Goal: Task Accomplishment & Management: Use online tool/utility

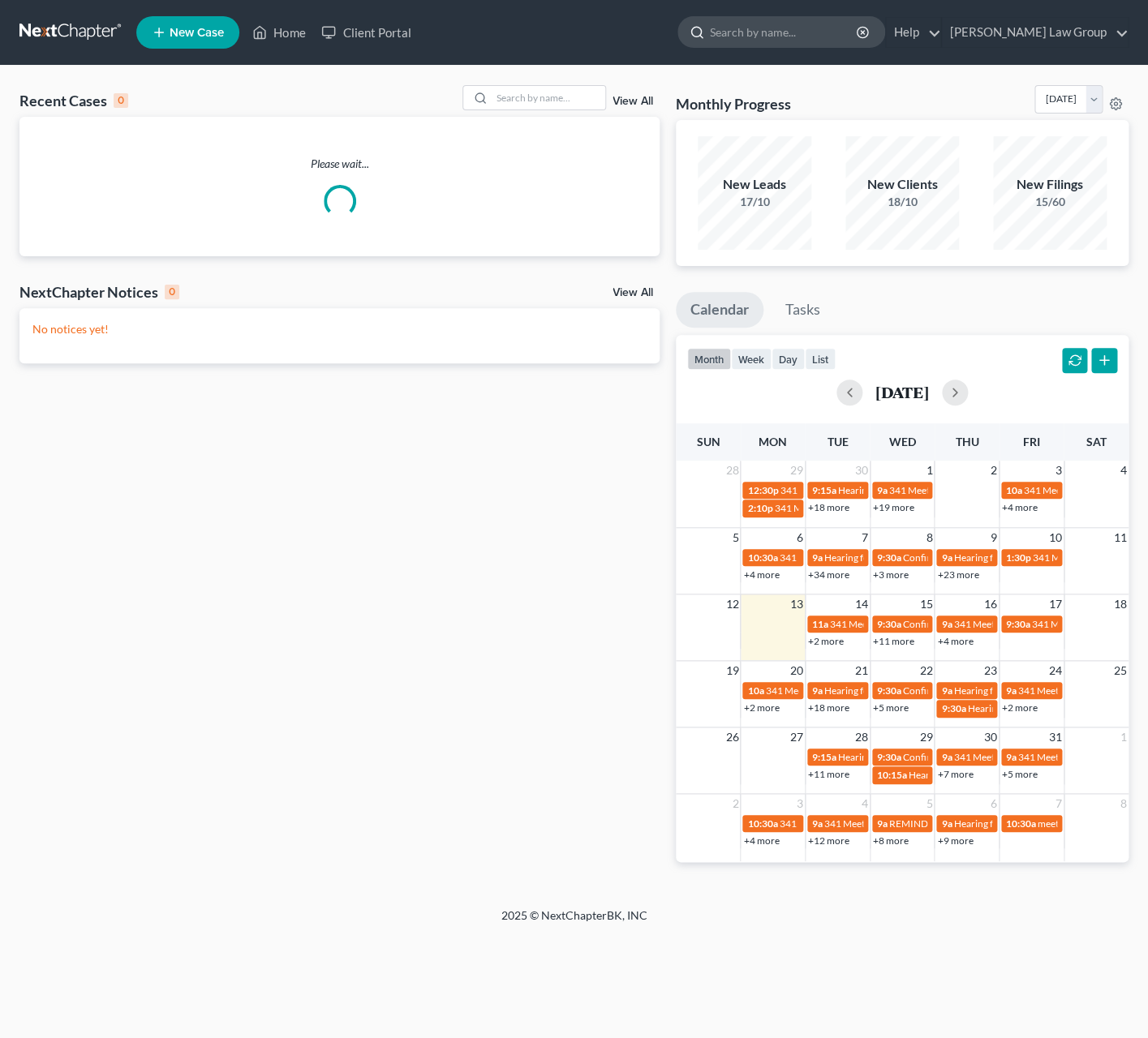
click at [817, 32] on input "search" at bounding box center [784, 32] width 149 height 30
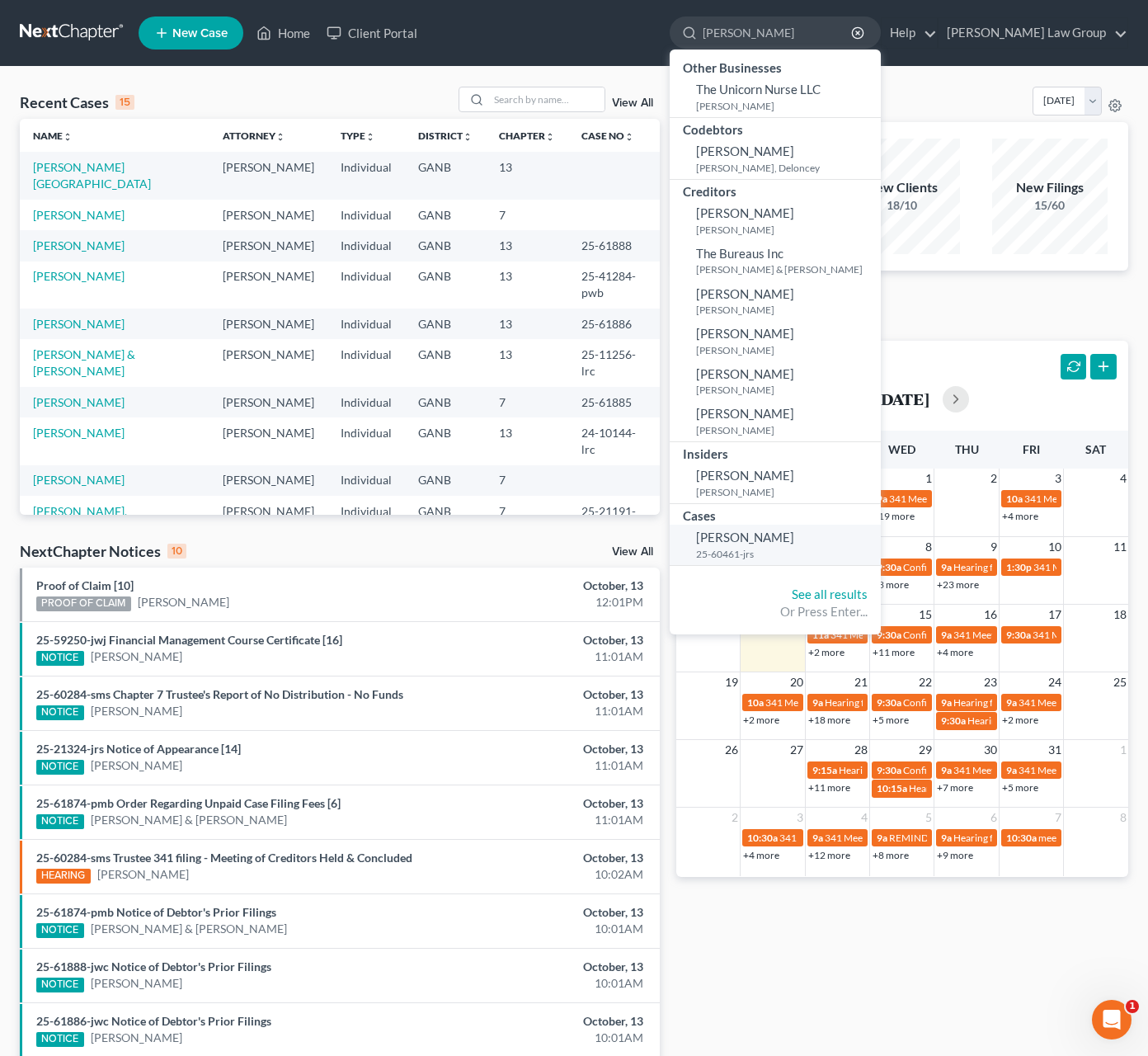
type input "[PERSON_NAME]"
click at [791, 545] on span "[PERSON_NAME]" at bounding box center [745, 537] width 99 height 15
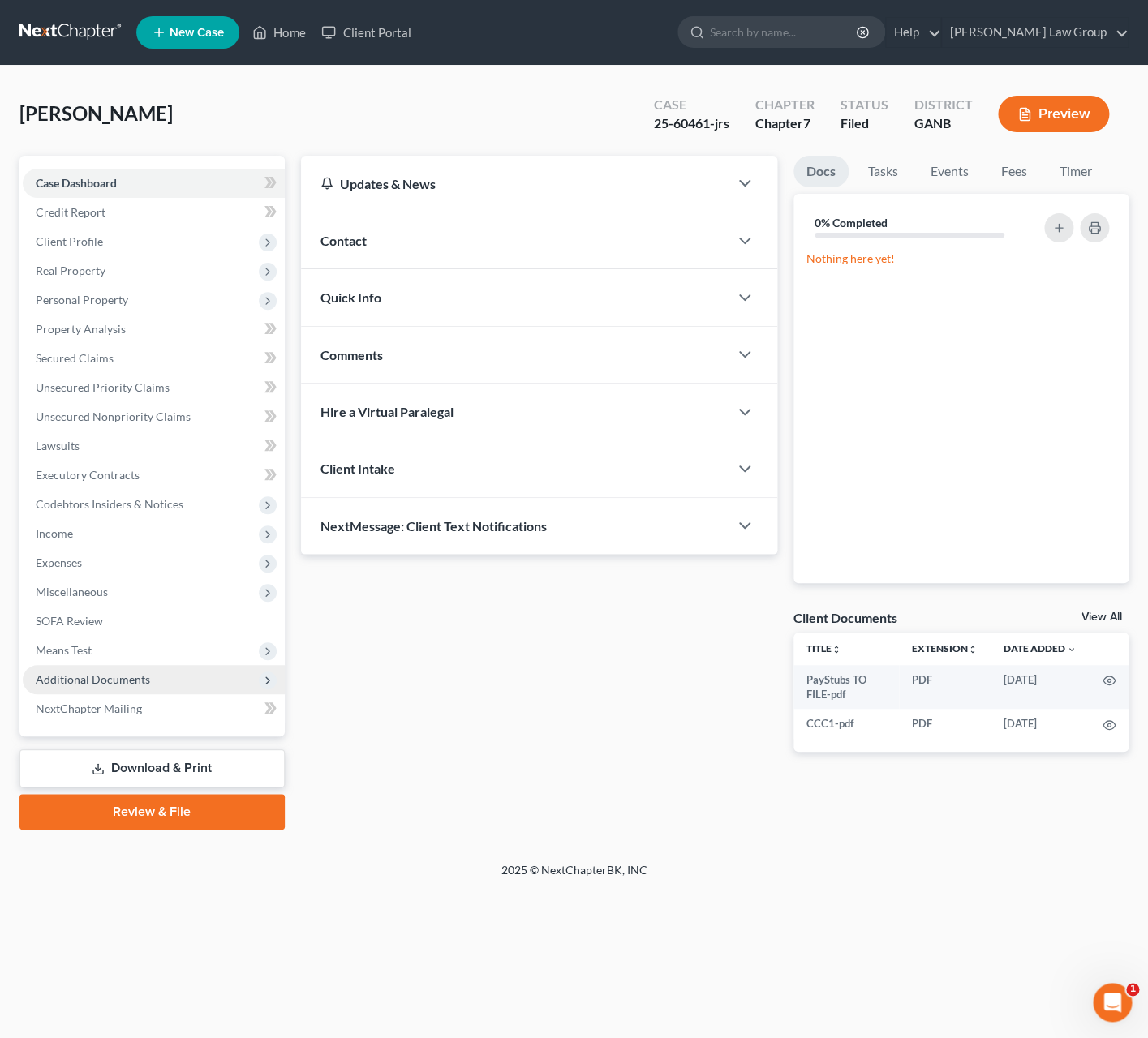
click at [163, 684] on span "Additional Documents" at bounding box center [153, 679] width 262 height 29
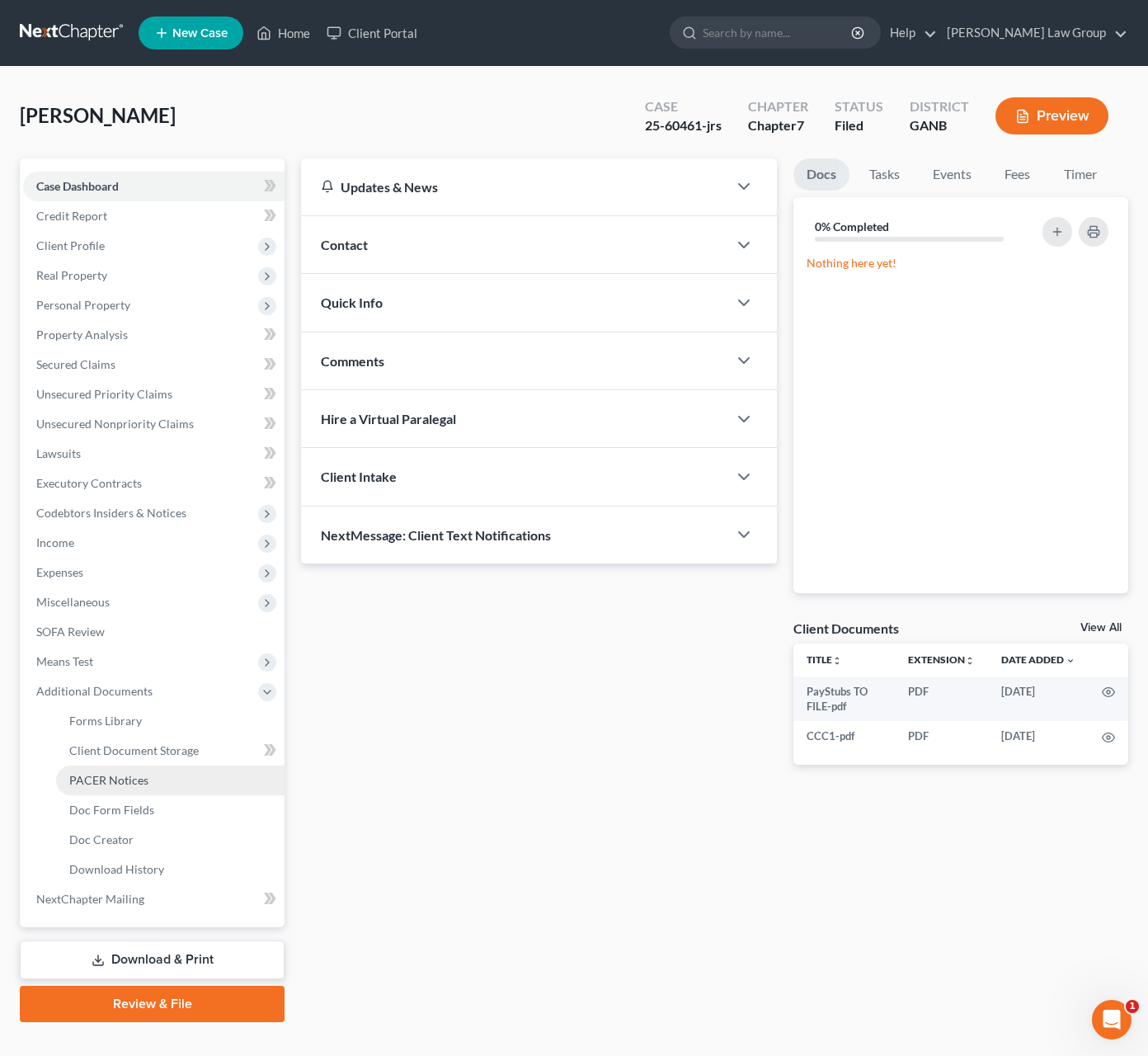
drag, startPoint x: 170, startPoint y: 781, endPoint x: 281, endPoint y: 782, distance: 111.0
click at [170, 782] on link "PACER Notices" at bounding box center [170, 780] width 228 height 29
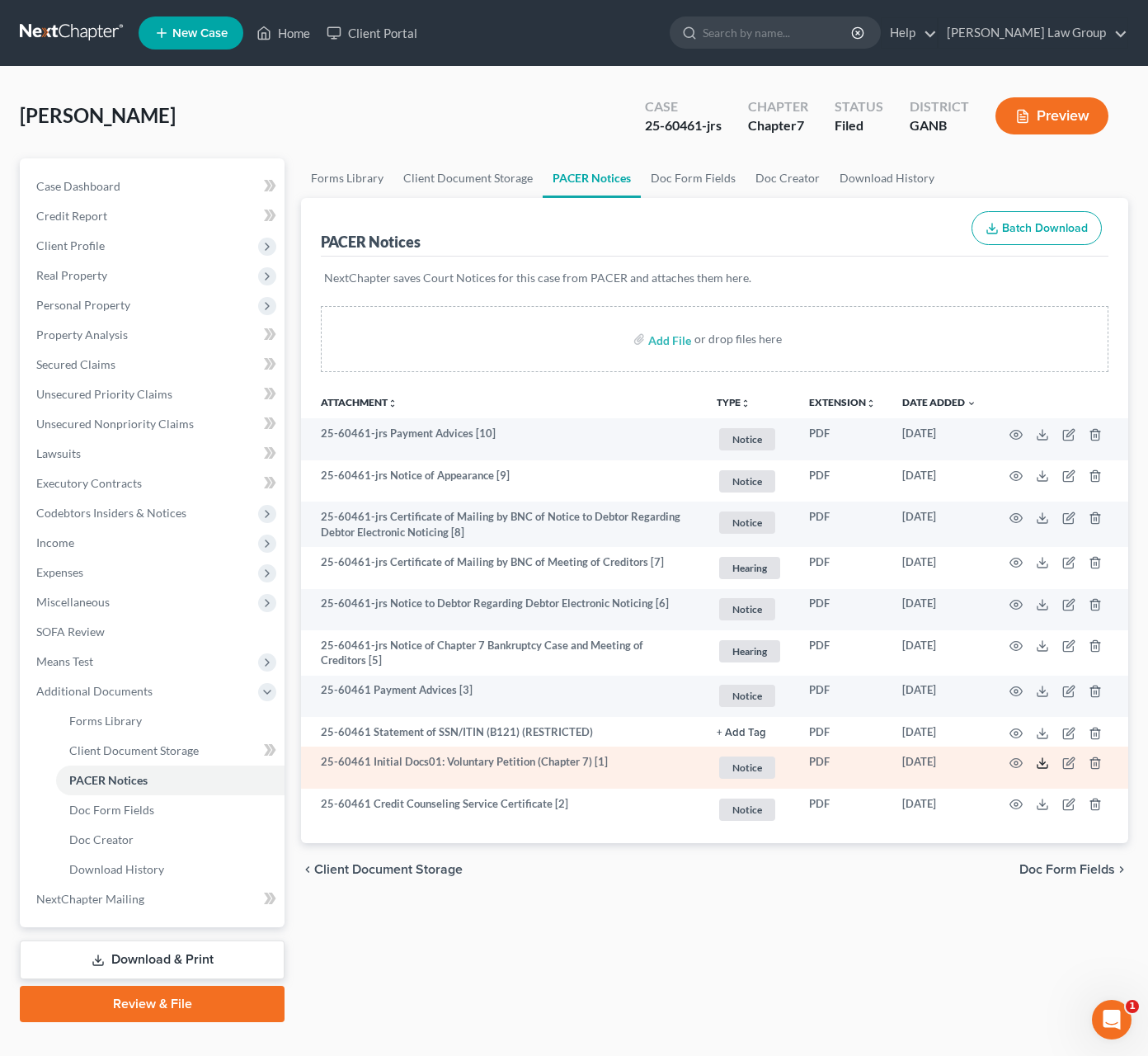
click at [1043, 768] on icon at bounding box center [1042, 763] width 13 height 13
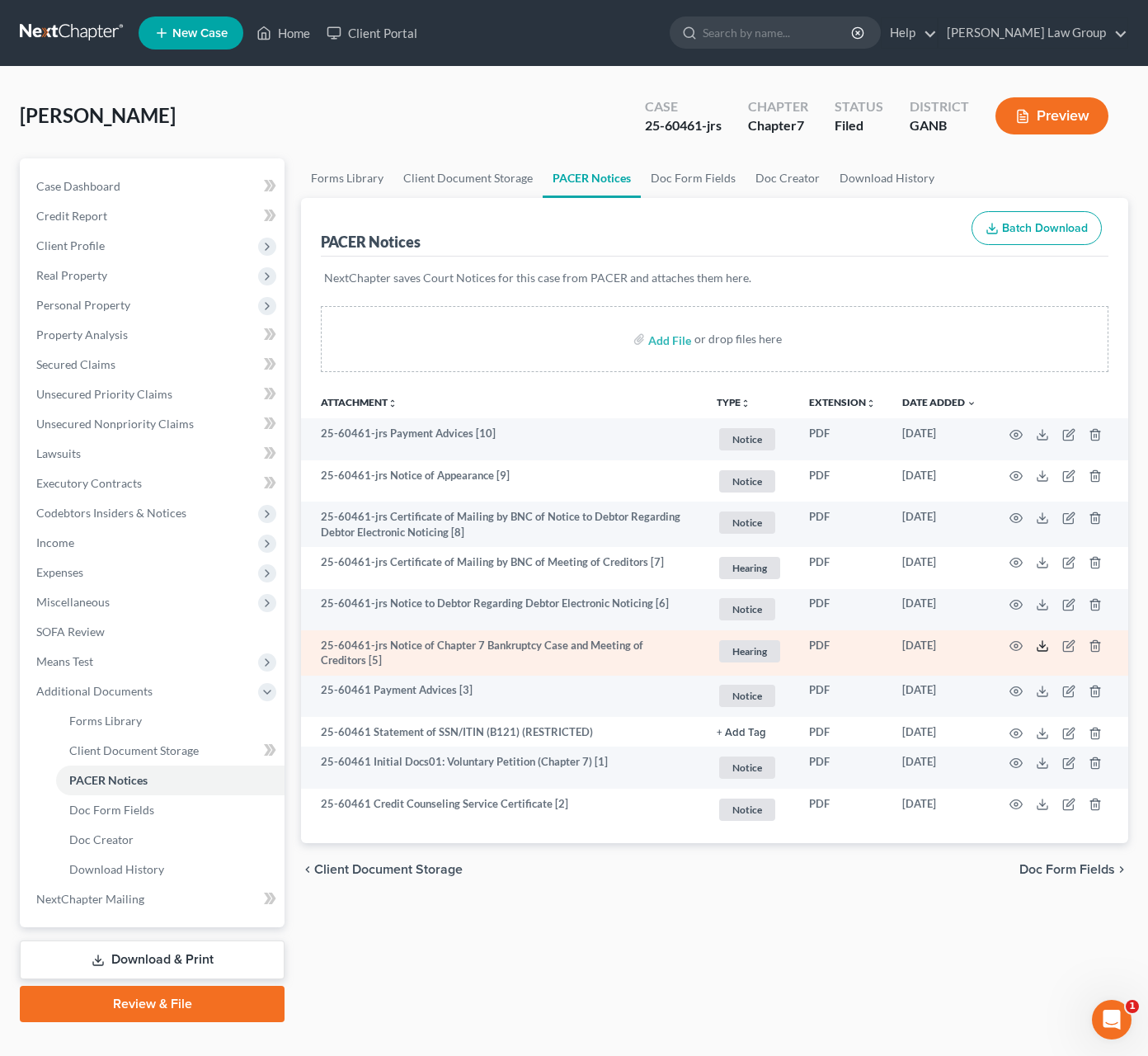
click at [1044, 643] on icon at bounding box center [1042, 646] width 13 height 13
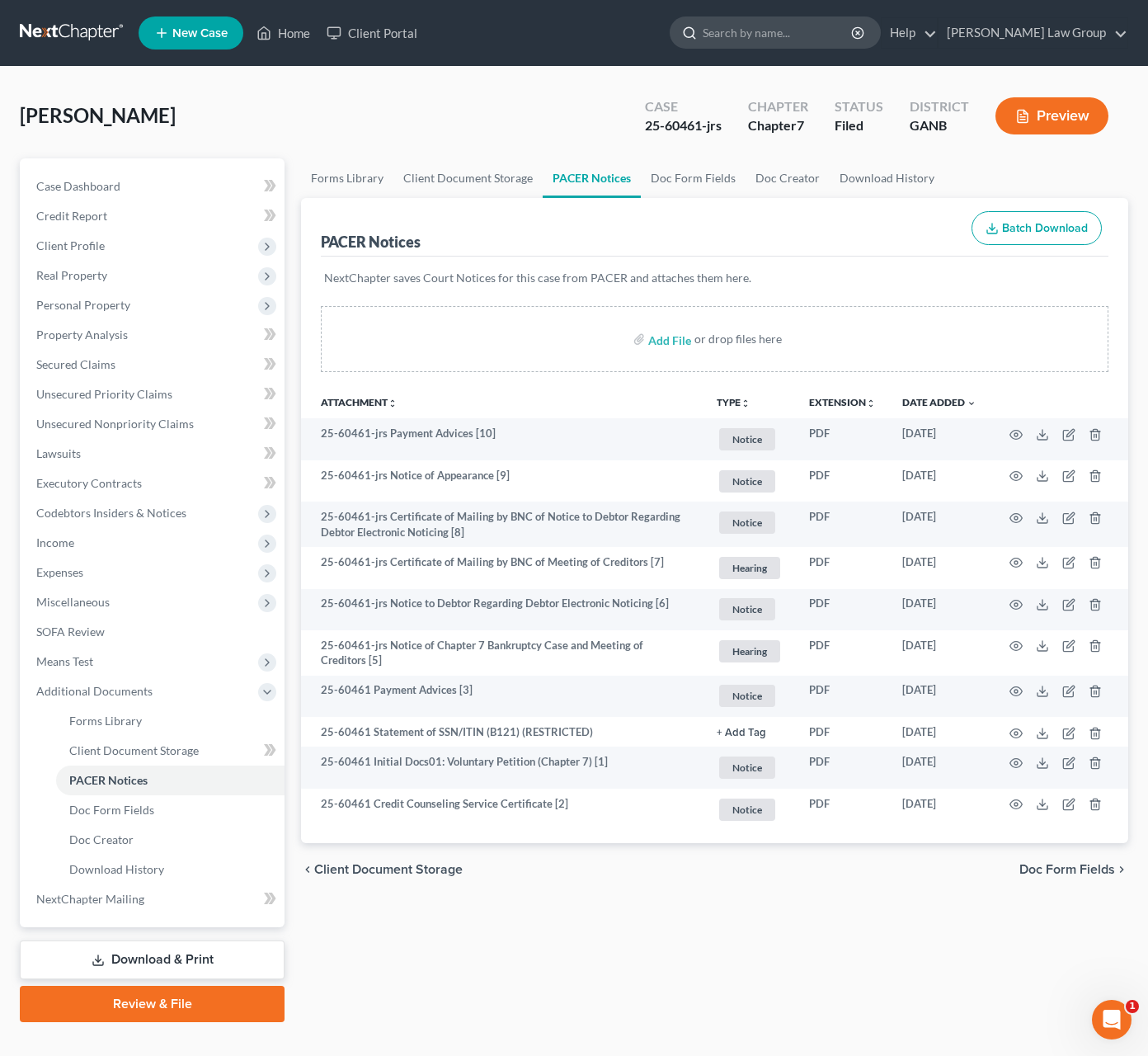
click at [829, 31] on input "search" at bounding box center [779, 32] width 151 height 30
click at [834, 31] on input "search" at bounding box center [779, 32] width 151 height 30
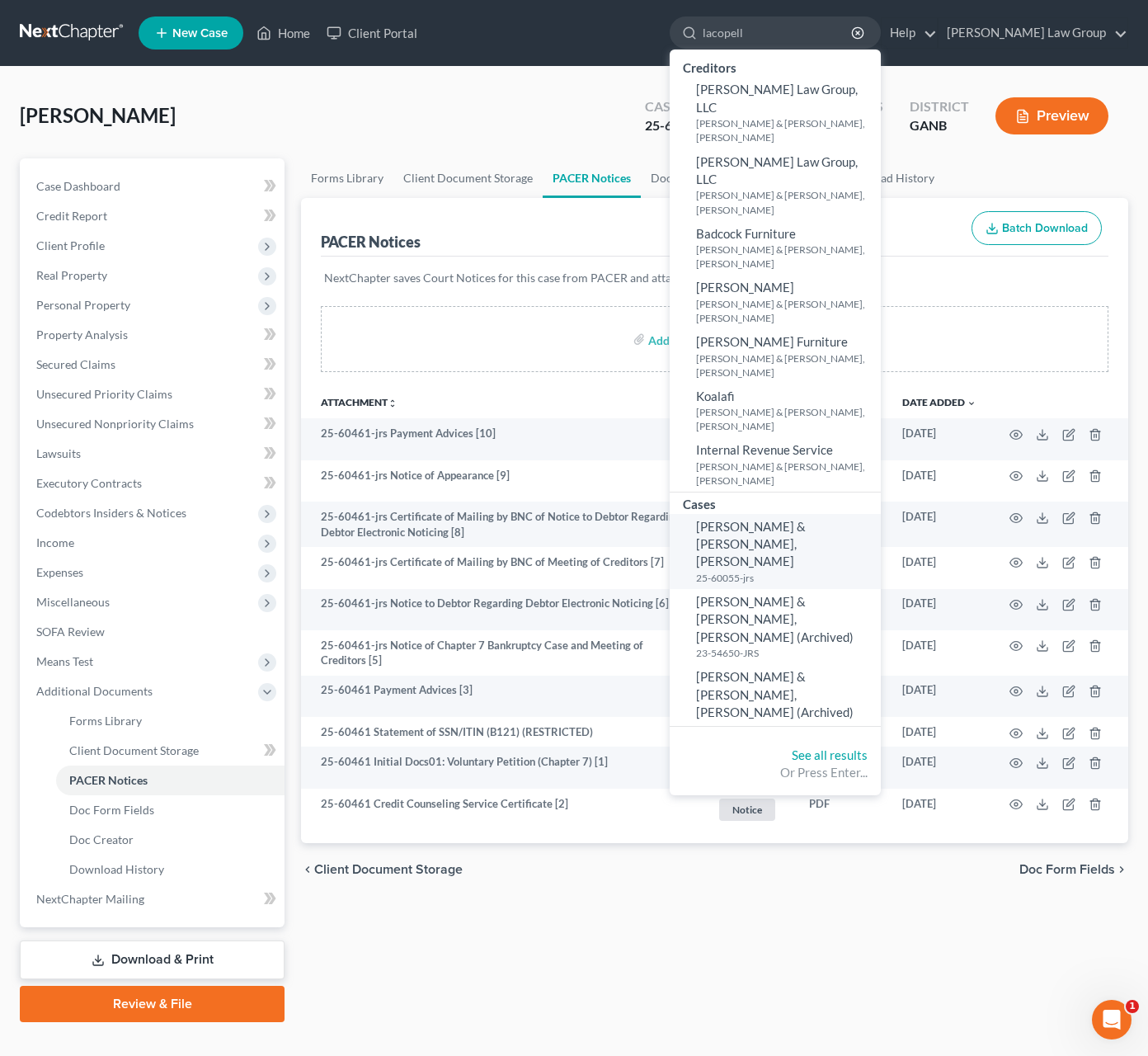
type input "lacopell"
click at [802, 519] on span "[PERSON_NAME] & [PERSON_NAME], [PERSON_NAME]" at bounding box center [751, 544] width 110 height 51
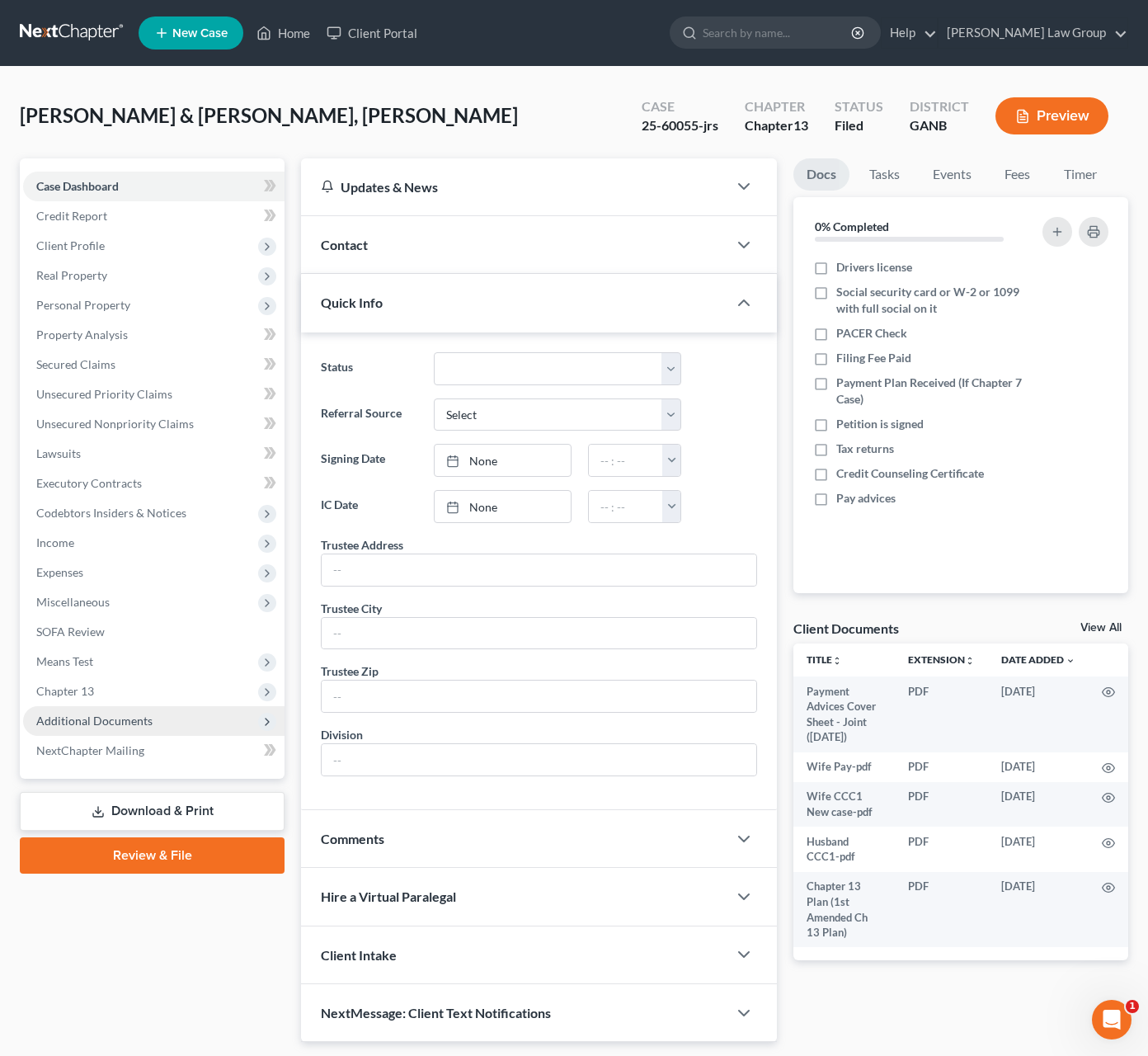
click at [93, 722] on span "Additional Documents" at bounding box center [94, 720] width 116 height 14
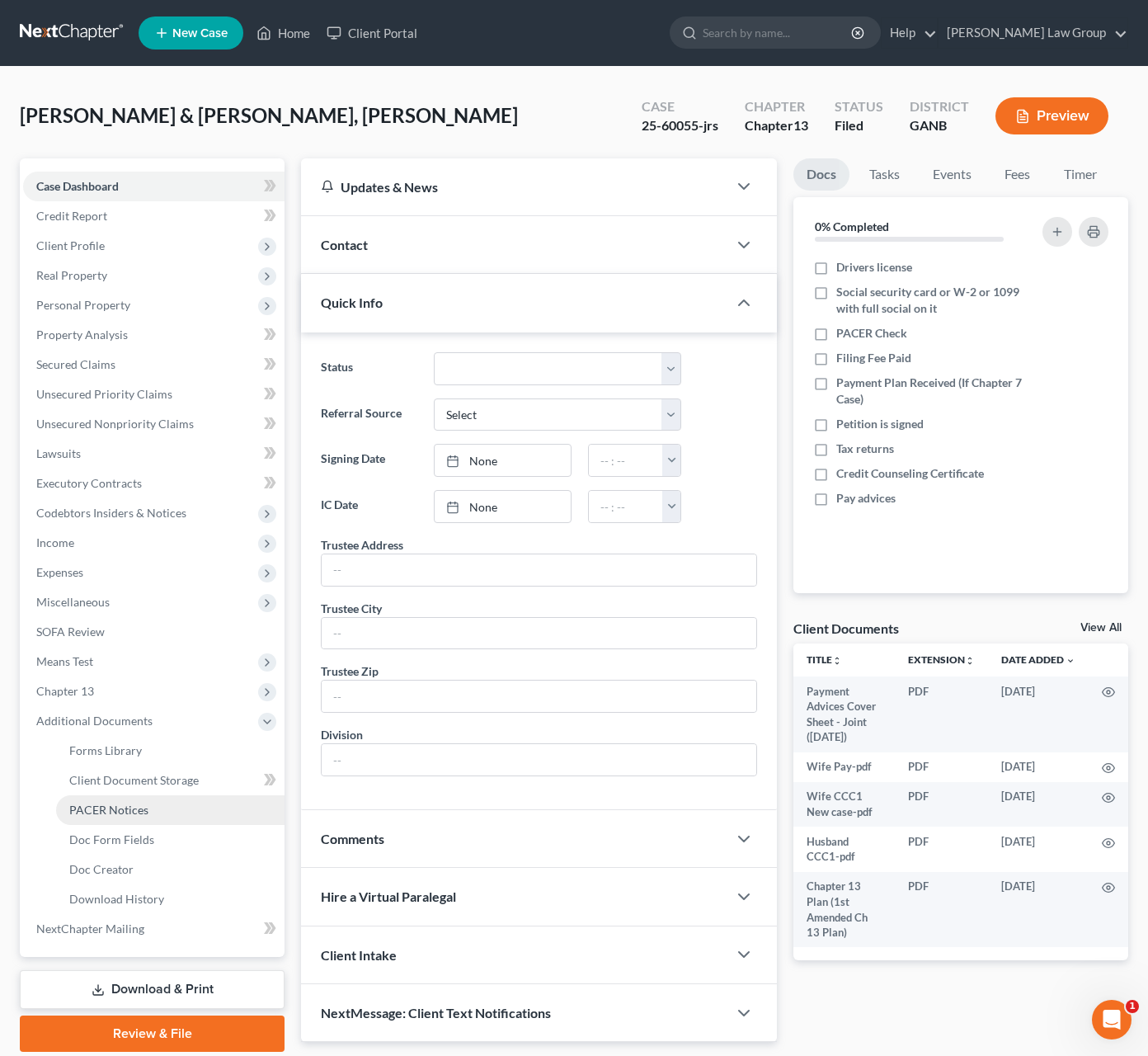
click at [138, 815] on span "PACER Notices" at bounding box center [109, 809] width 79 height 14
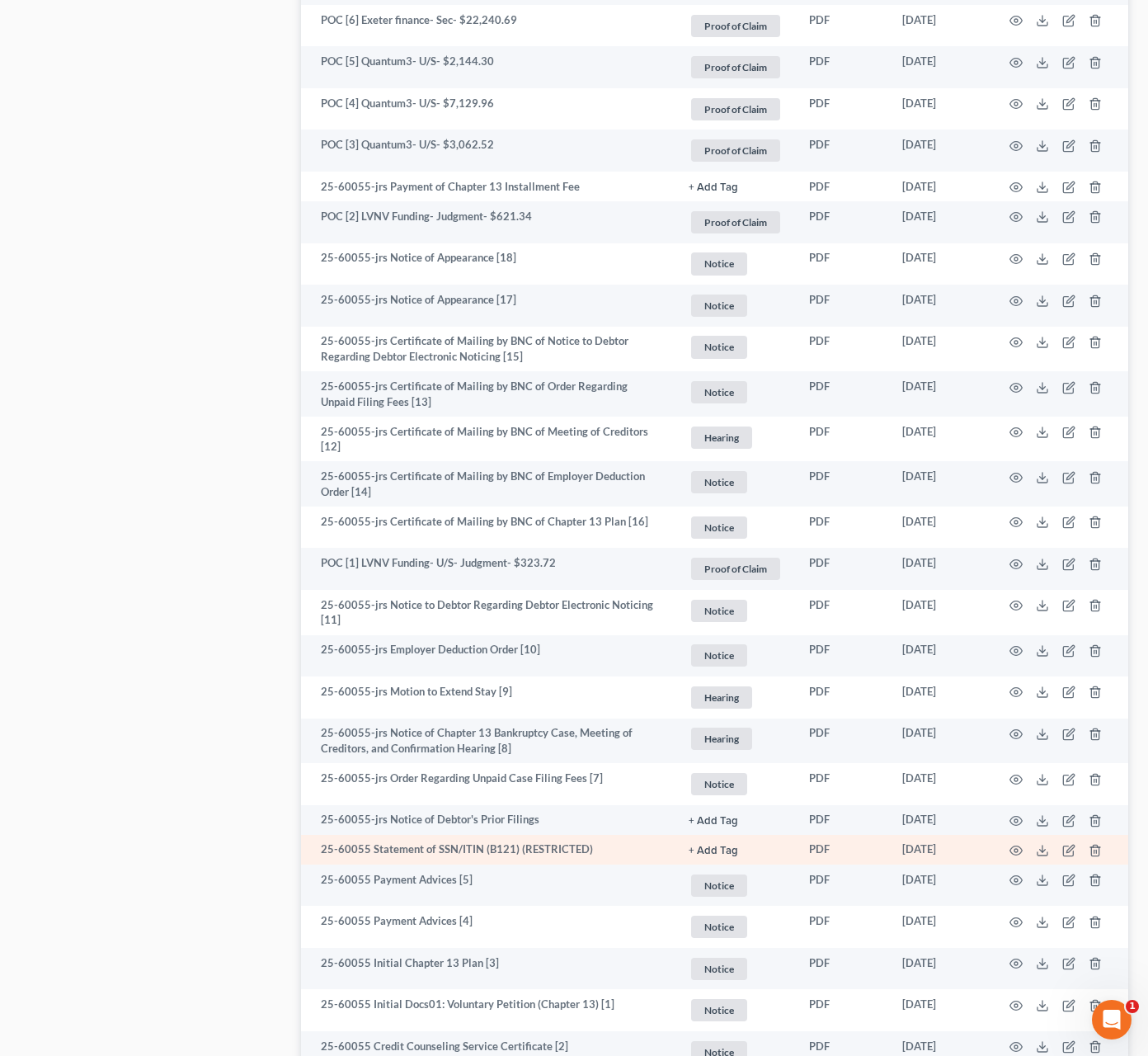
scroll to position [1438, 0]
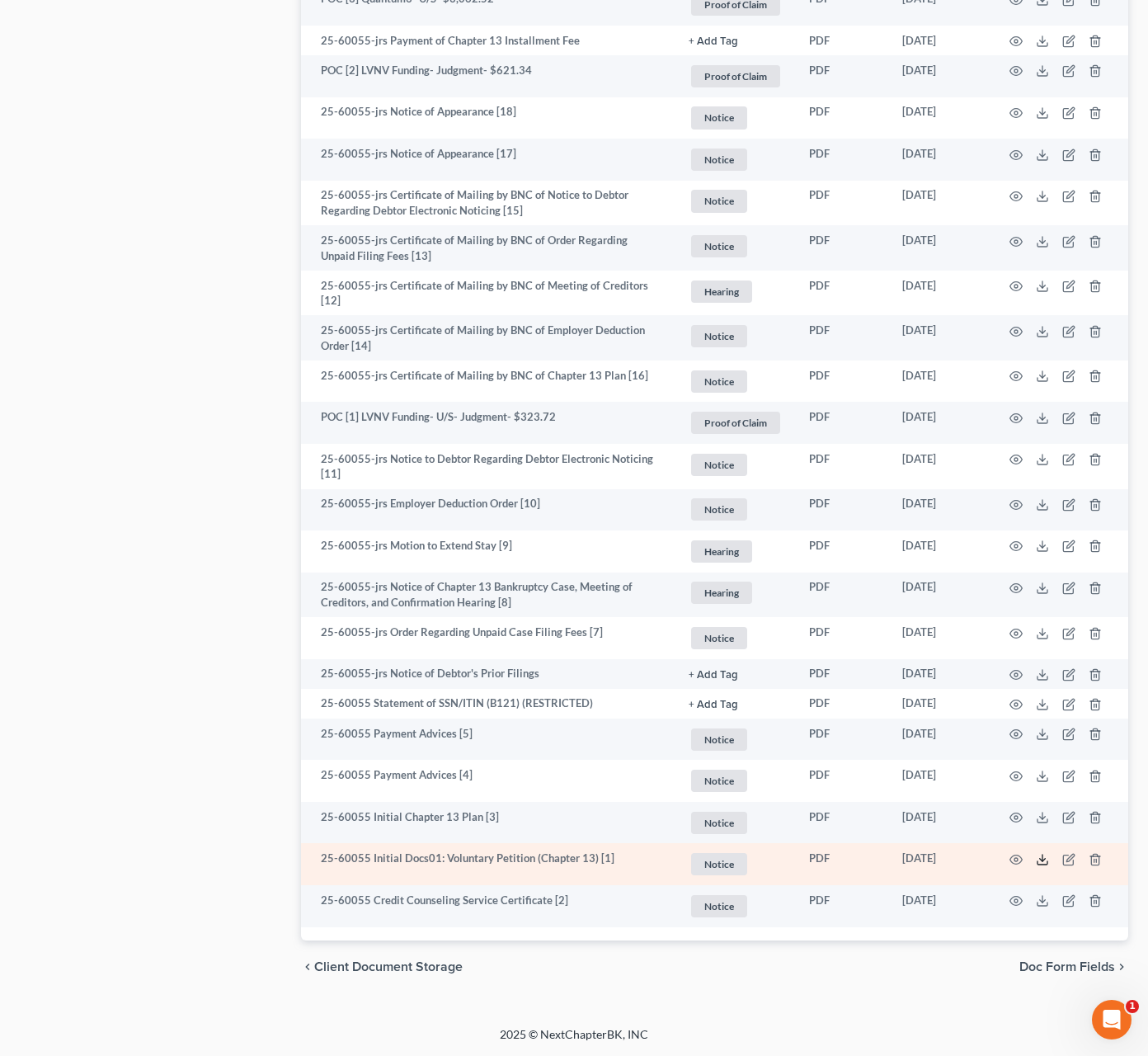
click at [1047, 862] on icon at bounding box center [1042, 863] width 10 height 4
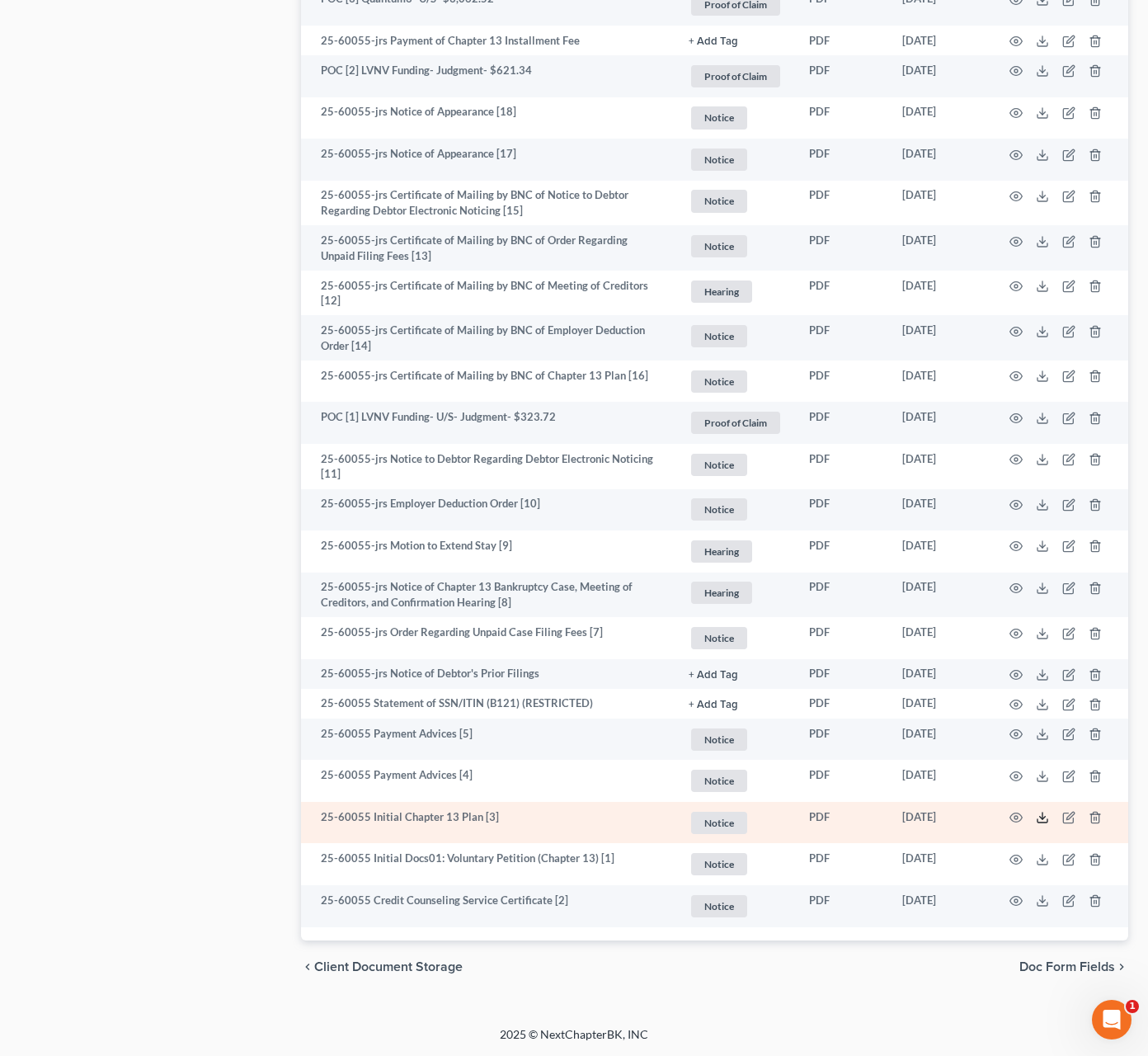
click at [1042, 818] on polyline at bounding box center [1043, 817] width 6 height 3
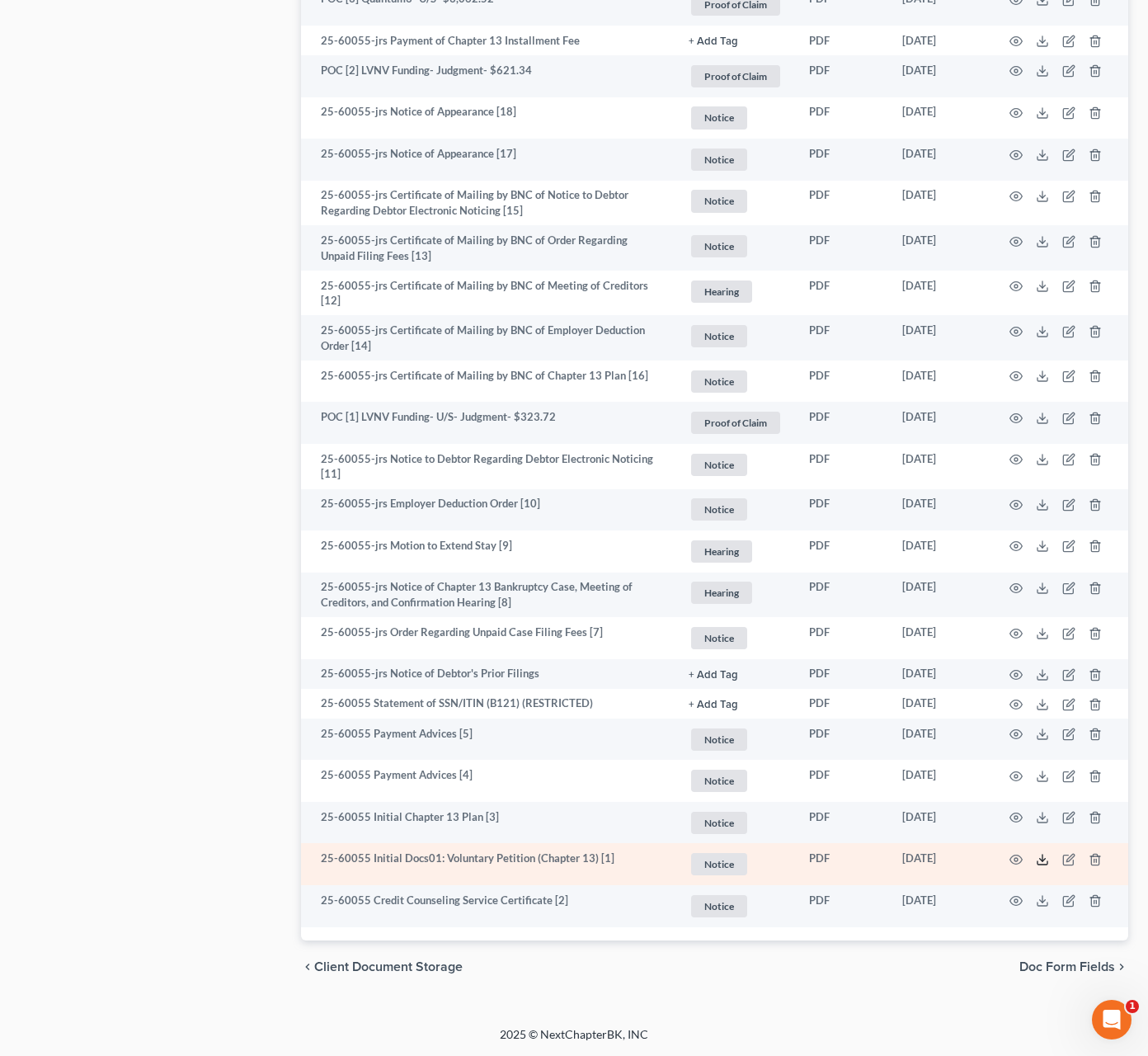
click at [1043, 861] on polyline at bounding box center [1043, 860] width 6 height 3
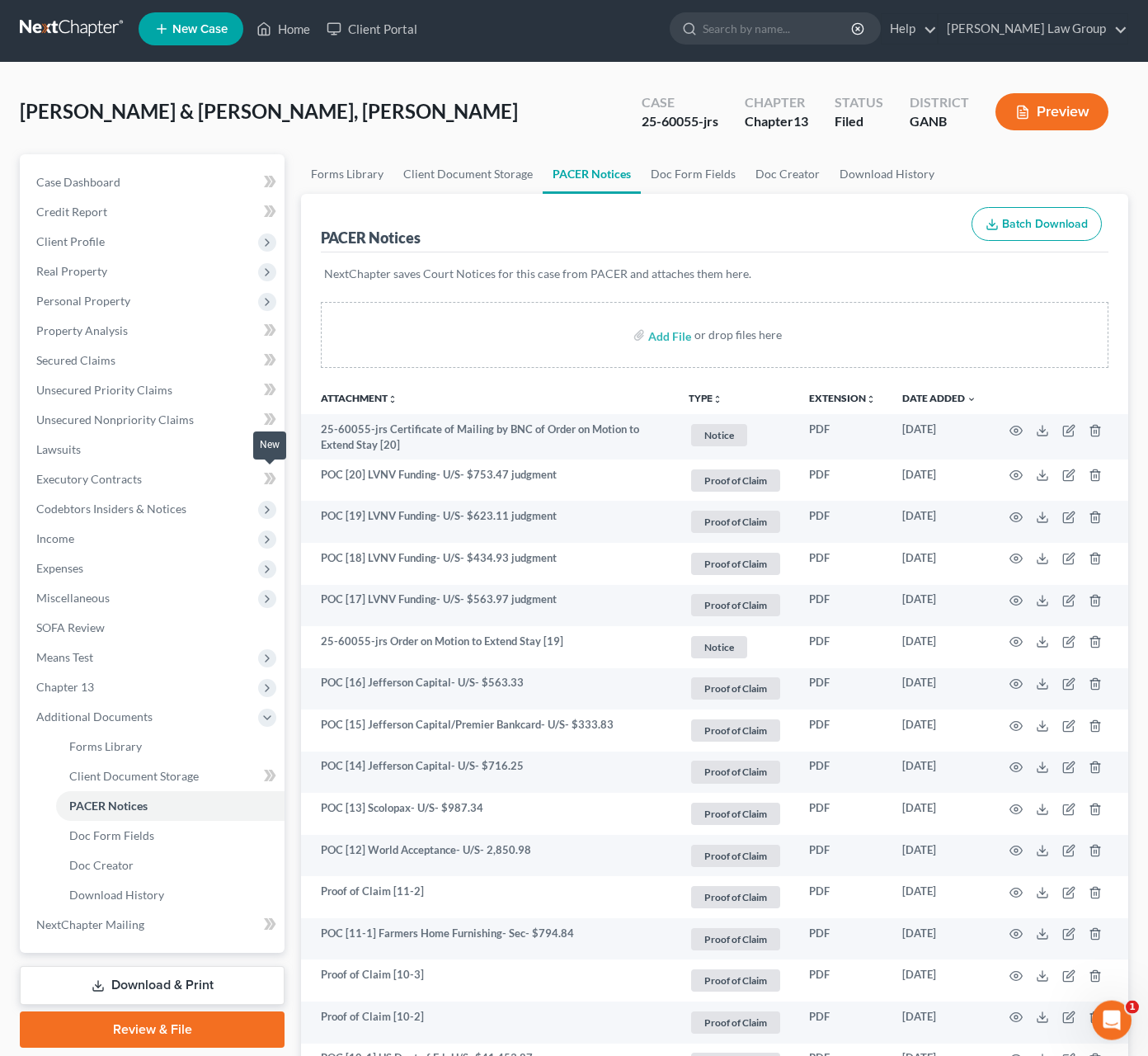
scroll to position [0, 0]
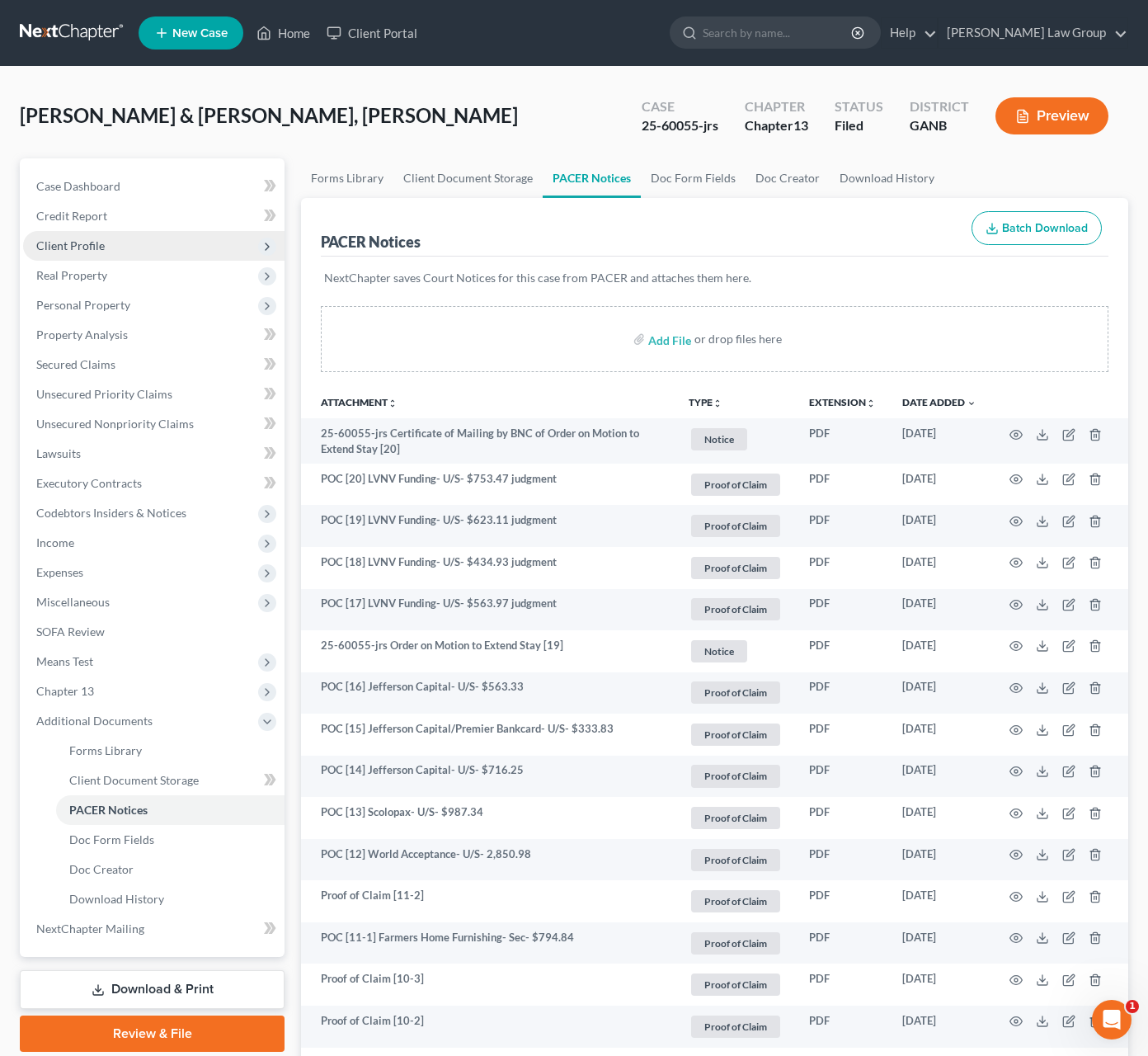
click at [86, 252] on span "Client Profile" at bounding box center [70, 245] width 68 height 14
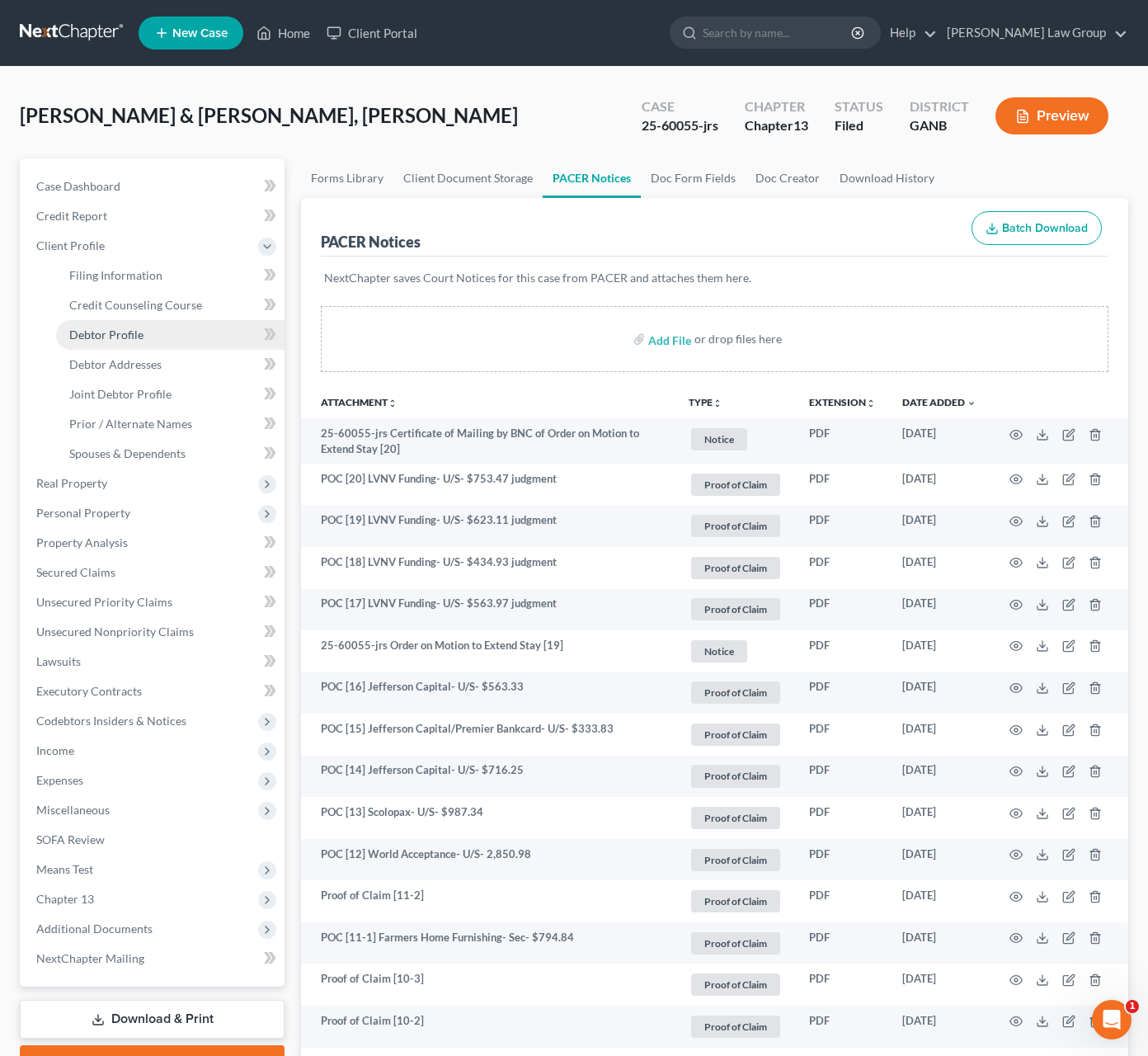
click at [154, 344] on link "Debtor Profile" at bounding box center [170, 334] width 228 height 29
select select "1"
select select "7"
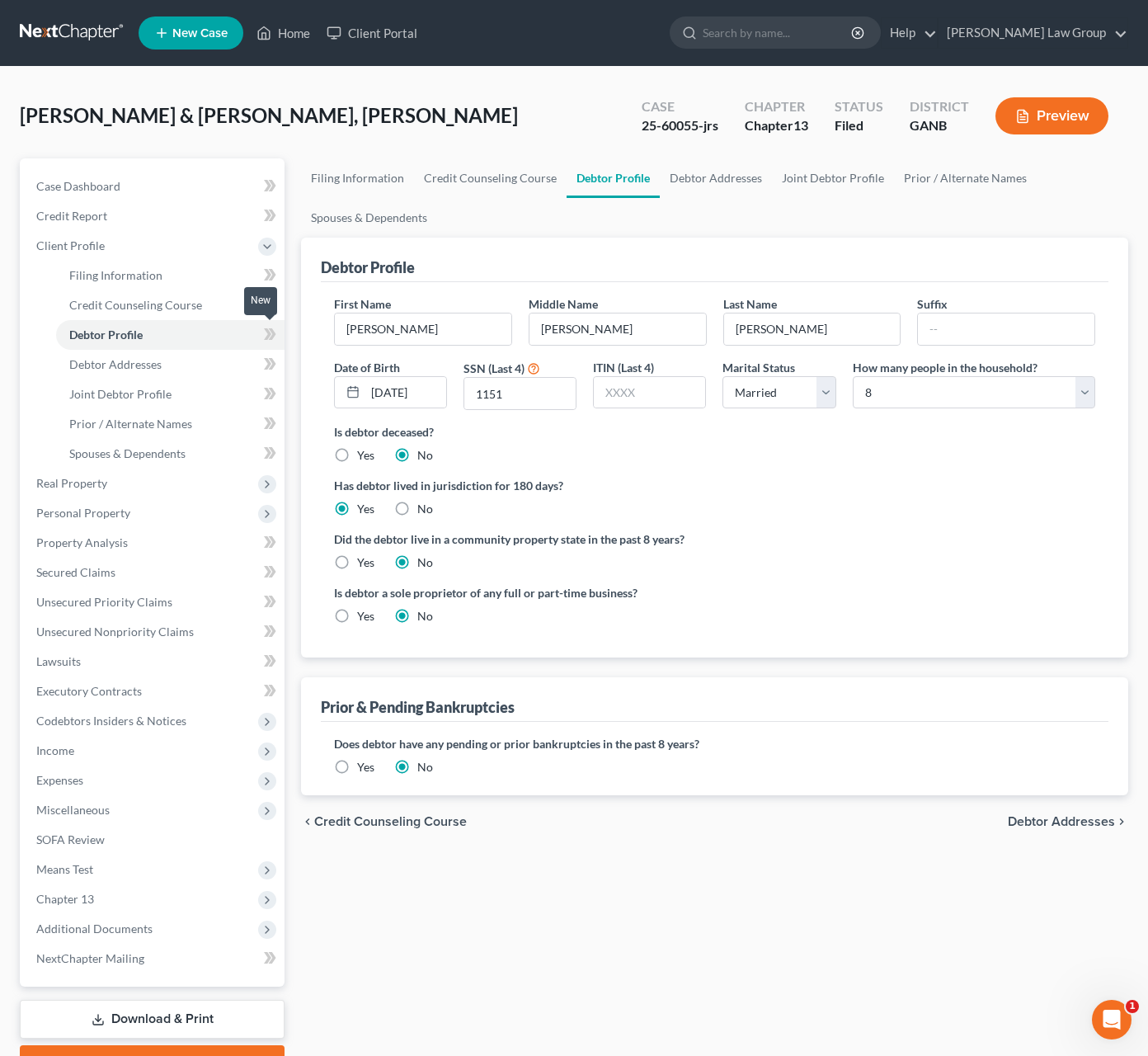
radio input "true"
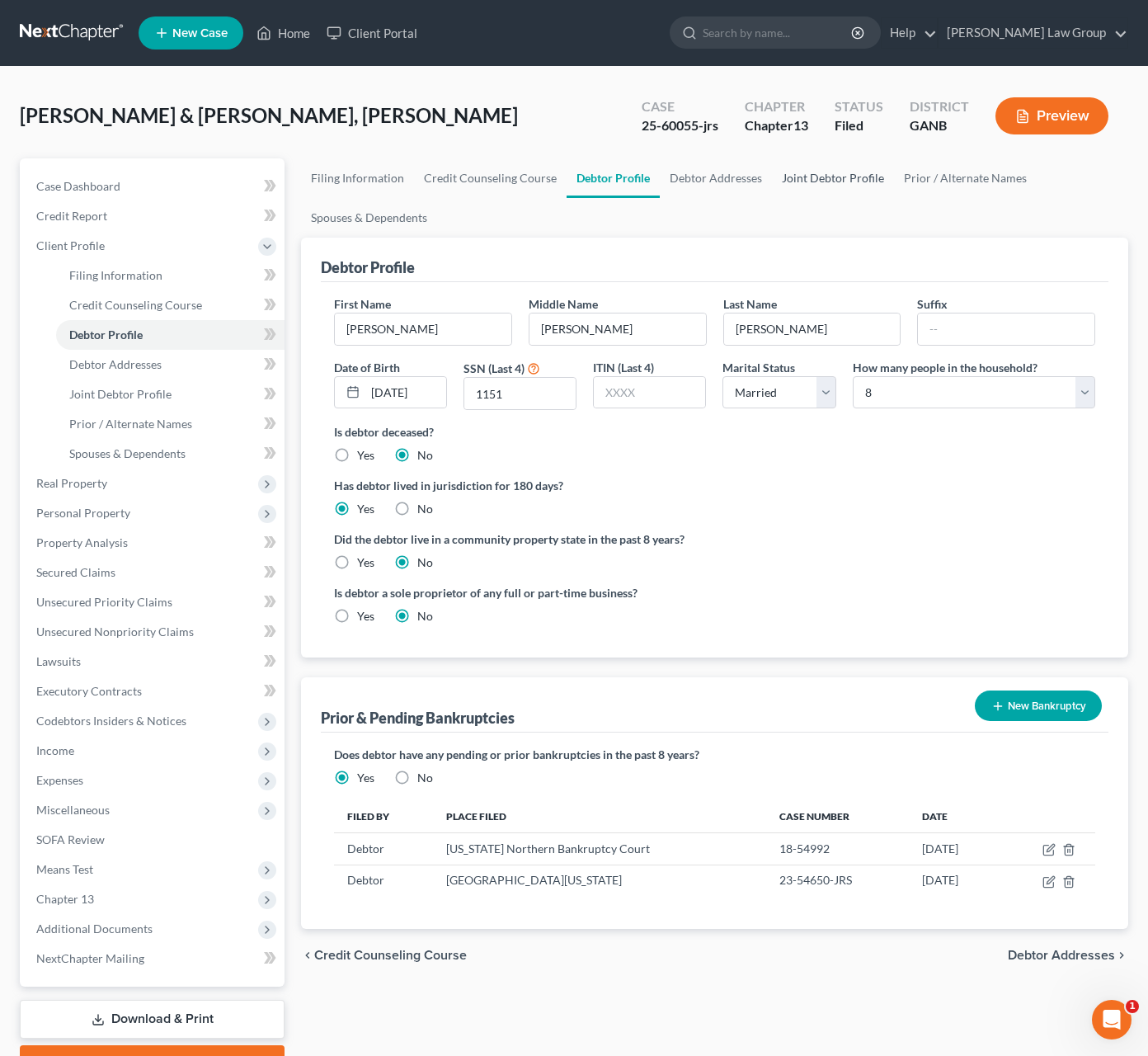
click at [787, 181] on link "Joint Debtor Profile" at bounding box center [833, 178] width 122 height 40
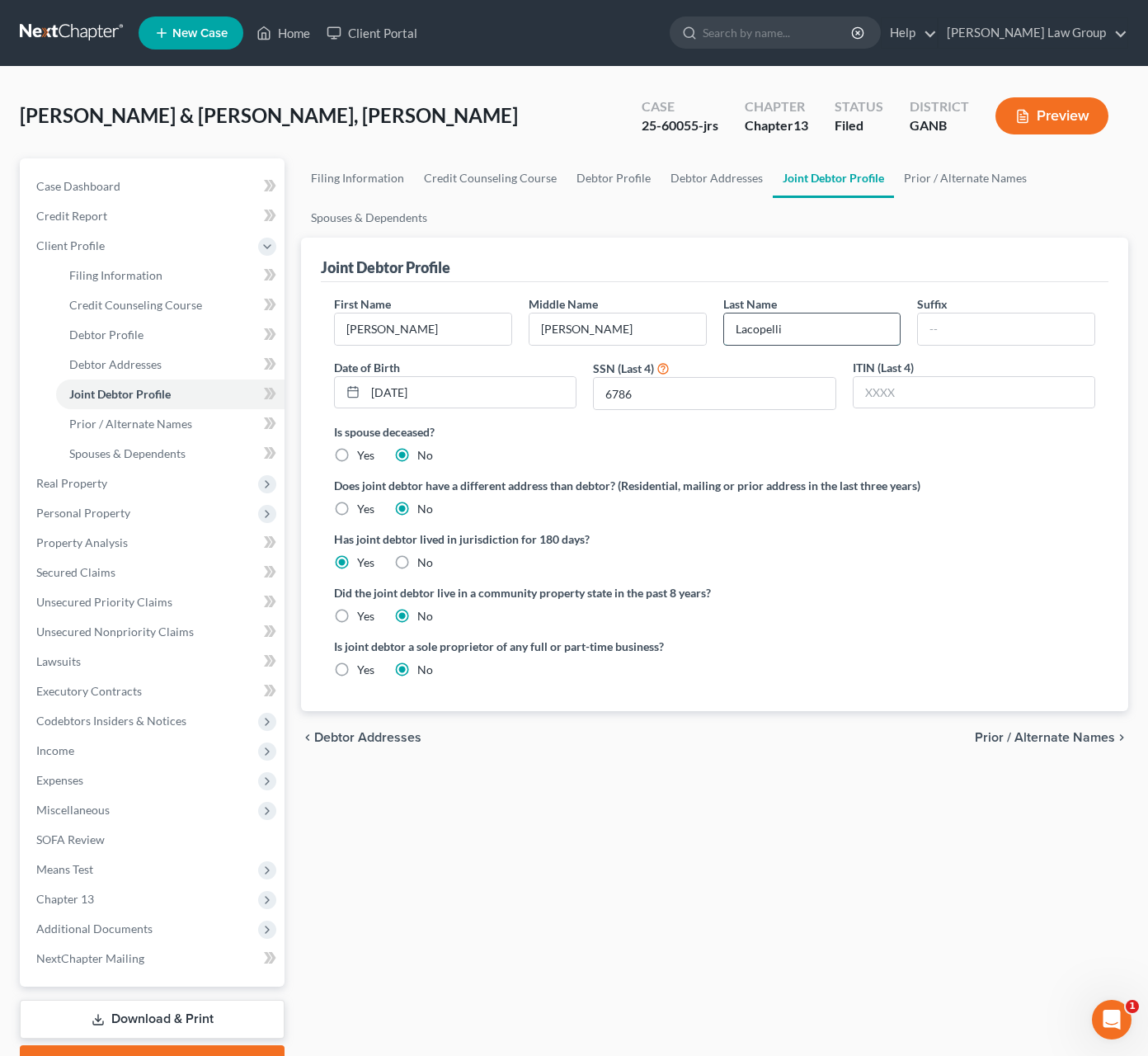
click at [744, 334] on input "Lacopelli" at bounding box center [813, 329] width 177 height 31
type input "[PERSON_NAME]"
click at [1066, 736] on span "Prior / Alternate Names" at bounding box center [1045, 737] width 140 height 13
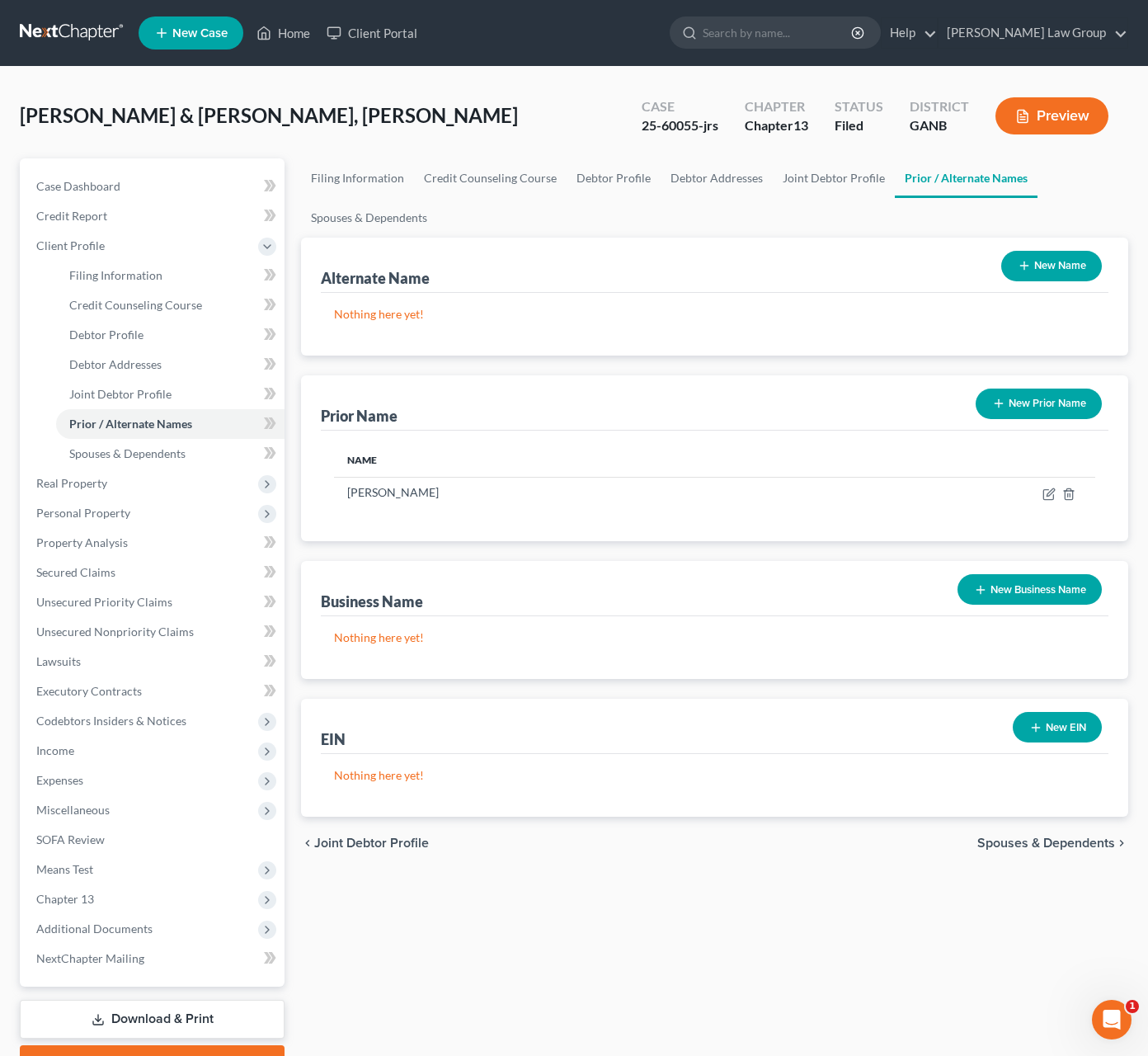
click at [1039, 846] on span "Spouses & Dependents" at bounding box center [1046, 843] width 137 height 13
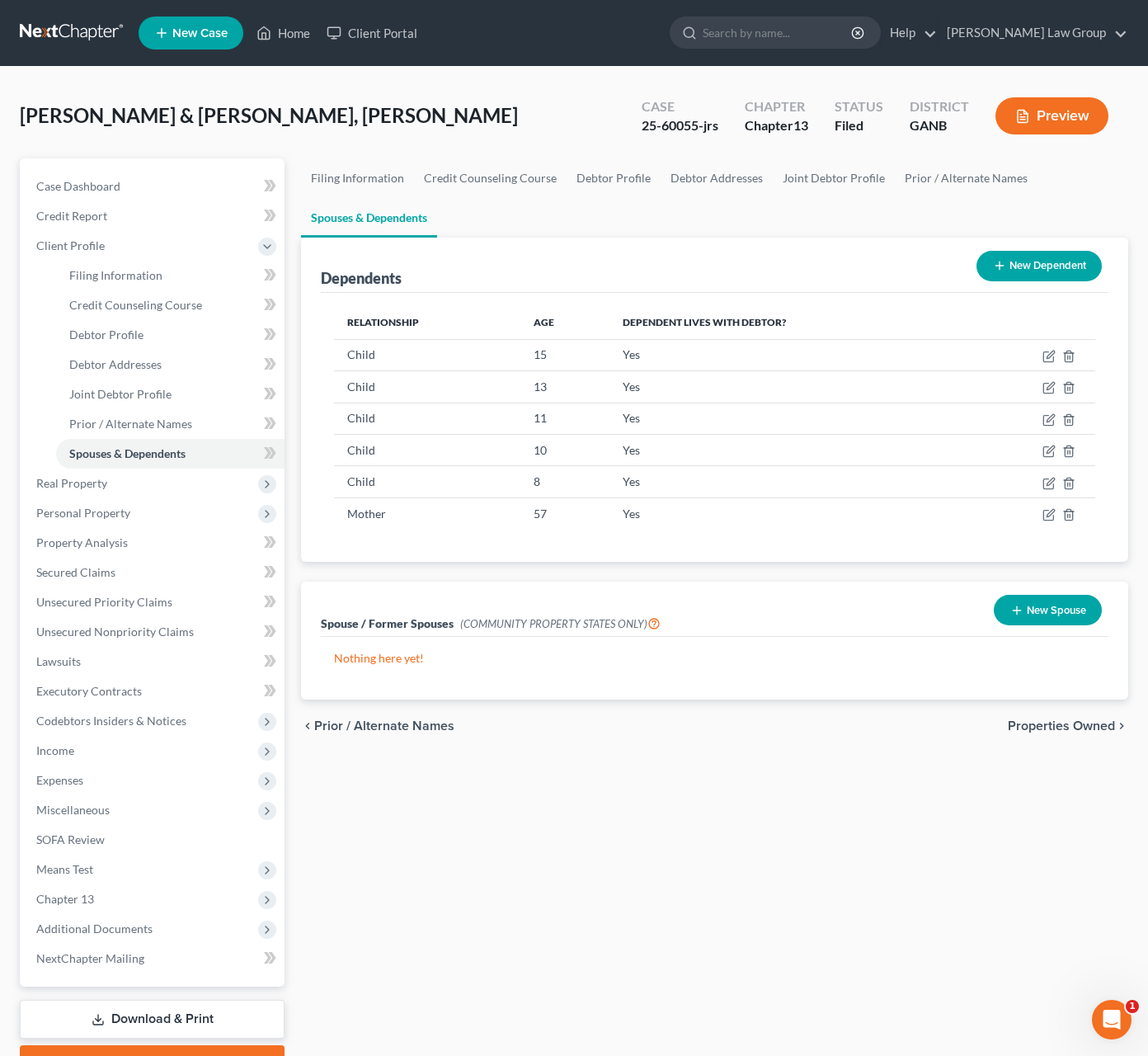
click at [1076, 733] on span "Properties Owned" at bounding box center [1061, 726] width 107 height 13
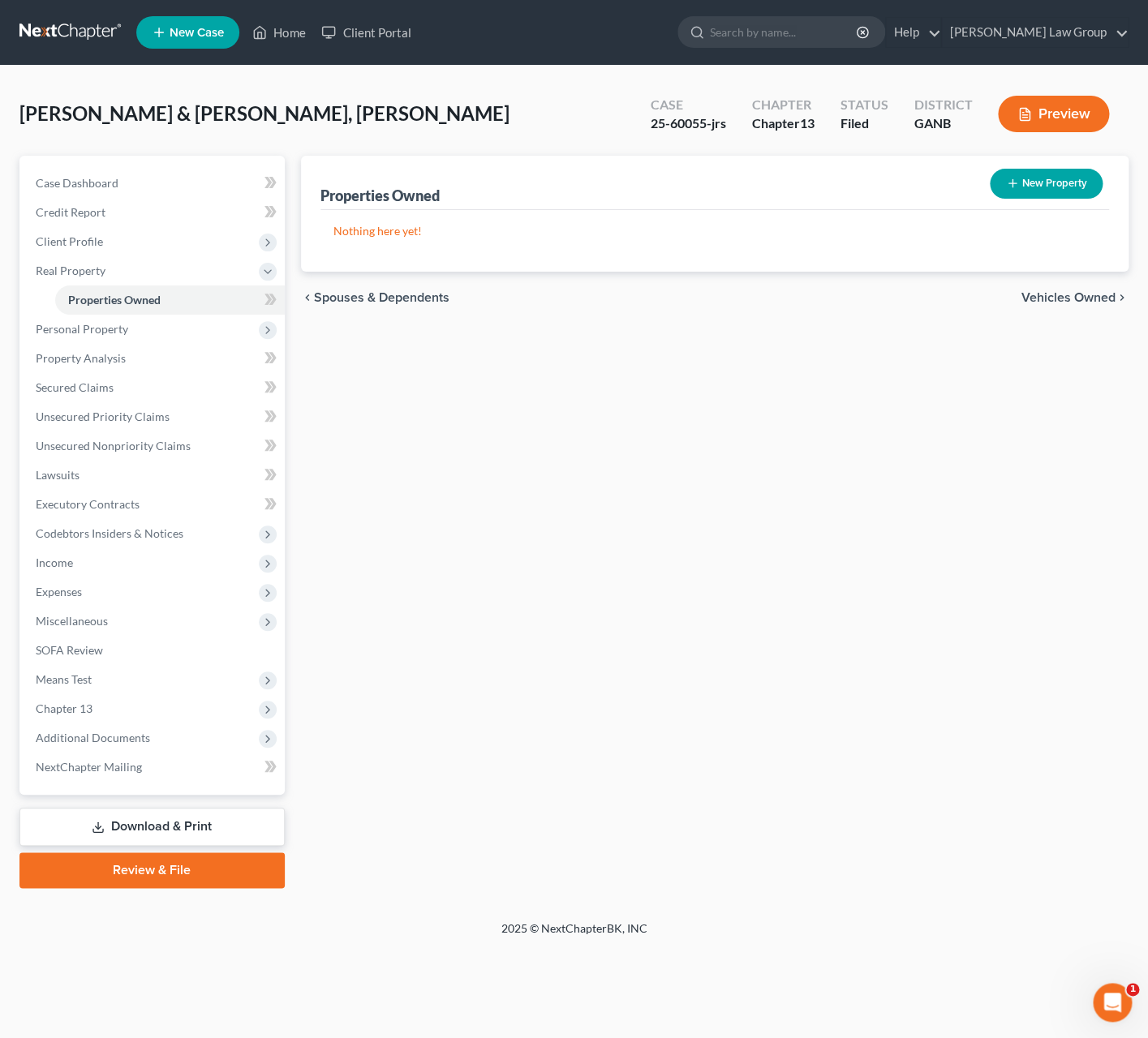
click at [1114, 284] on div "chevron_left Spouses & Dependents Vehicles Owned chevron_right" at bounding box center [714, 297] width 827 height 52
click at [1102, 297] on span "Vehicles Owned" at bounding box center [1068, 297] width 94 height 13
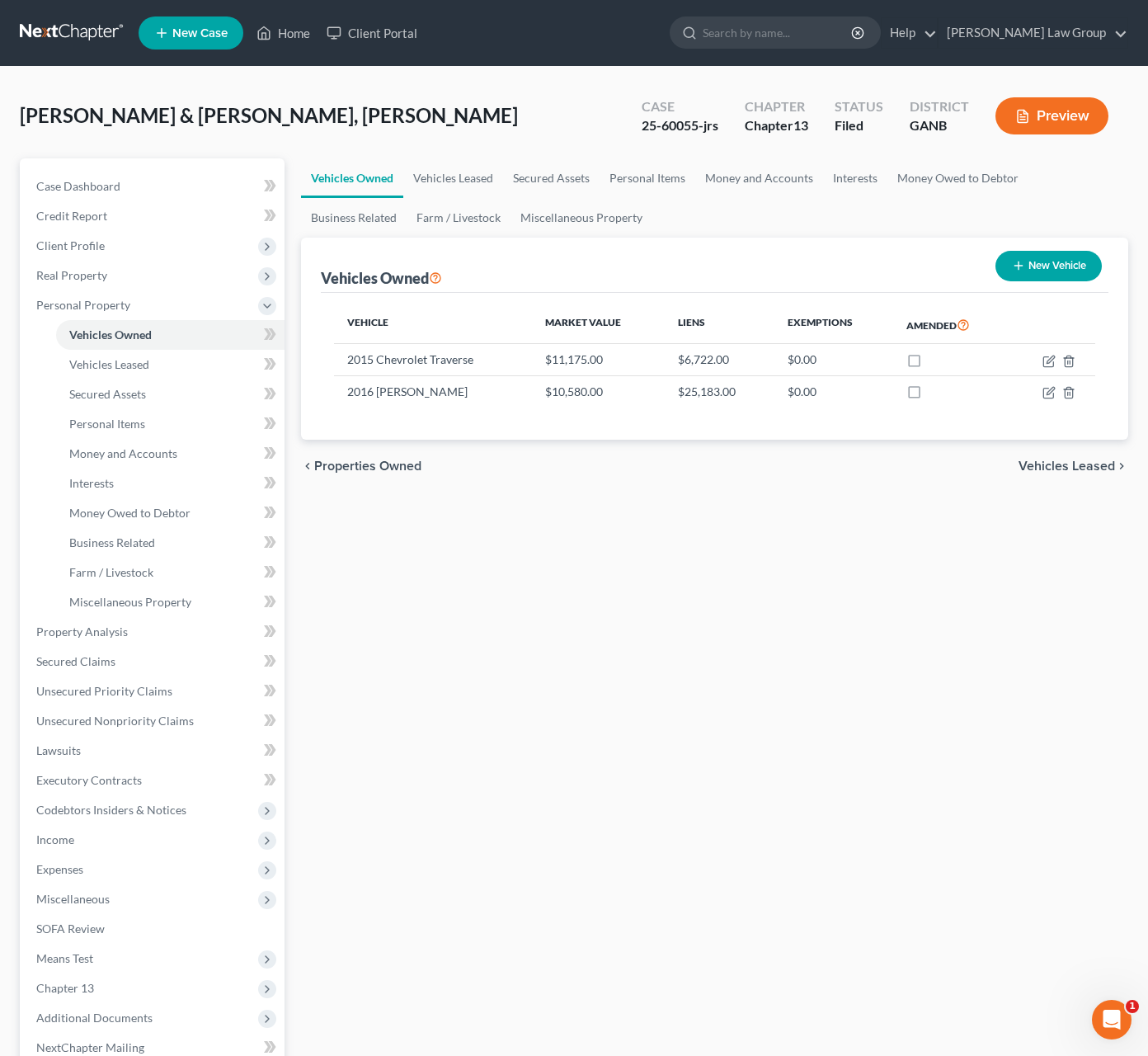
click at [1068, 467] on span "Vehicles Leased" at bounding box center [1067, 466] width 97 height 13
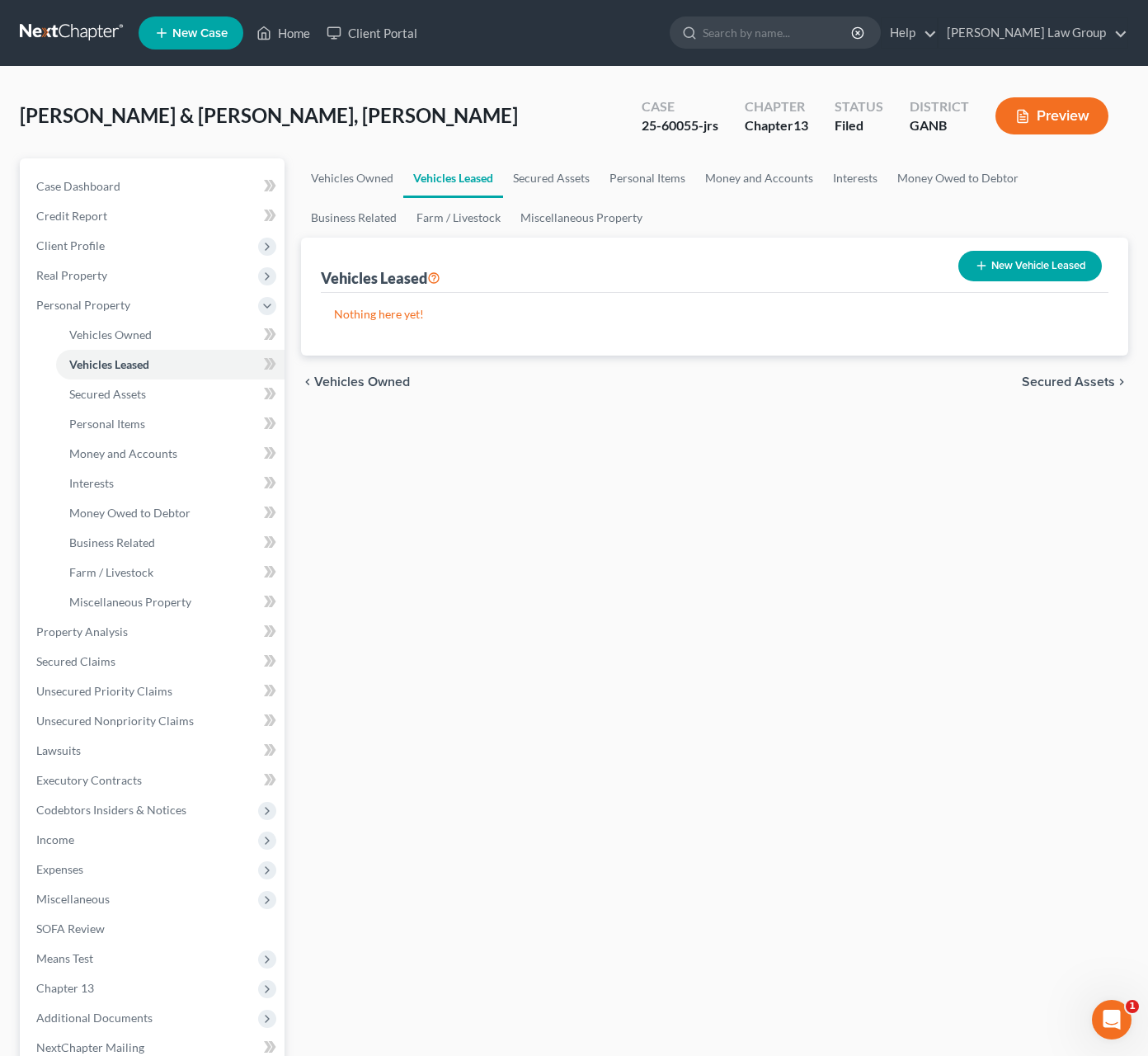
click at [1076, 388] on span "Secured Assets" at bounding box center [1068, 381] width 93 height 13
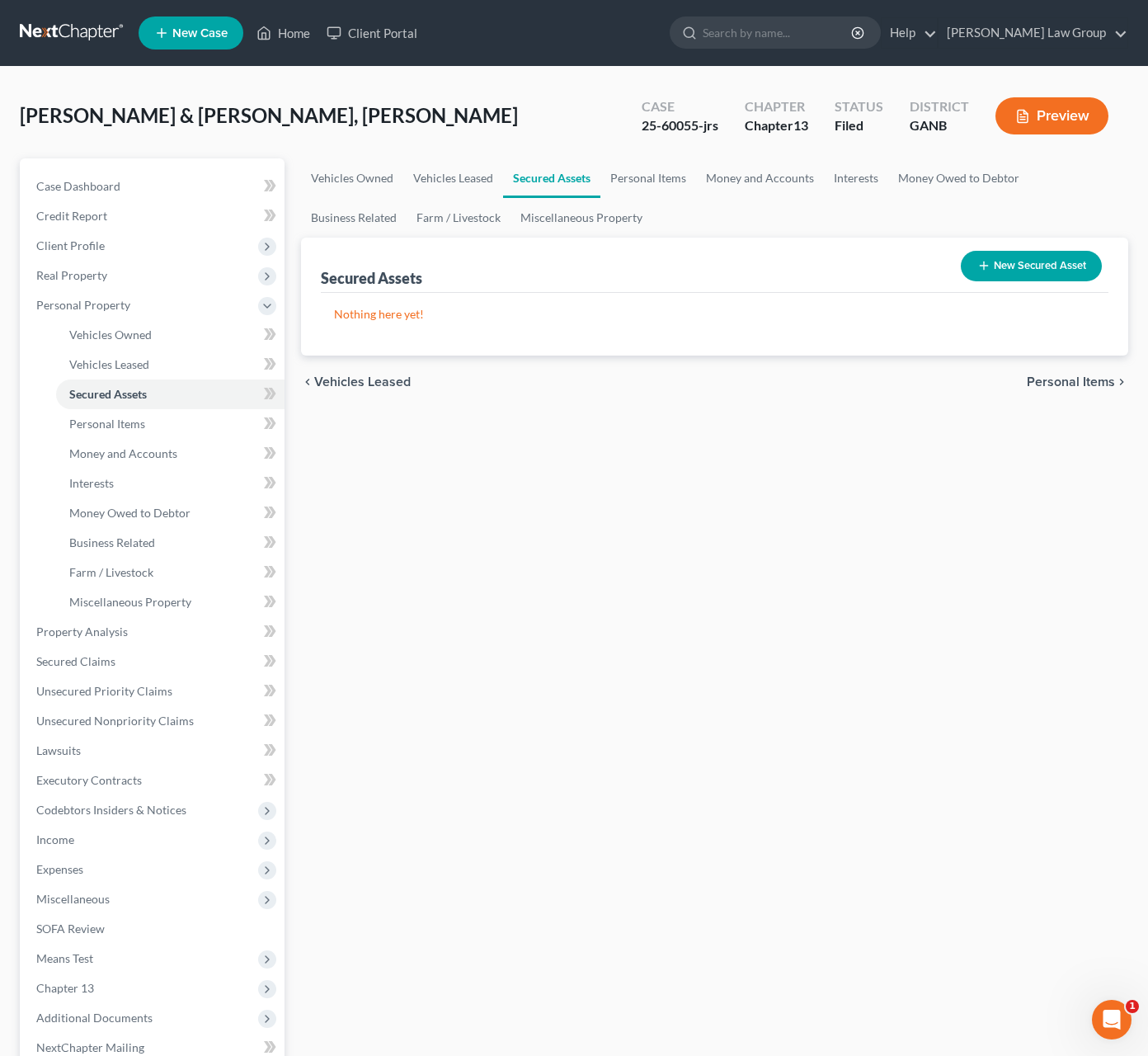
click at [1088, 385] on span "Personal Items" at bounding box center [1072, 381] width 88 height 13
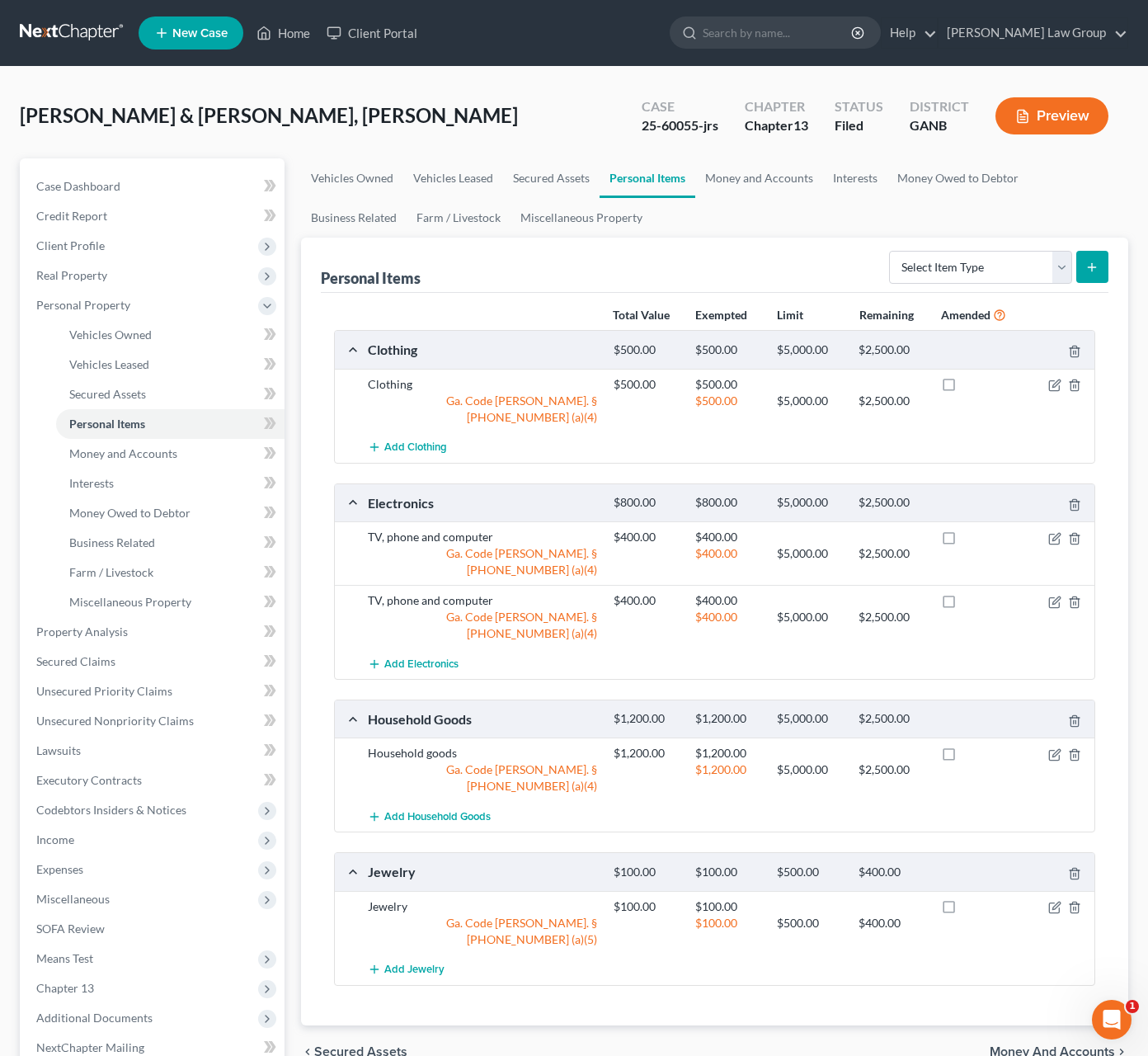
click at [1073, 1045] on span "Money and Accounts" at bounding box center [1052, 1051] width 125 height 13
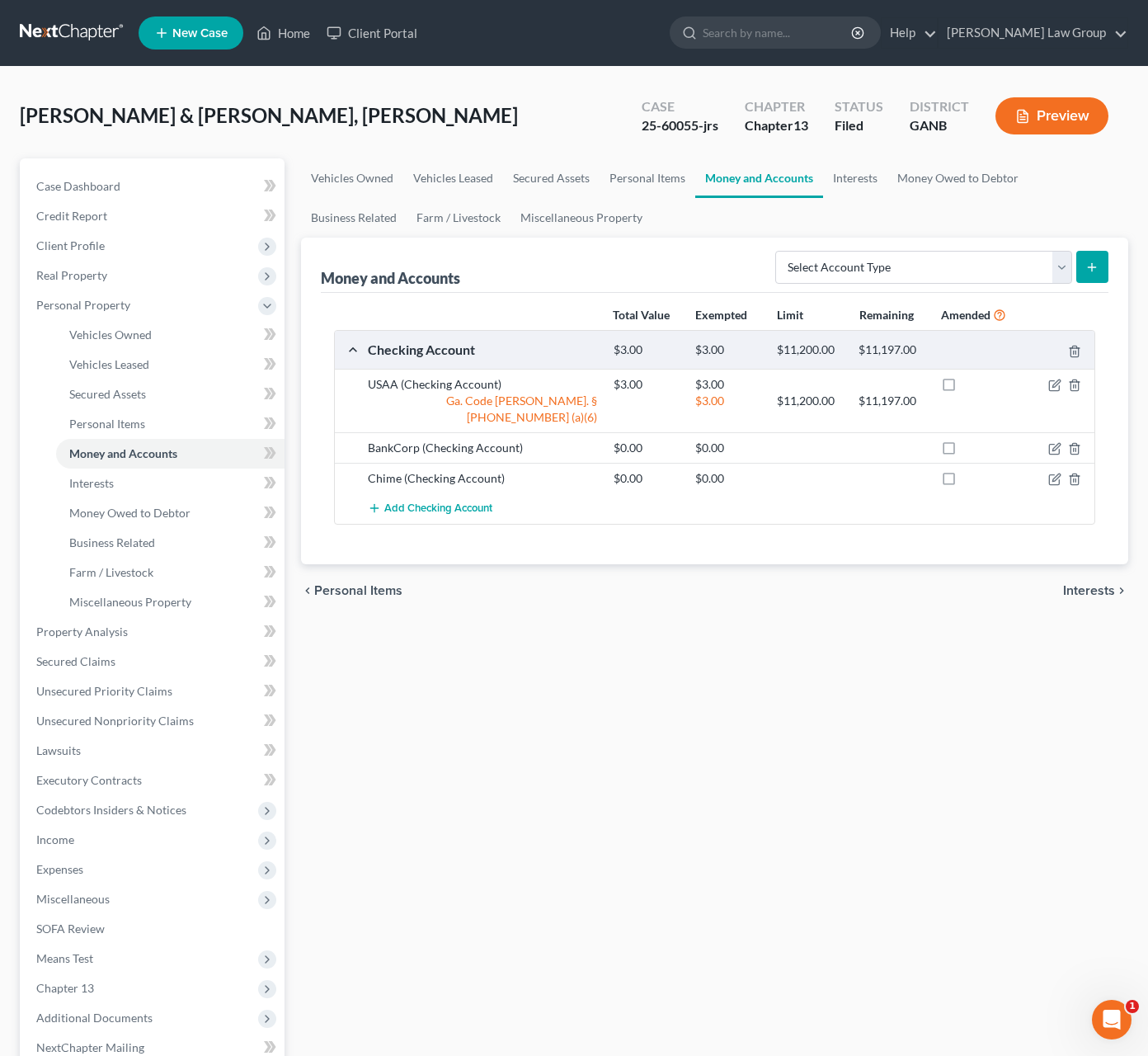
click at [1107, 584] on span "Interests" at bounding box center [1089, 591] width 52 height 13
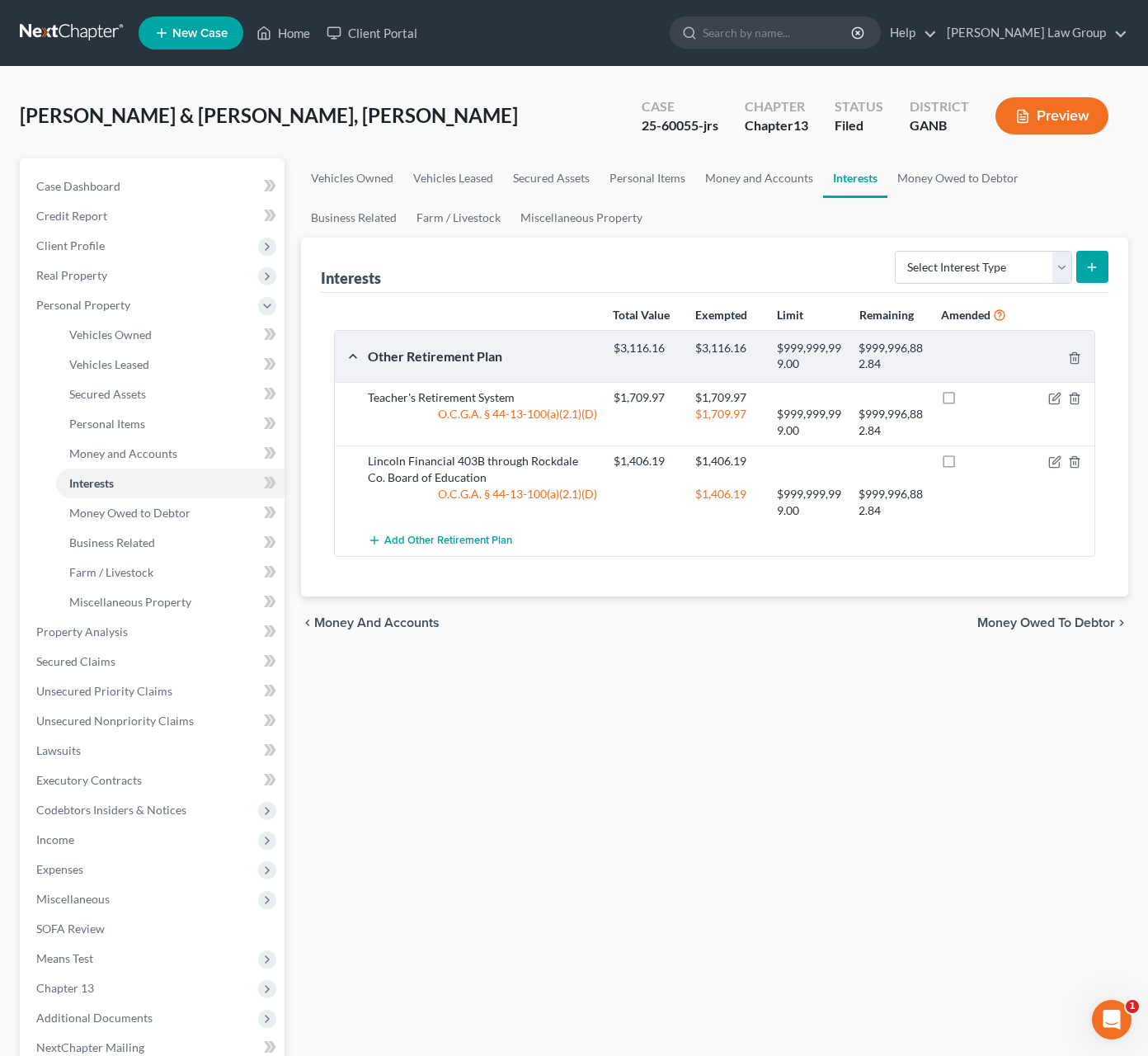
click at [1089, 628] on span "Money Owed to Debtor" at bounding box center [1046, 623] width 137 height 13
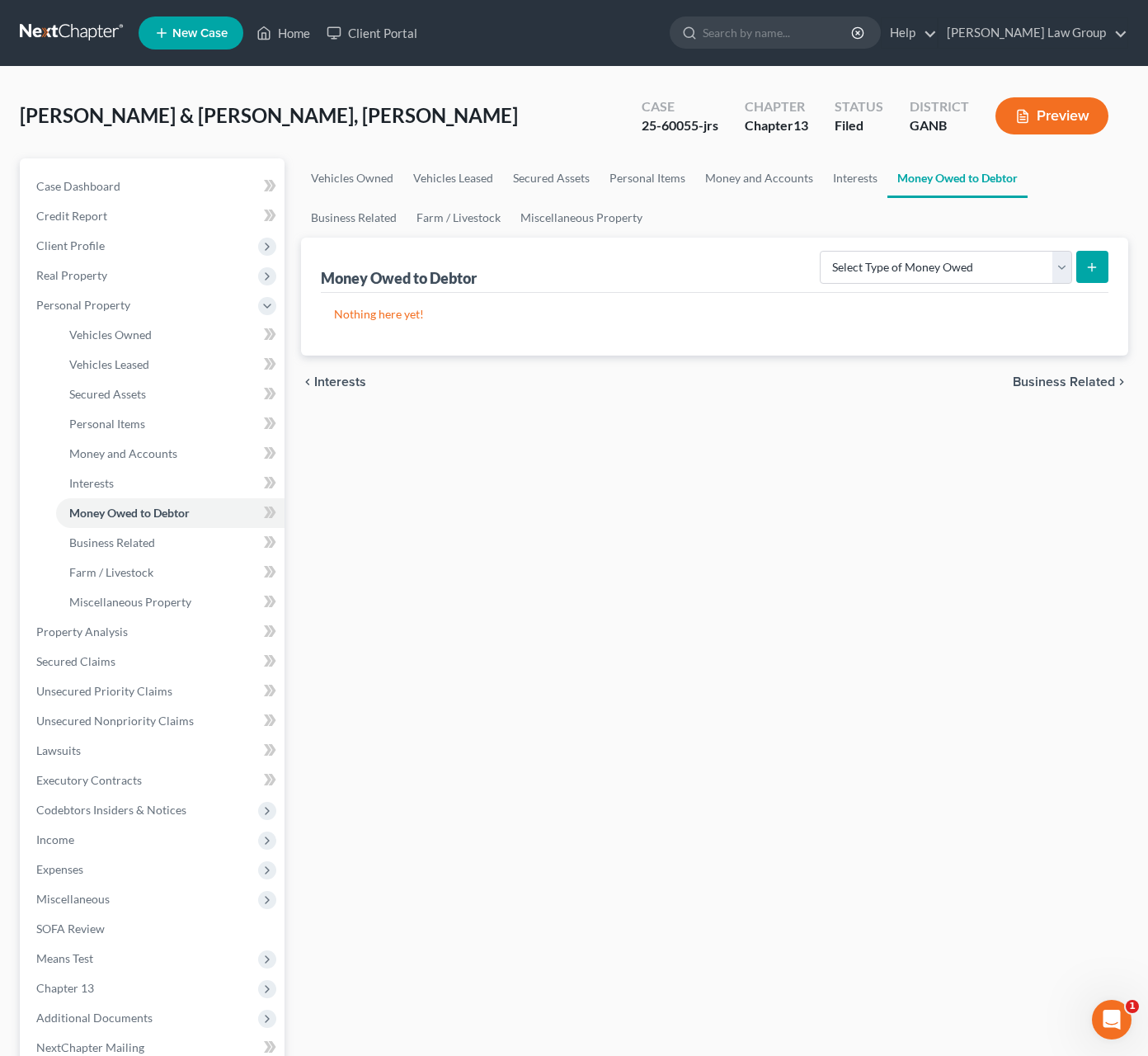
click at [1049, 383] on span "Business Related" at bounding box center [1063, 381] width 102 height 13
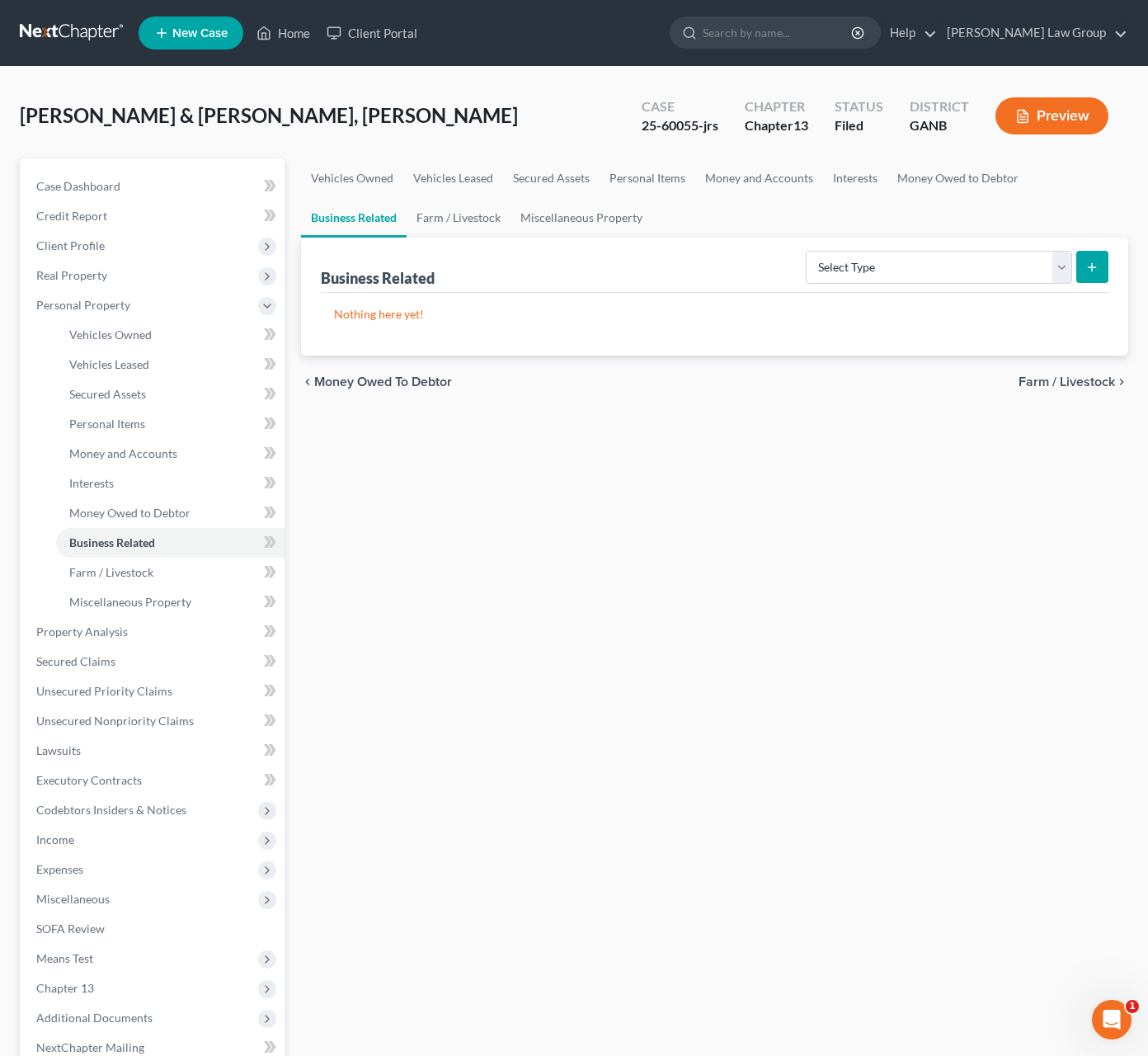
click at [1075, 391] on div "chevron_left Money Owed to Debtor Farm / Livestock chevron_right" at bounding box center [715, 381] width 827 height 53
click at [1075, 383] on span "Farm / Livestock" at bounding box center [1067, 381] width 97 height 13
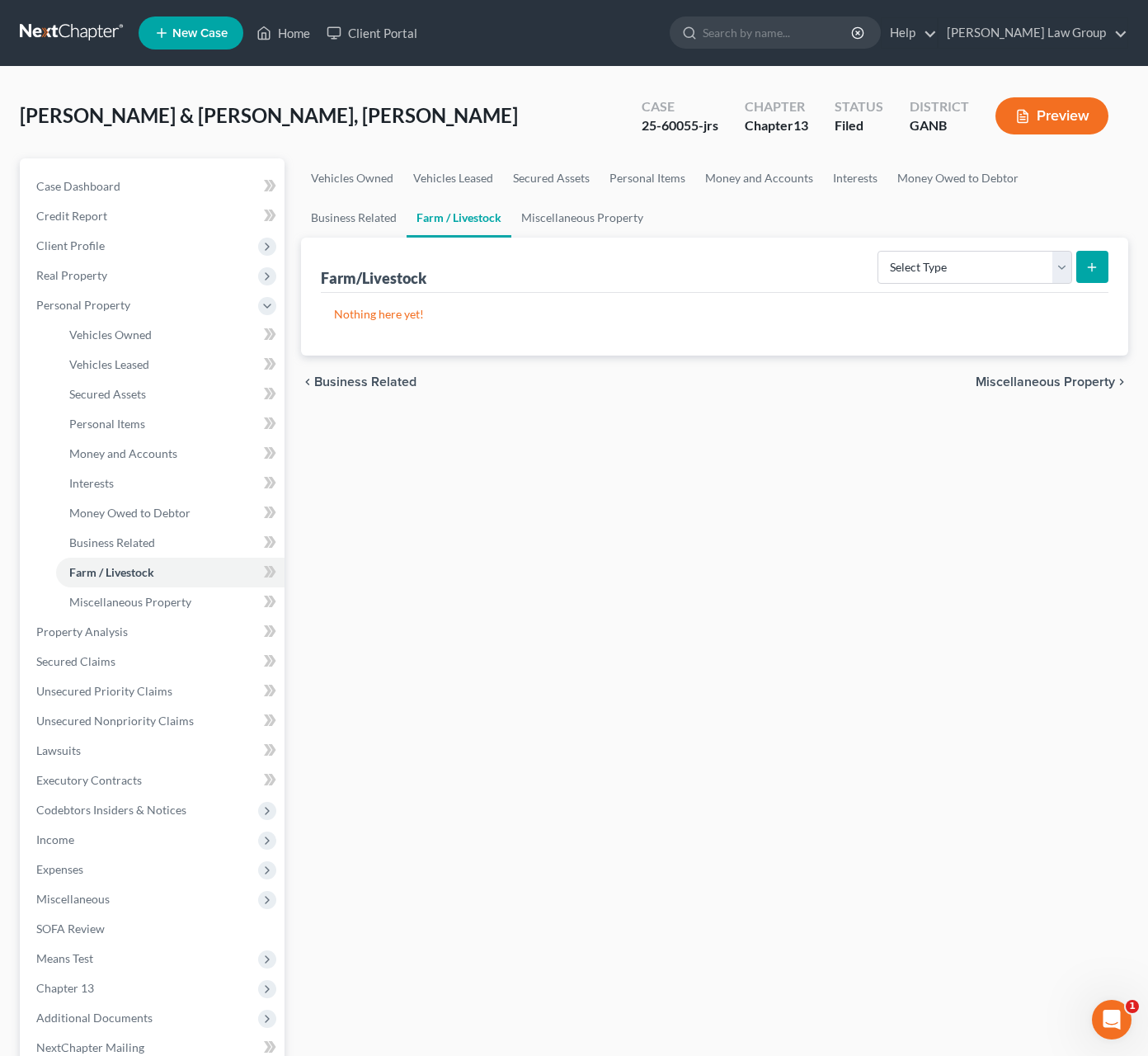
click at [1075, 386] on span "Miscellaneous Property" at bounding box center [1045, 381] width 139 height 13
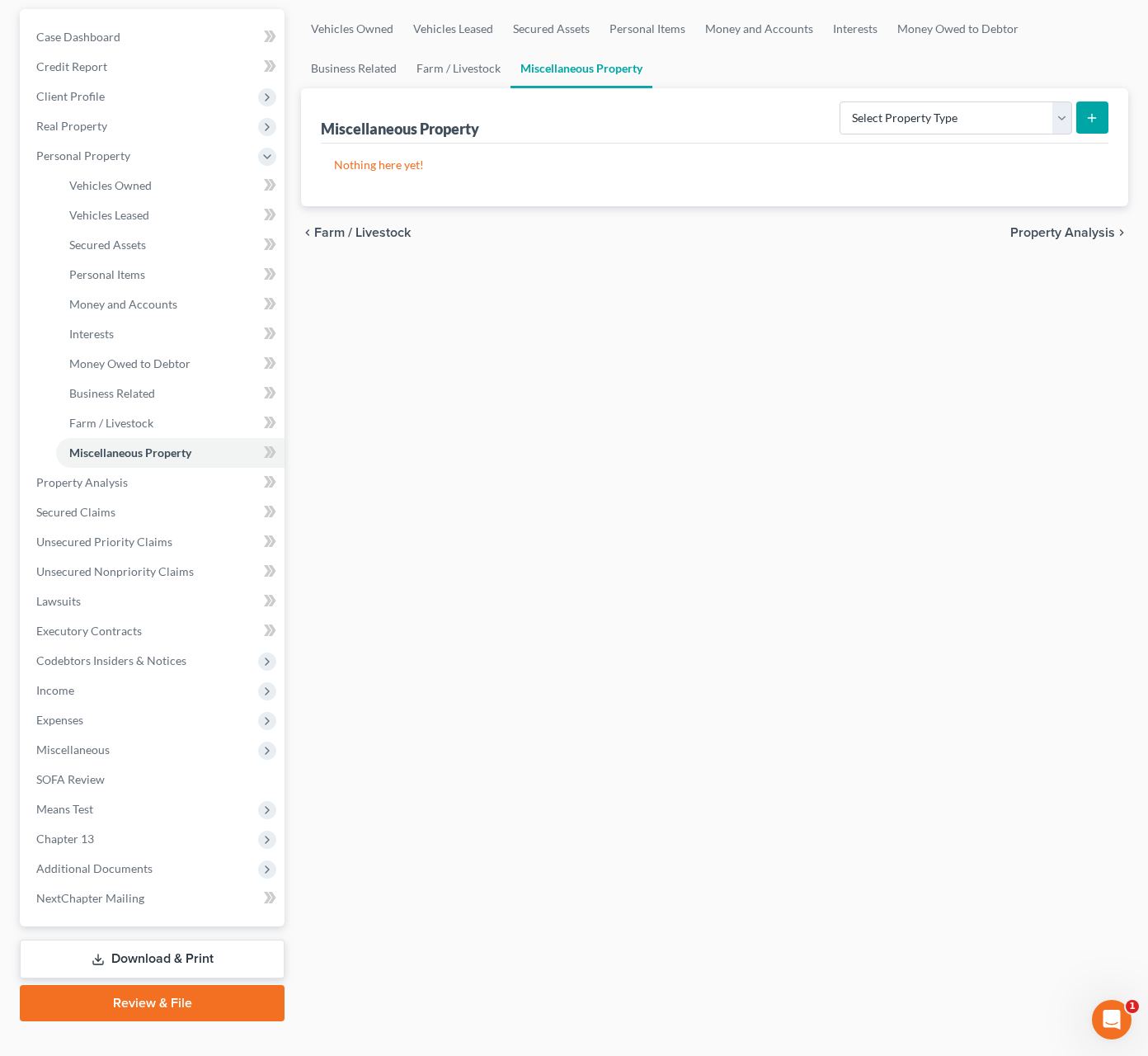
click at [163, 987] on link "Review & File" at bounding box center [151, 1003] width 264 height 36
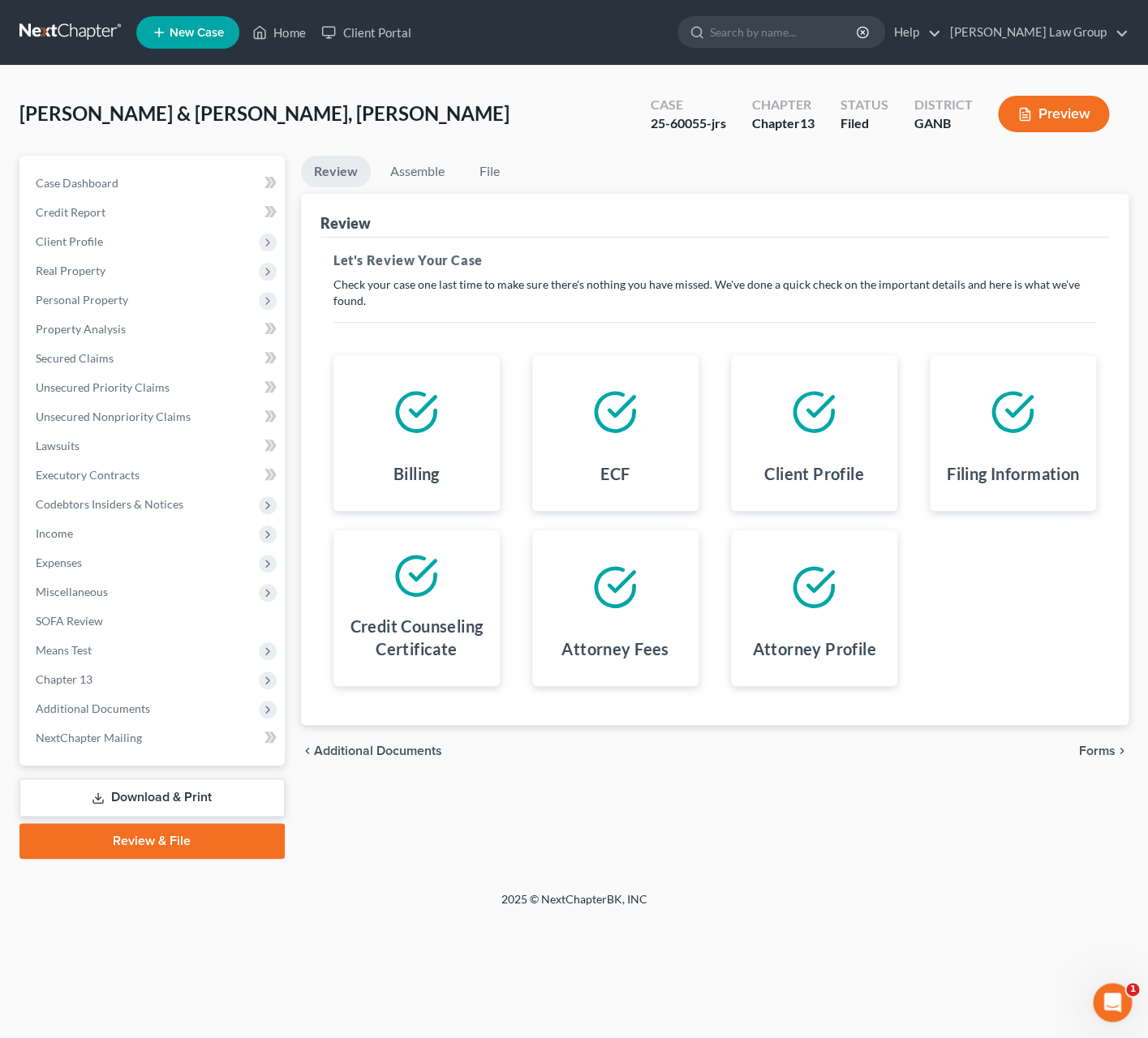
click at [221, 791] on link "Download & Print" at bounding box center [151, 797] width 265 height 38
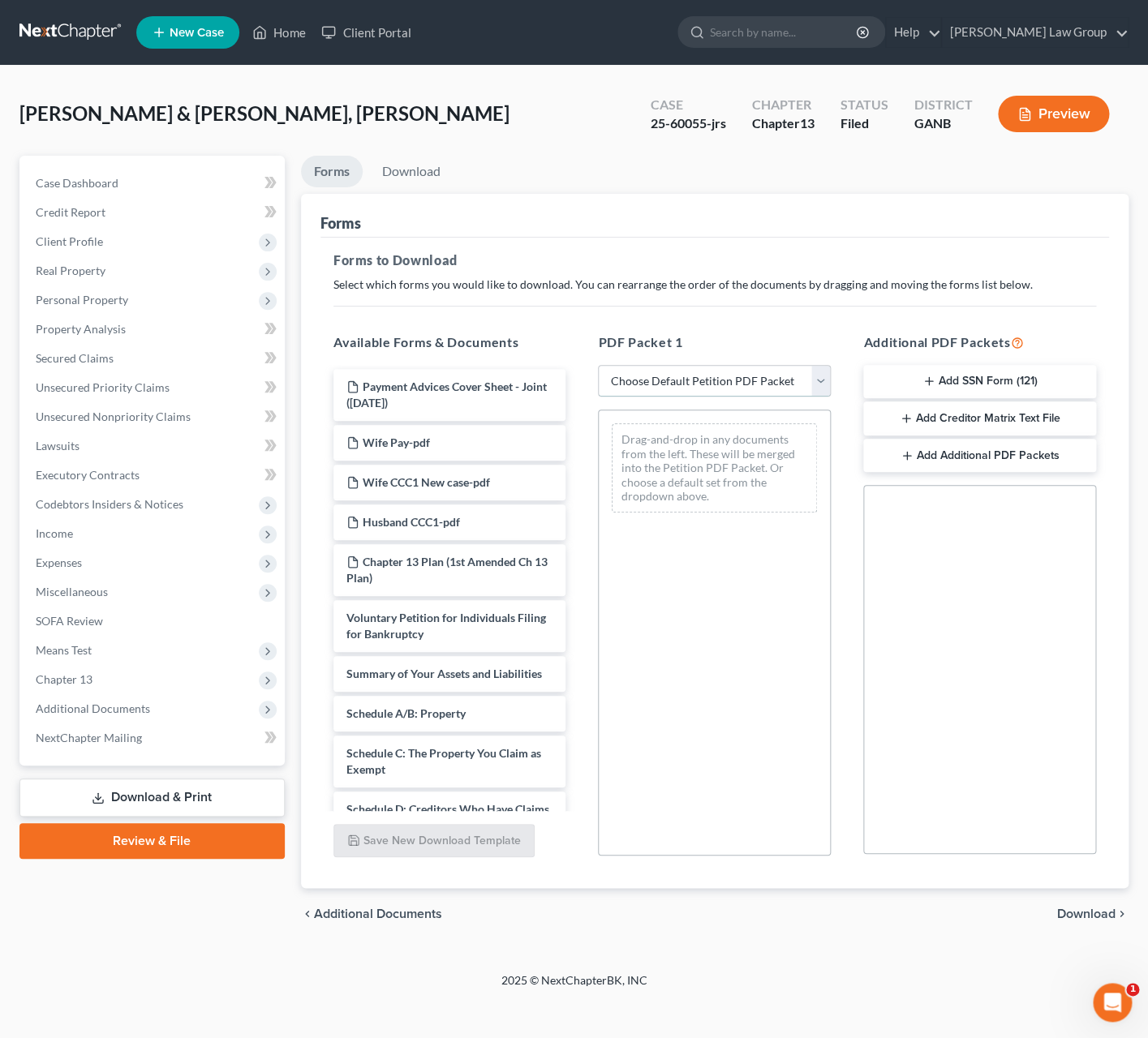
click at [598, 365] on select "Choose Default Petition PDF Packet Complete Bankruptcy Petition (all forms and …" at bounding box center [714, 381] width 233 height 33
select select "2"
click option "Amended Forms" at bounding box center [0, 0] width 0 height 0
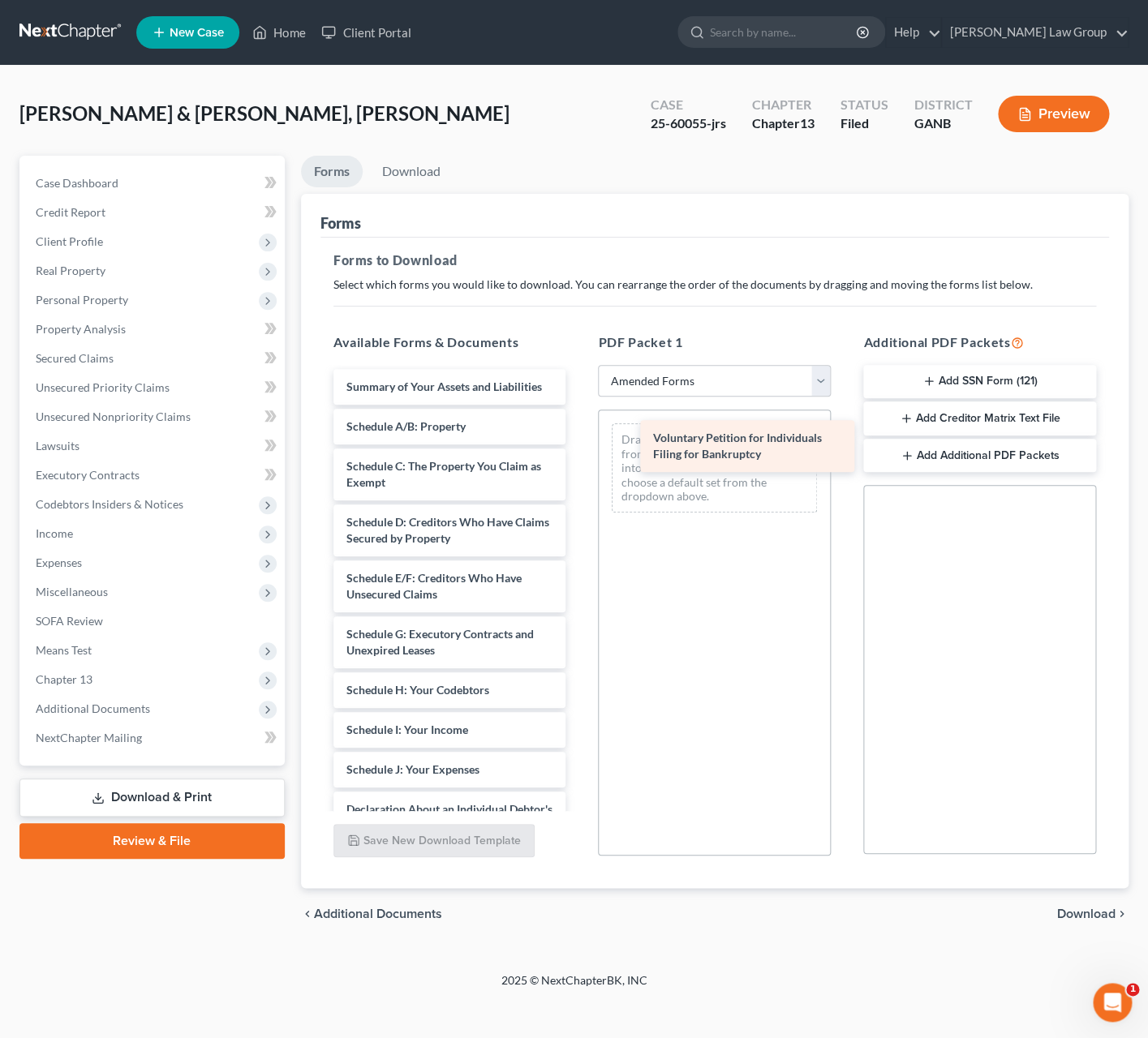
drag, startPoint x: 413, startPoint y: 399, endPoint x: 698, endPoint y: 447, distance: 289.0
click at [579, 445] on div "Voluntary Petition for Individuals Filing for Bankruptcy Voluntary Petition for…" at bounding box center [450, 749] width 259 height 762
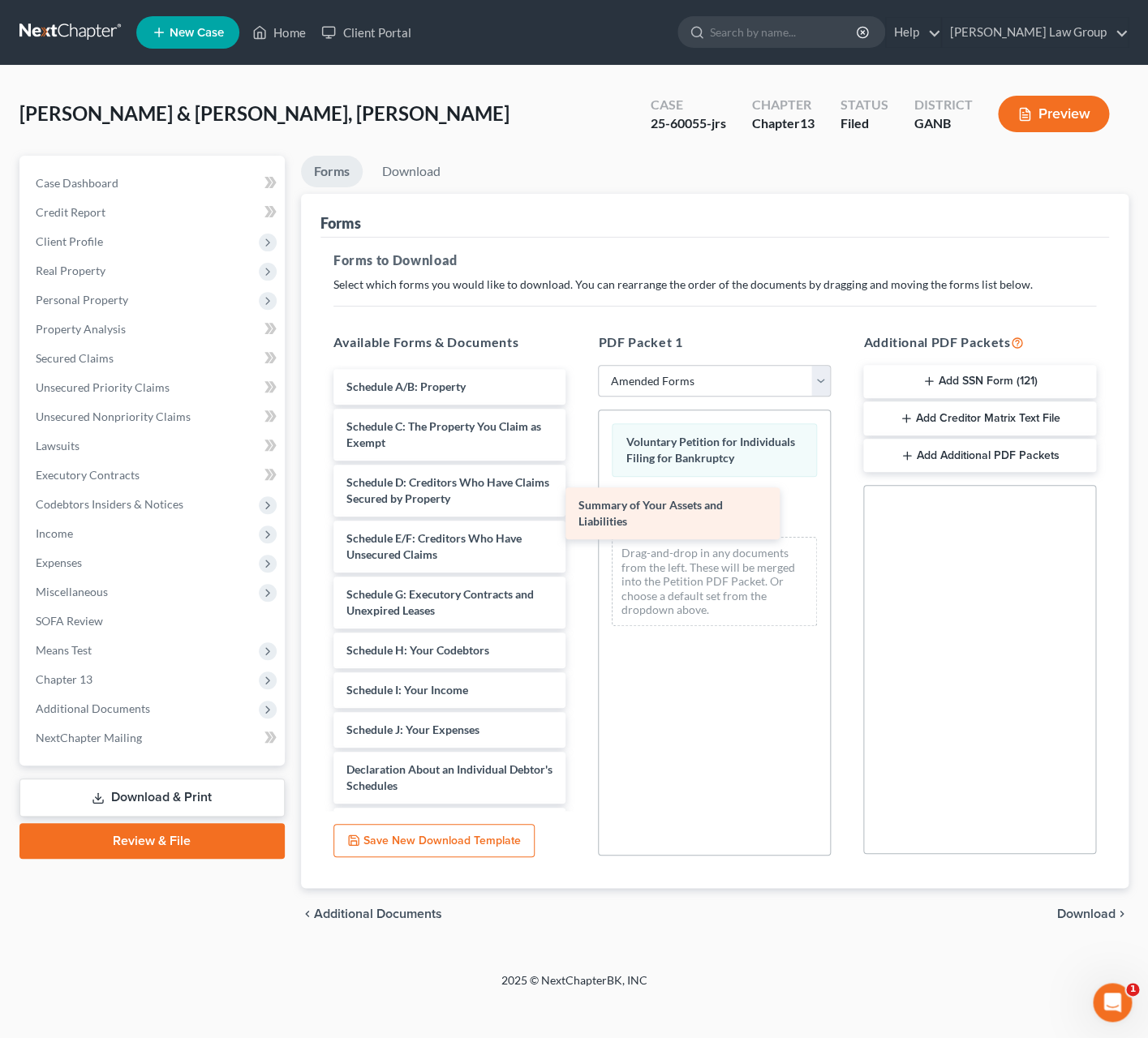
drag, startPoint x: 435, startPoint y: 404, endPoint x: 673, endPoint y: 524, distance: 266.5
click at [579, 523] on div "Summary of Your Assets and Liabilities Summary of Your Assets and Liabilities S…" at bounding box center [450, 729] width 259 height 722
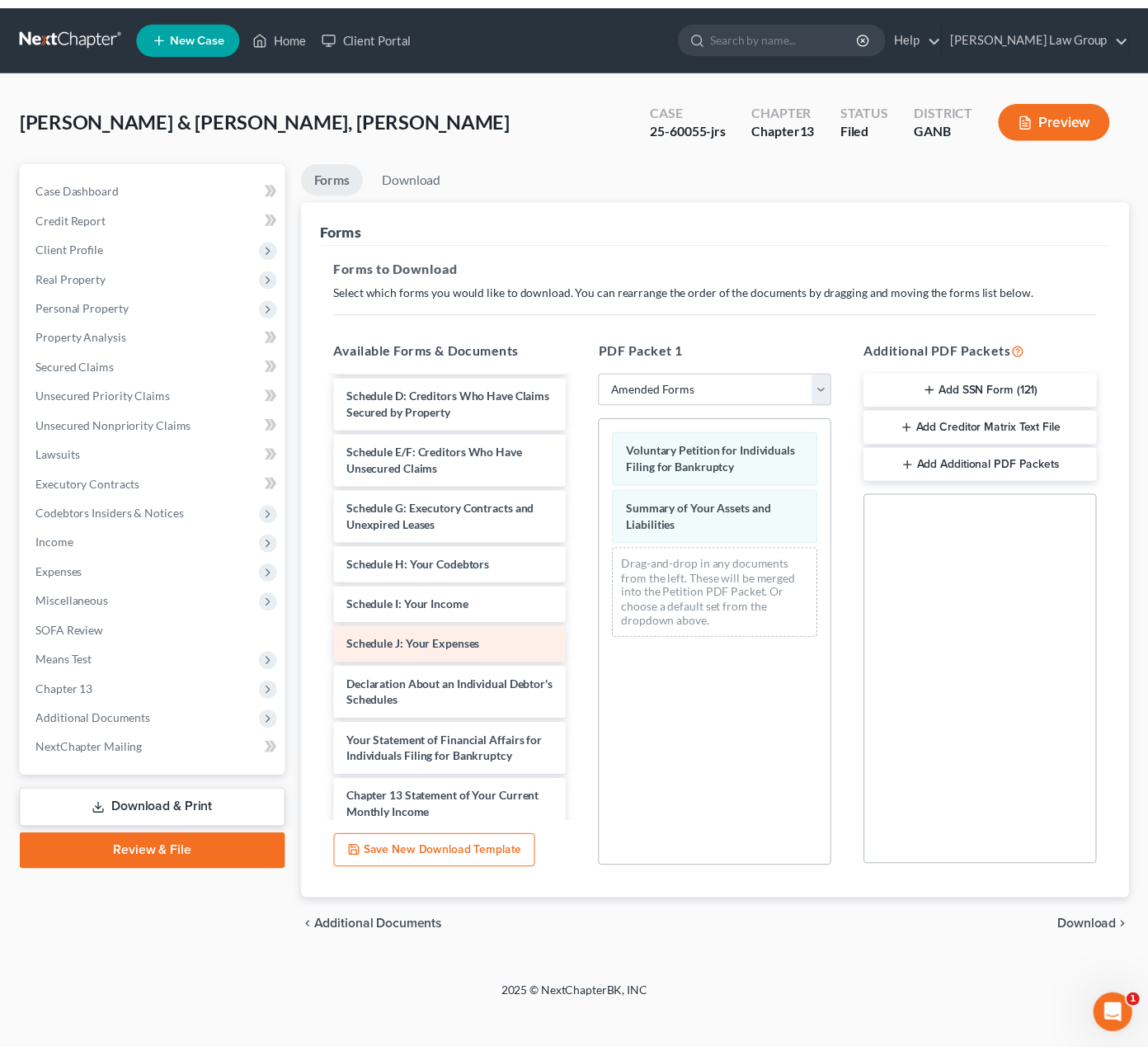
scroll to position [104, 0]
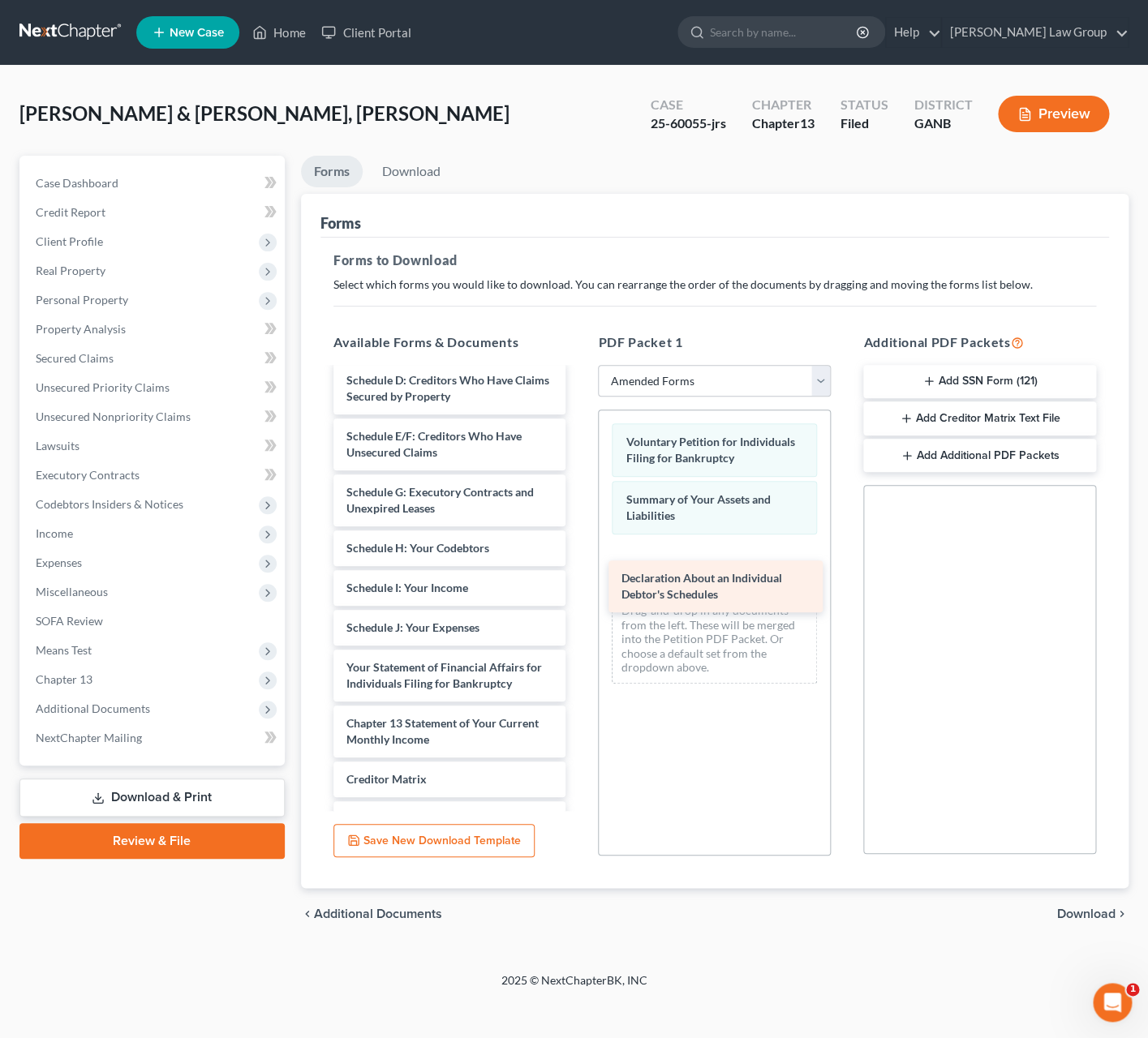
drag, startPoint x: 478, startPoint y: 680, endPoint x: 752, endPoint y: 589, distance: 288.7
click at [579, 589] on div "Declaration About an Individual Debtor's Schedules Schedule A/B: Property Sched…" at bounding box center [450, 600] width 259 height 666
click at [1071, 909] on span "Download" at bounding box center [1085, 914] width 58 height 13
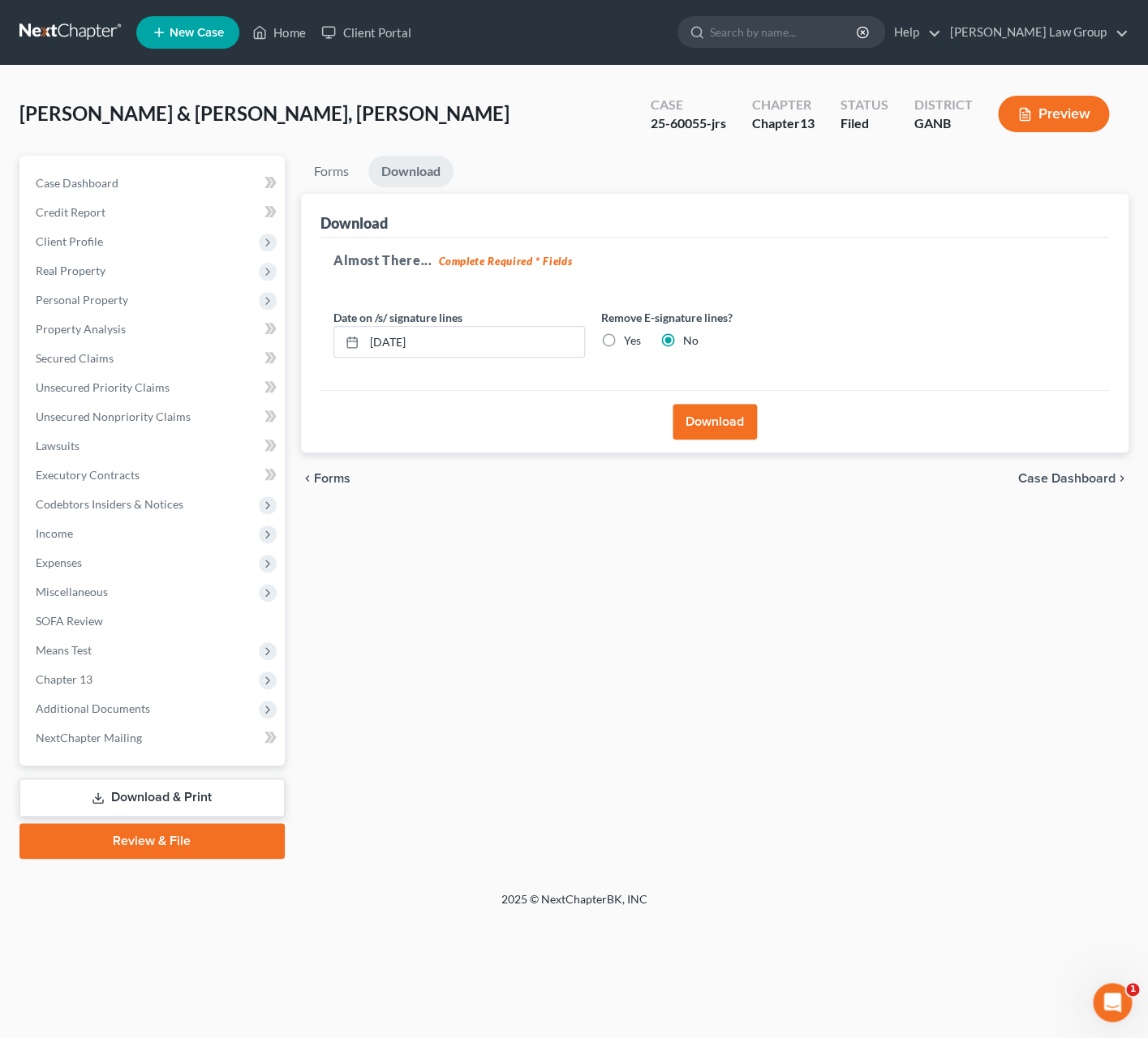
click at [725, 428] on button "Download" at bounding box center [714, 421] width 84 height 35
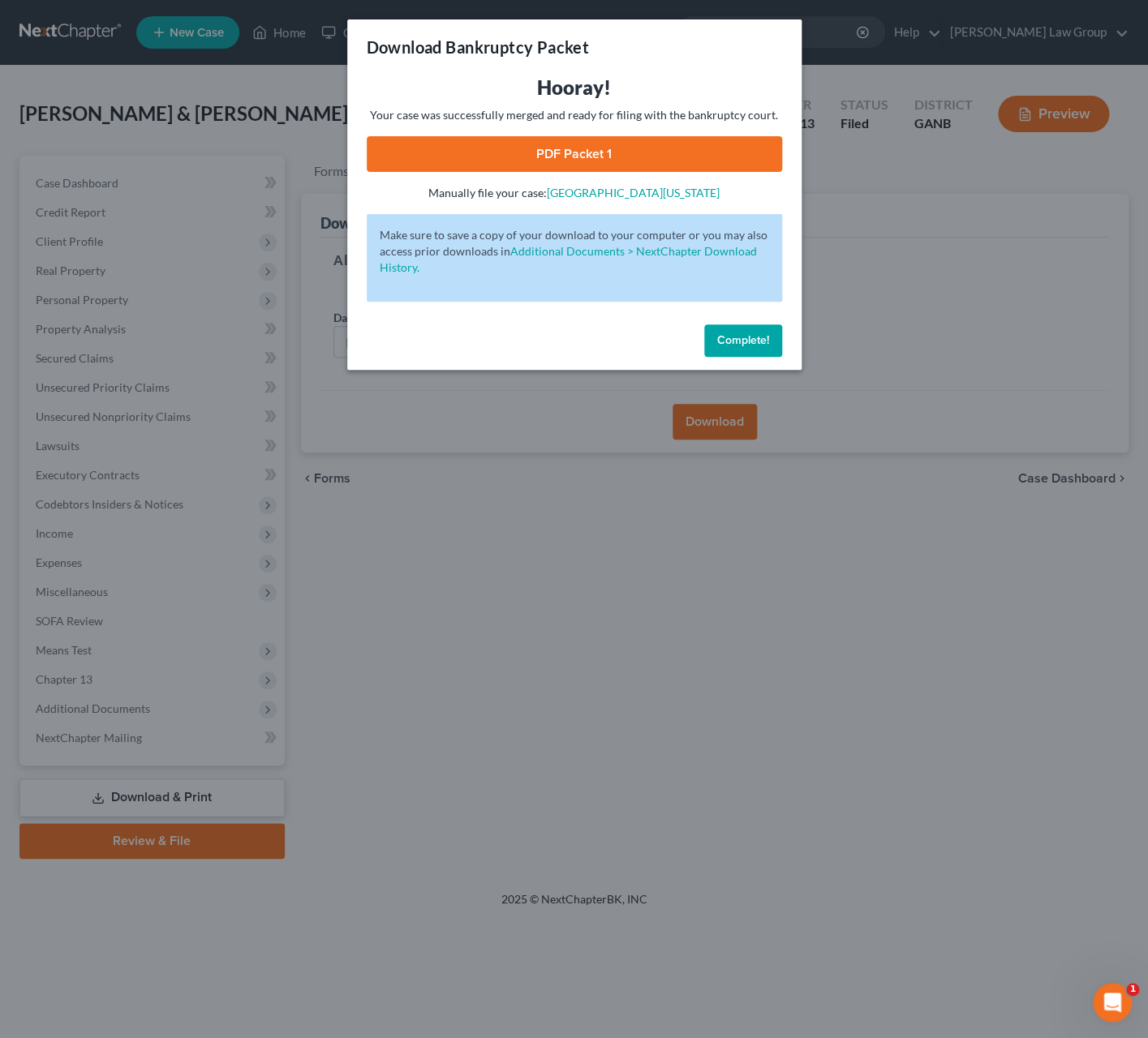
click at [603, 162] on link "PDF Packet 1" at bounding box center [574, 153] width 415 height 35
click at [731, 358] on div "Complete!" at bounding box center [574, 343] width 454 height 52
click at [739, 332] on button "Complete!" at bounding box center [743, 341] width 78 height 33
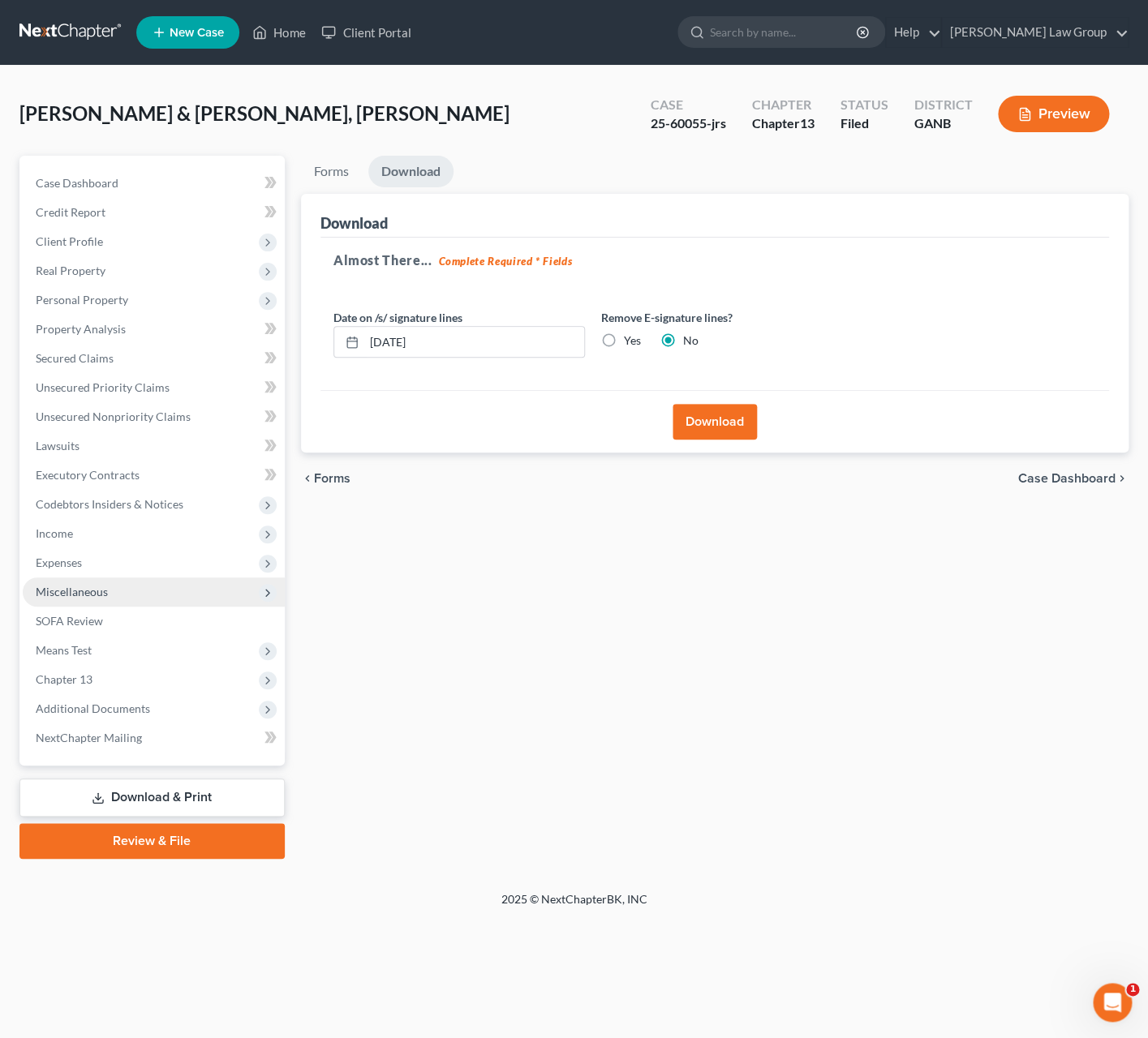
click at [141, 584] on span "Miscellaneous" at bounding box center [153, 591] width 262 height 29
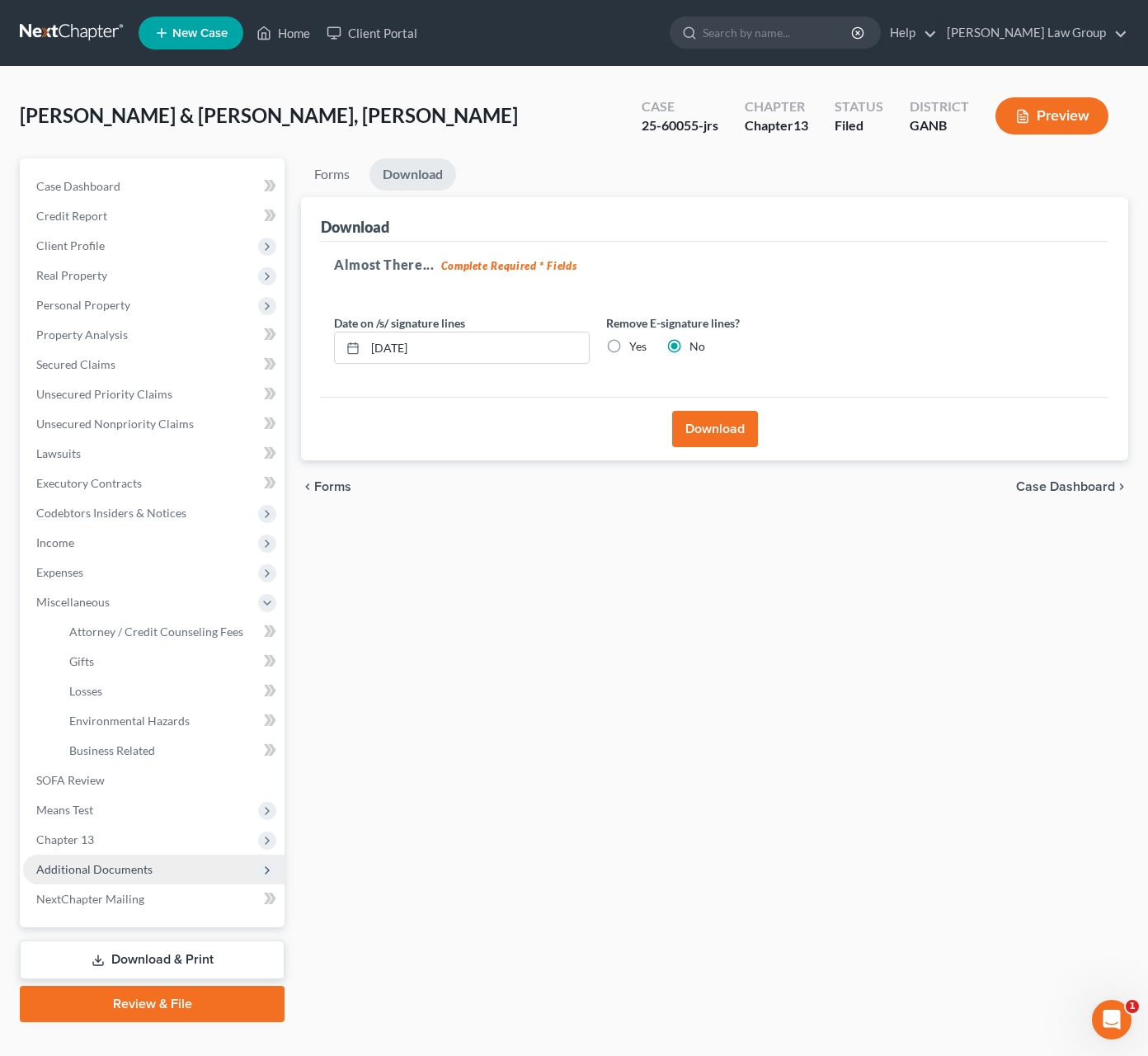
click at [137, 863] on span "Additional Documents" at bounding box center [94, 868] width 116 height 14
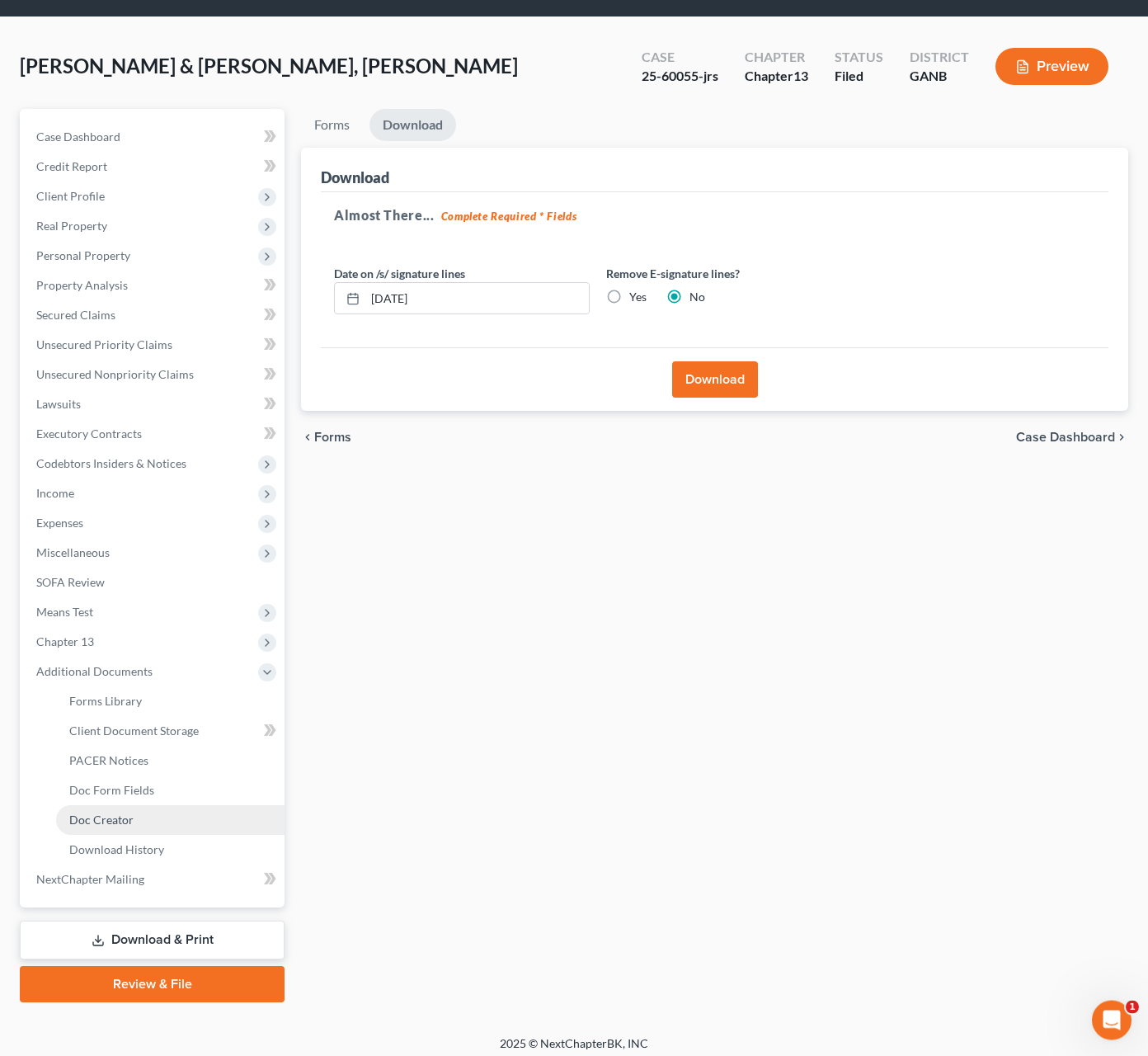
scroll to position [58, 0]
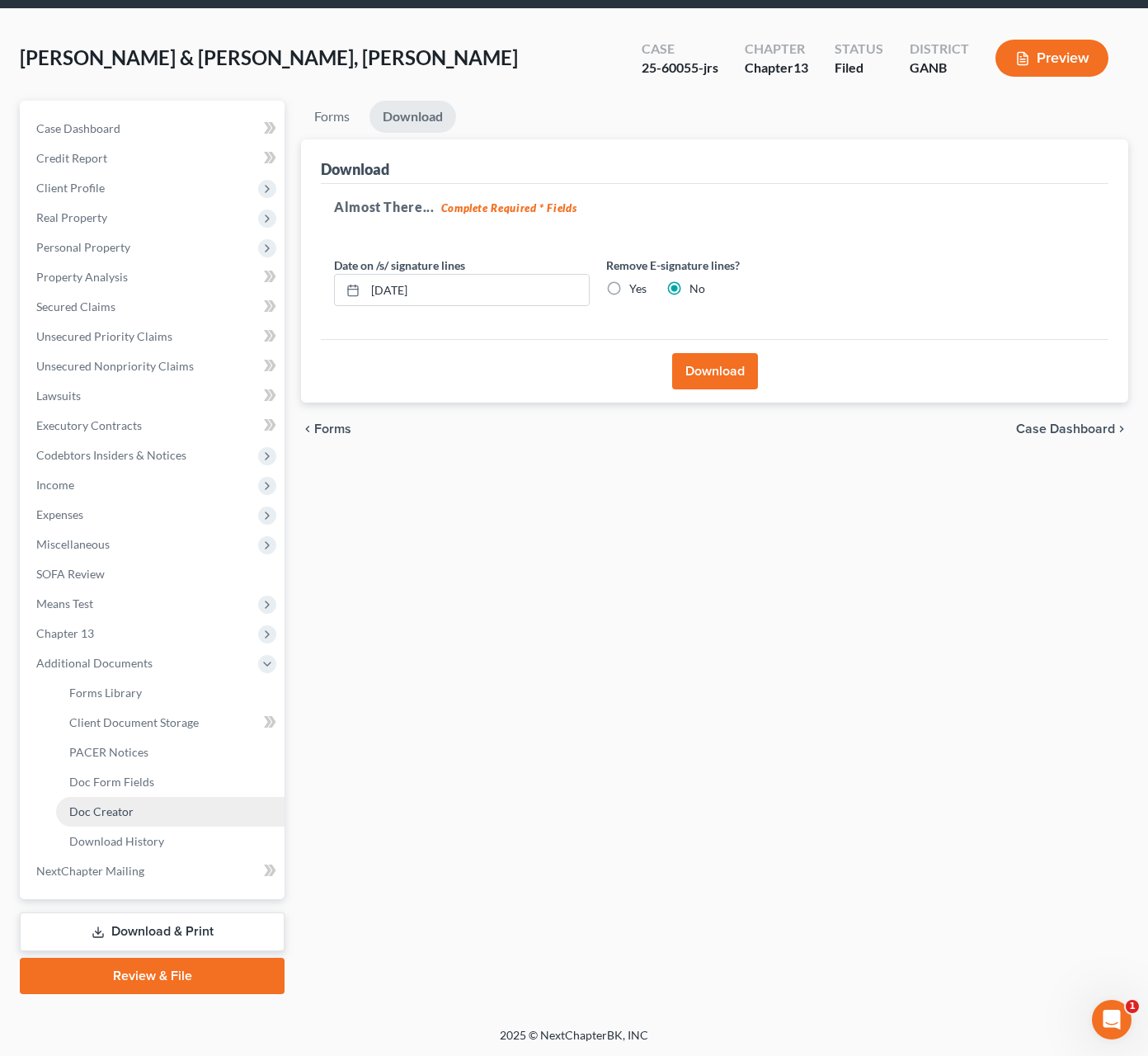
click at [158, 806] on link "Doc Creator" at bounding box center [170, 812] width 228 height 29
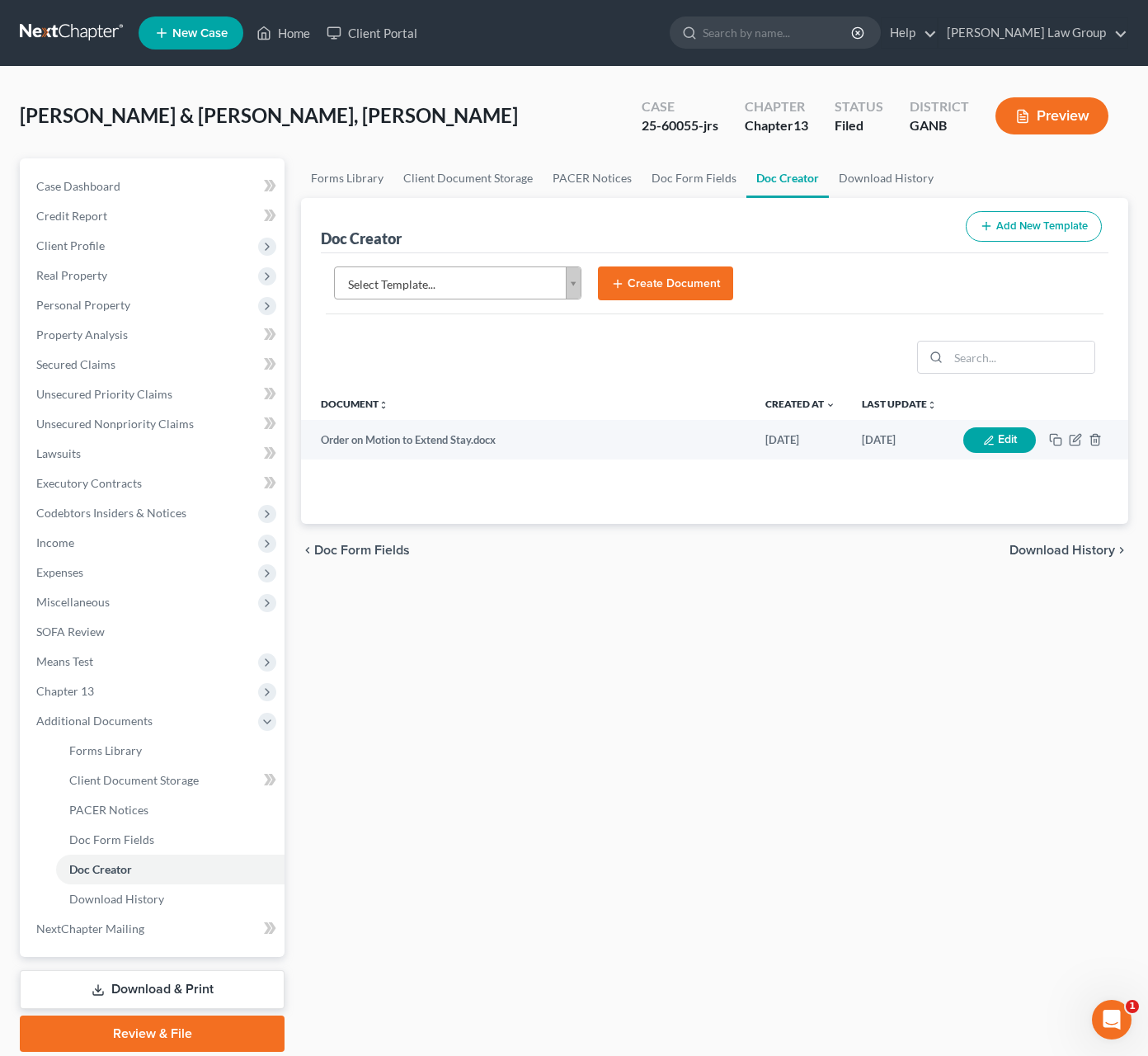
click at [568, 284] on body "Home New Case Client Portal [PERSON_NAME] Law Group [EMAIL_ADDRESS][DOMAIN_NAME…" at bounding box center [574, 557] width 1148 height 1114
click at [519, 279] on body "Home New Case Client Portal [PERSON_NAME] Law Group [EMAIL_ADDRESS][DOMAIN_NAME…" at bounding box center [574, 557] width 1148 height 1114
click at [573, 288] on body "Home New Case Client Portal [PERSON_NAME] Law Group [EMAIL_ADDRESS][DOMAIN_NAME…" at bounding box center [574, 557] width 1148 height 1114
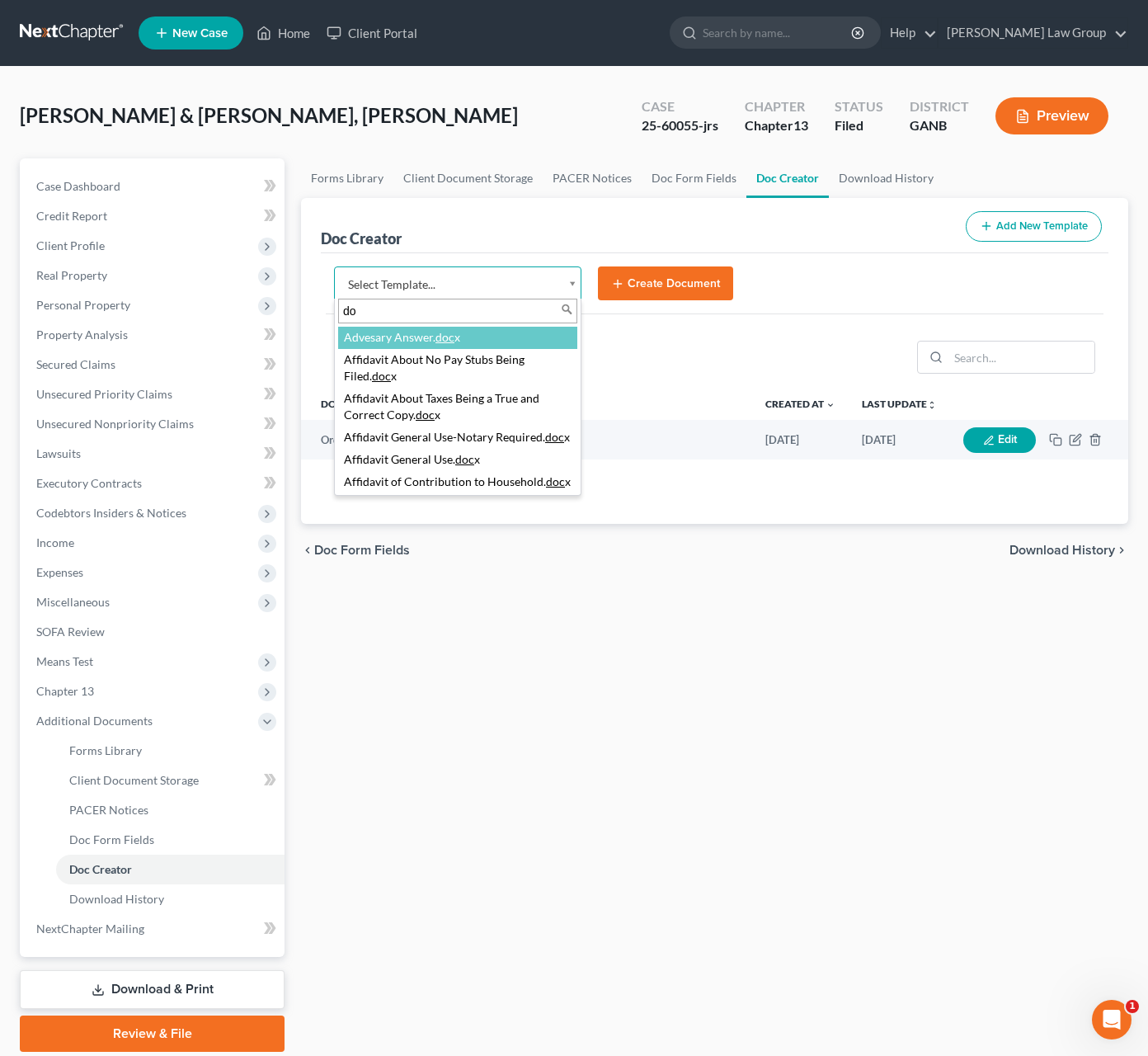
type input "d"
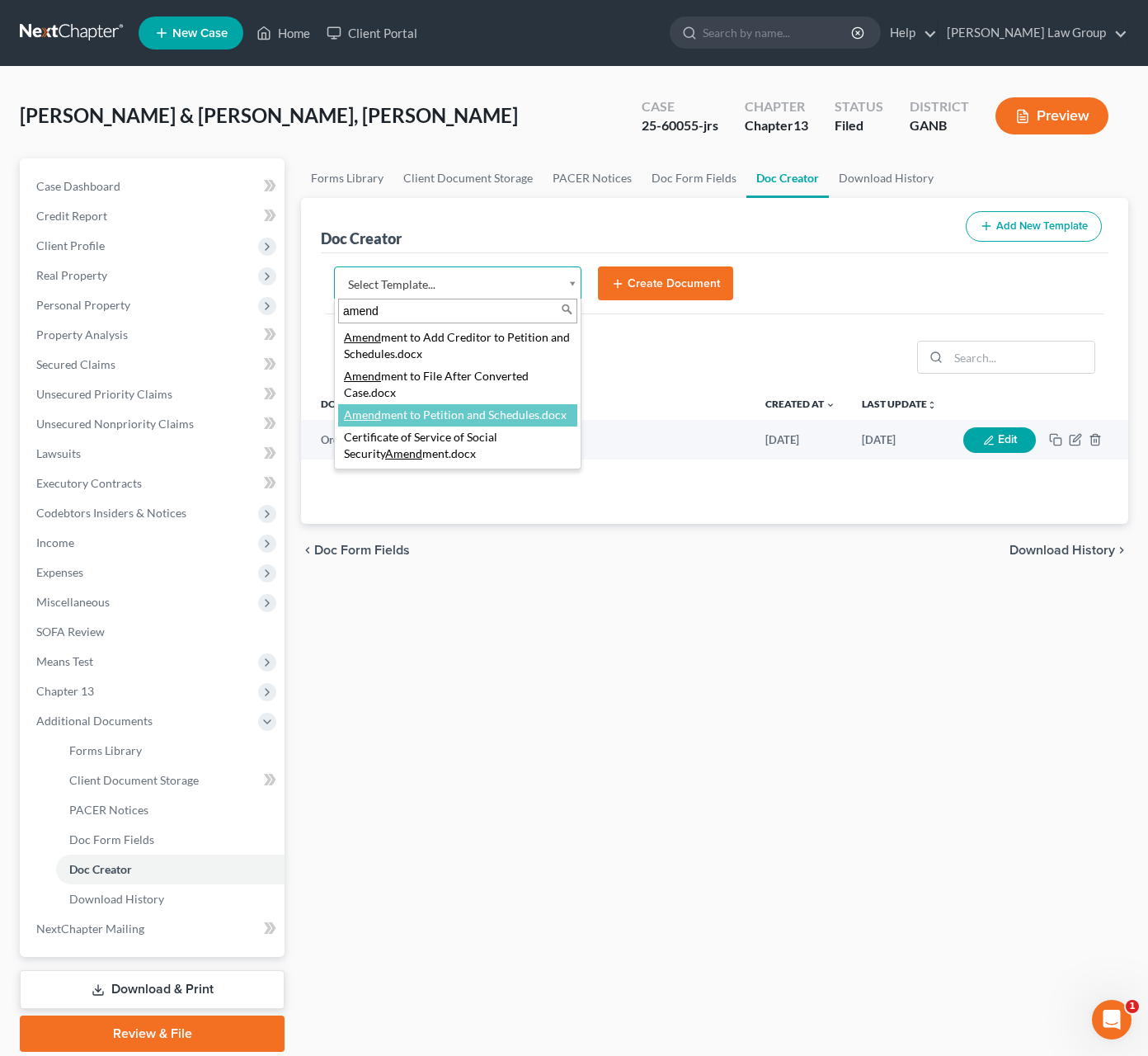
type input "amend"
select select "110999"
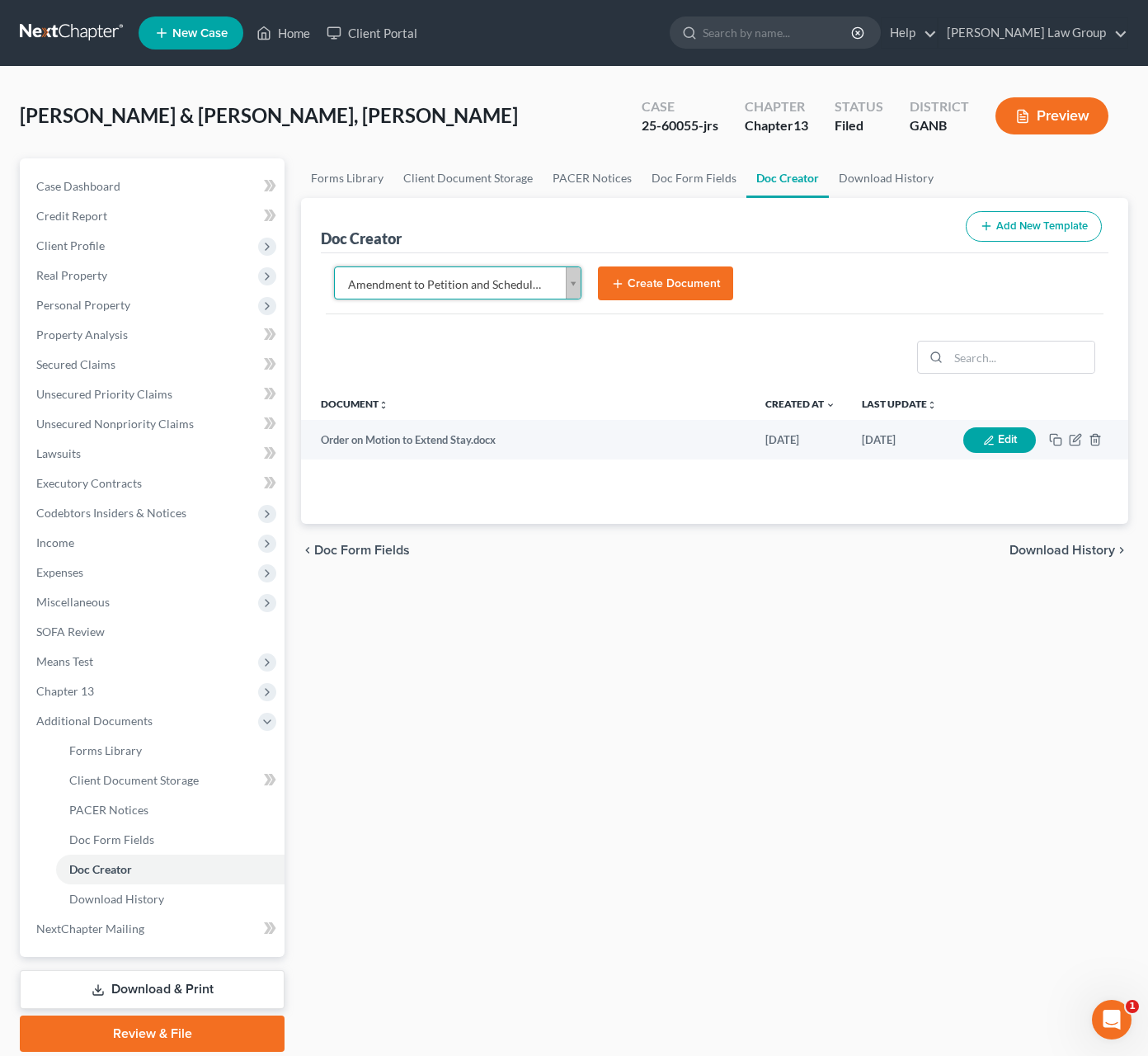
click at [642, 285] on button "Create Document" at bounding box center [665, 284] width 135 height 35
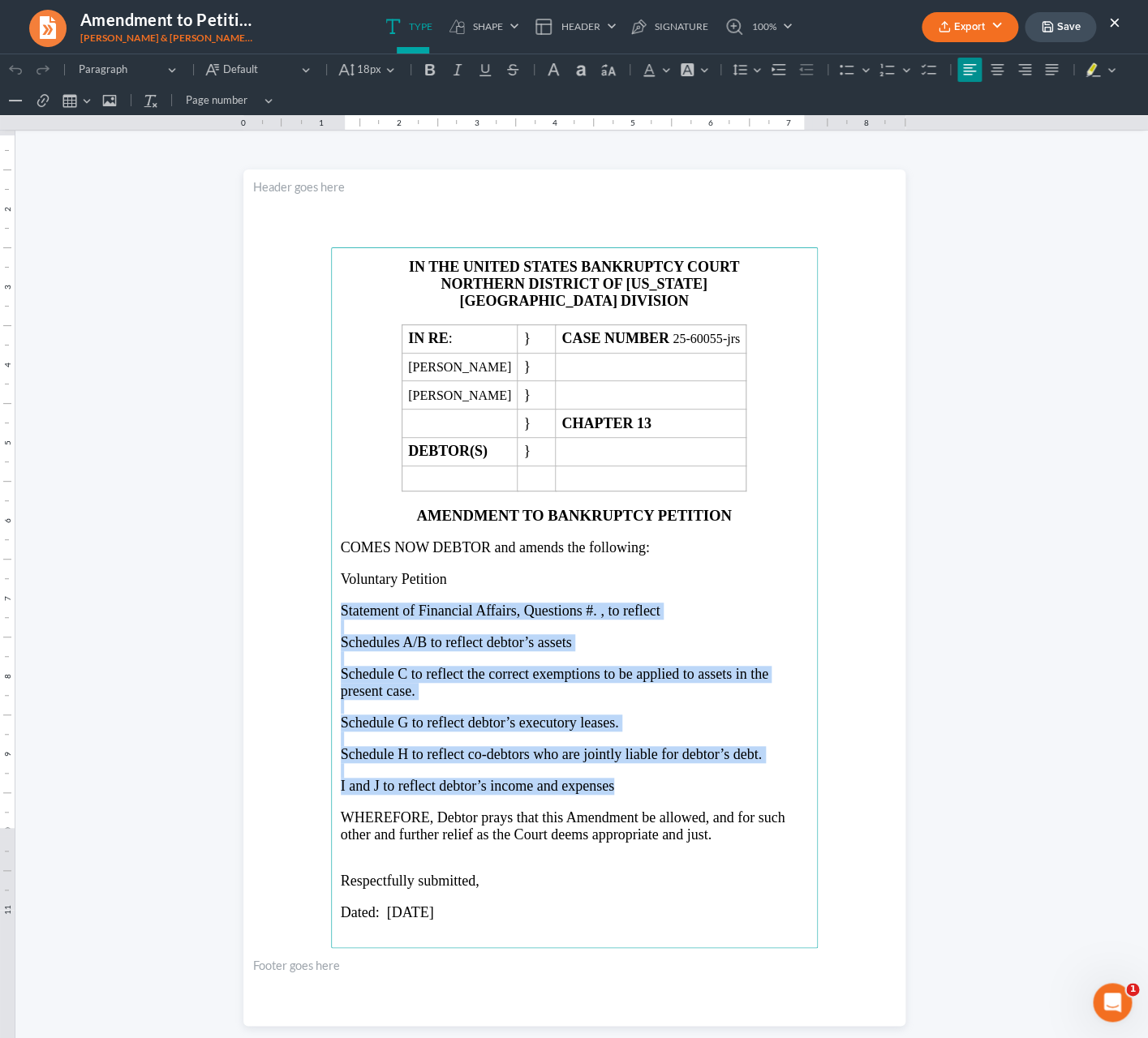
drag, startPoint x: 335, startPoint y: 623, endPoint x: 948, endPoint y: 730, distance: 622.3
click at [613, 793] on main "IN THE UNITED STATES BANKRUPTCY COURT NORTHERN DISTRICT OF [US_STATE] ATLANTA D…" at bounding box center [574, 597] width 487 height 700
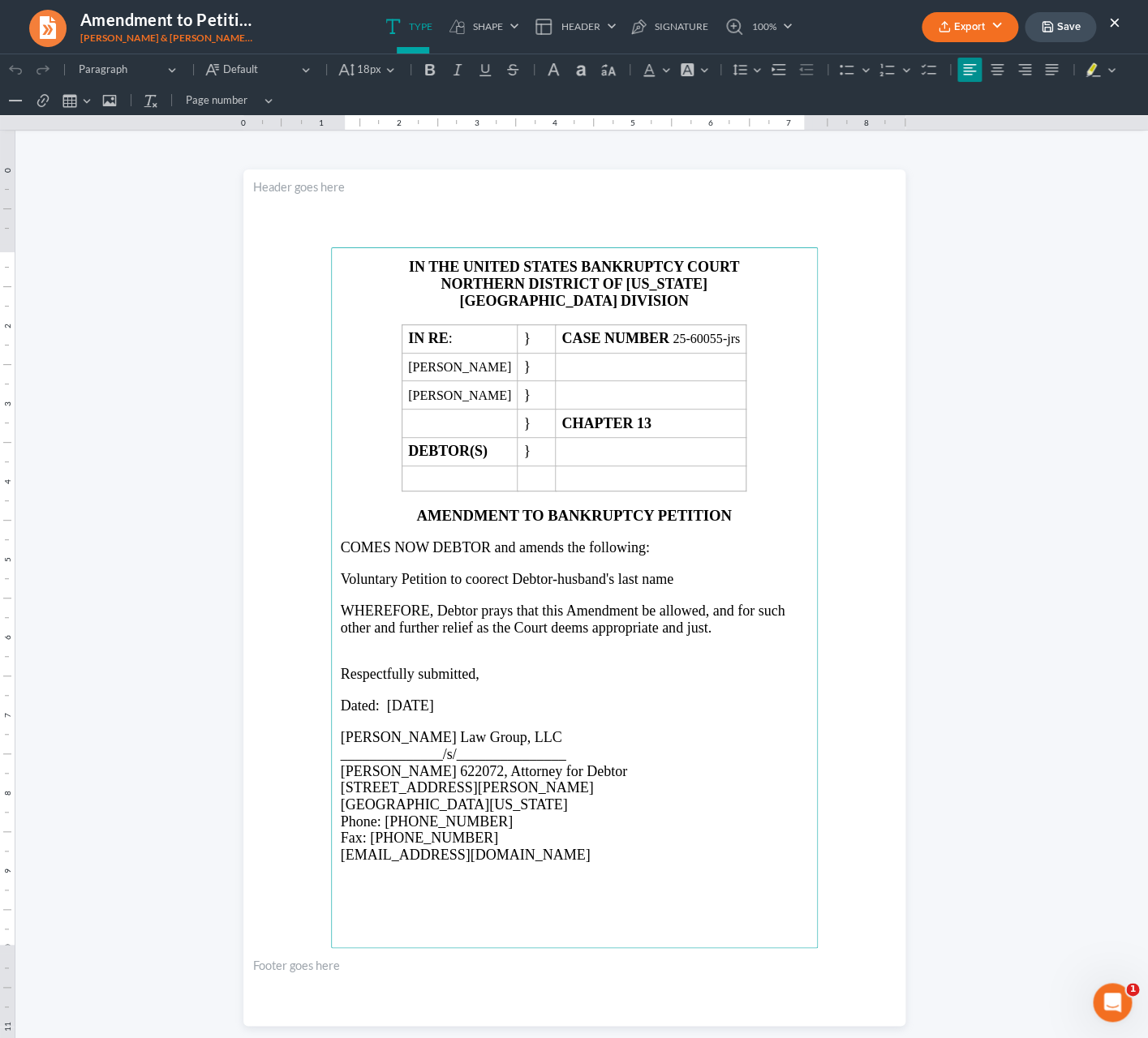
click at [474, 587] on span "Voluntary Petition to coorect Debtor-husband's last name" at bounding box center [506, 579] width 333 height 16
click at [748, 587] on span "Voluntary Petition to correct the spelling of Debtor-husband's last name" at bounding box center [549, 579] width 418 height 16
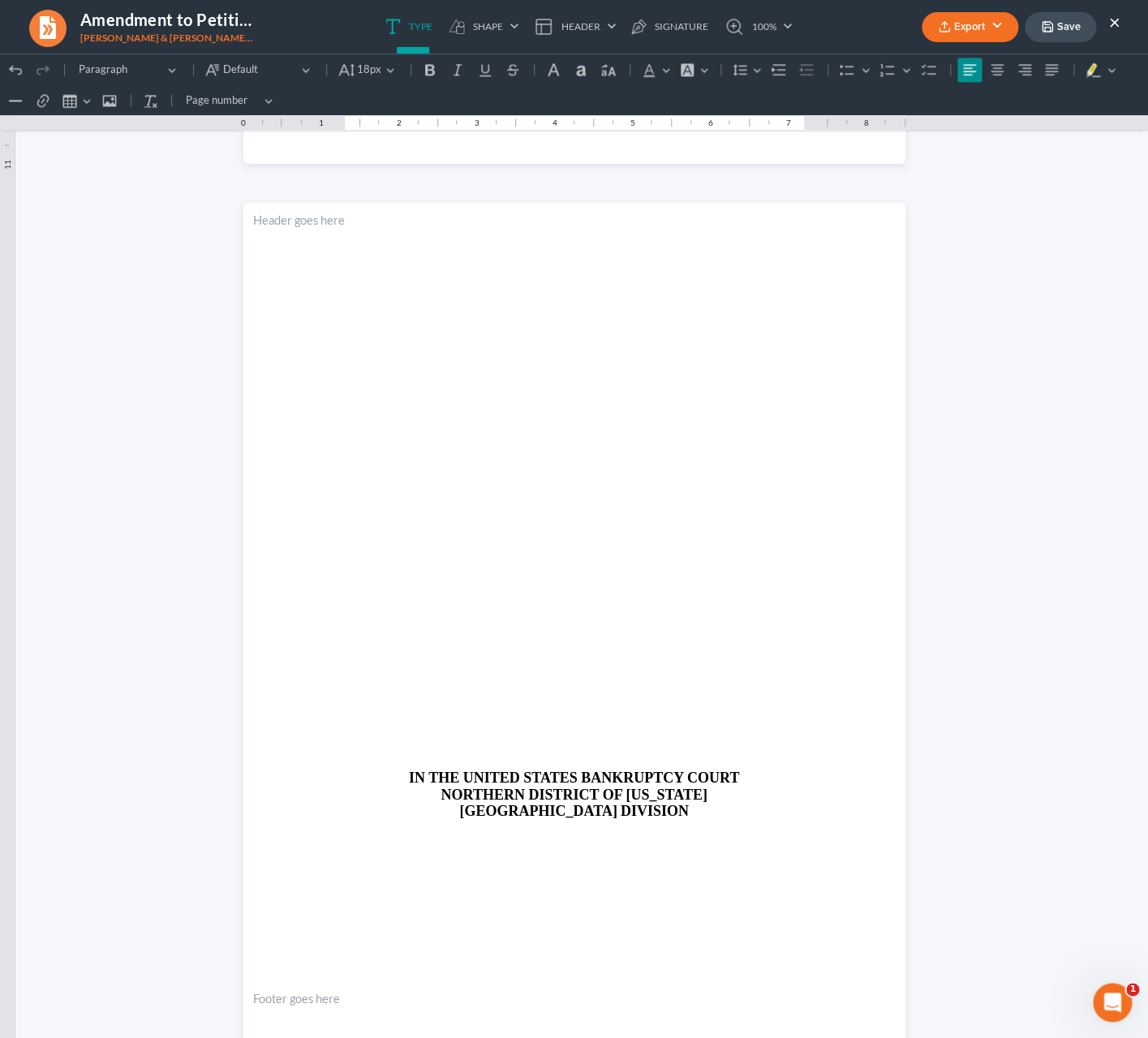
scroll to position [896, 0]
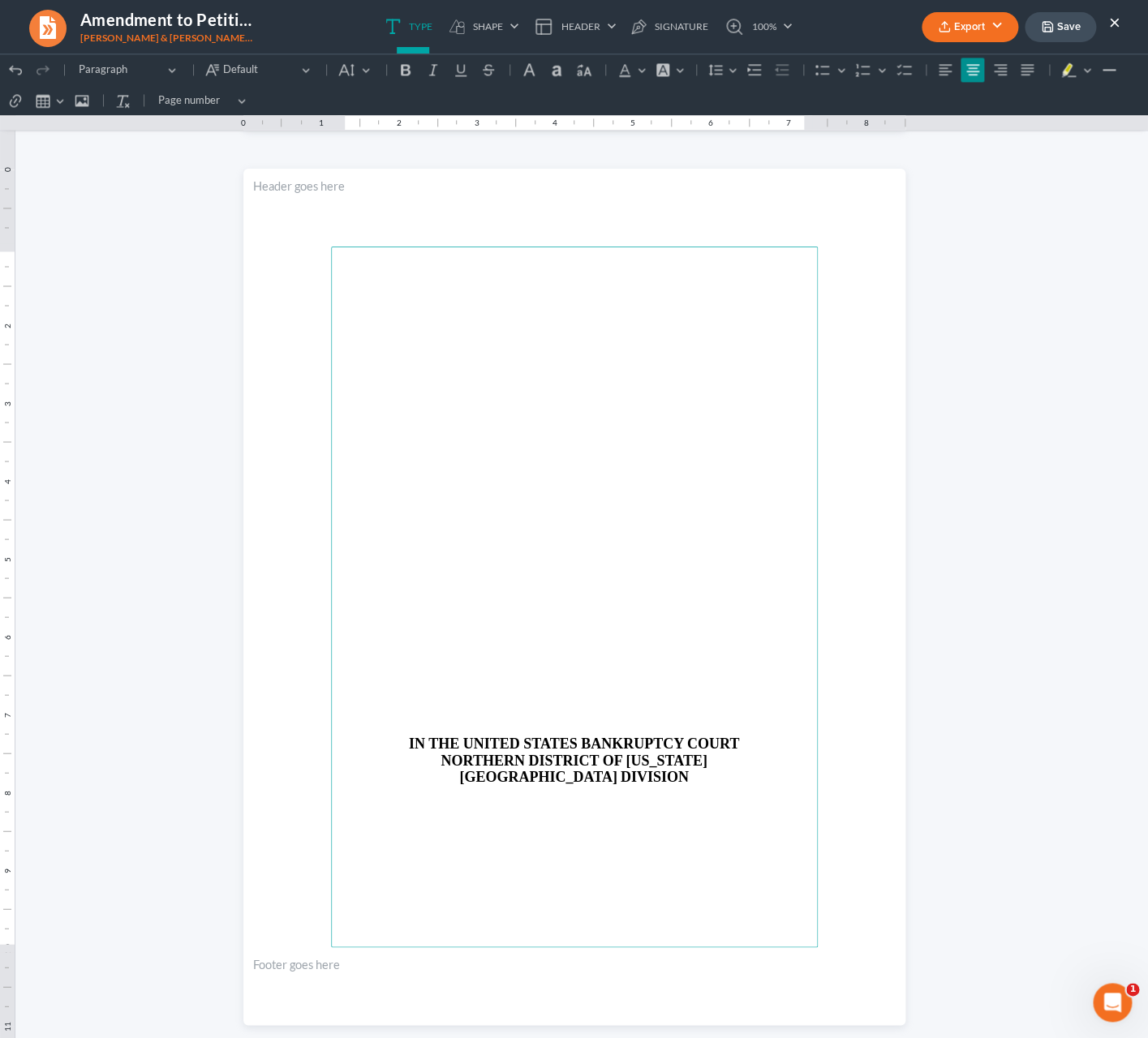
click at [656, 717] on p "Rich Text Editor, page-1-main" at bounding box center [574, 713] width 468 height 14
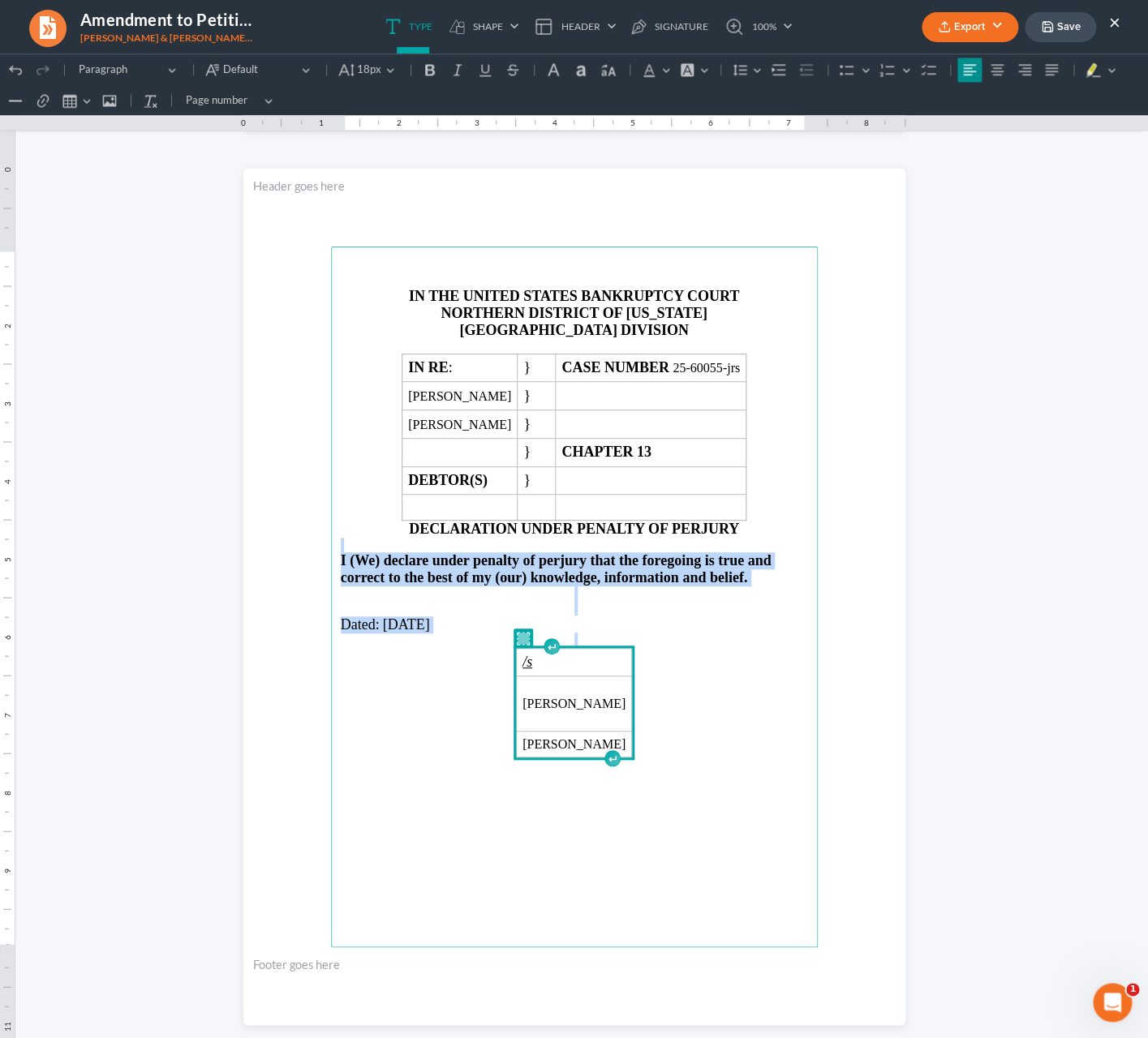
drag, startPoint x: 380, startPoint y: 547, endPoint x: 684, endPoint y: 746, distance: 363.3
click at [684, 746] on main "IN THE UNITED STATES BANKRUPTCY COURT NORTHERN DISTRICT OF [US_STATE] ATLANTA D…" at bounding box center [574, 596] width 487 height 700
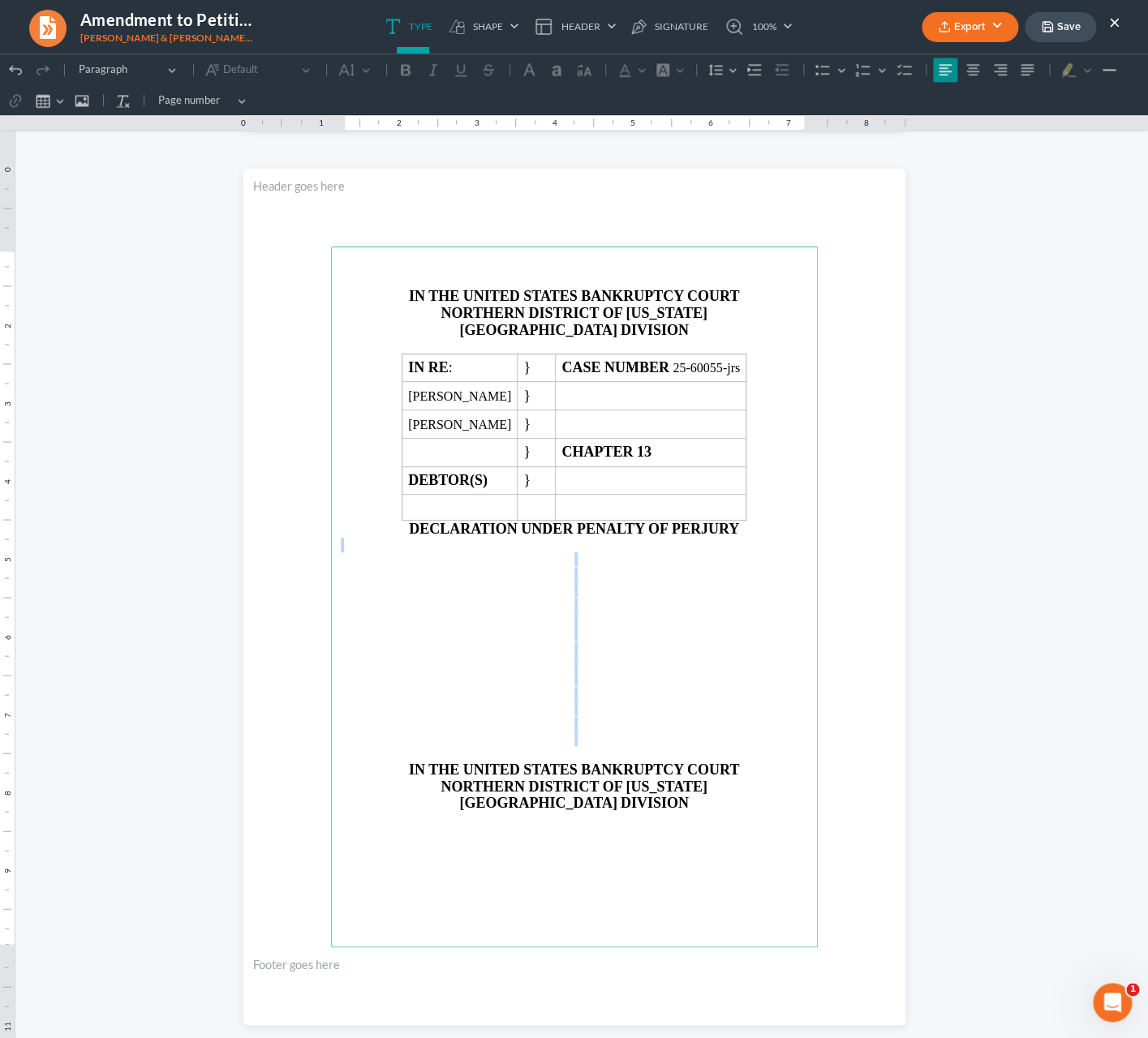
drag, startPoint x: 337, startPoint y: 561, endPoint x: 576, endPoint y: 749, distance: 304.1
click at [576, 749] on main "IN THE UNITED STATES BANKRUPTCY COURT NORTHERN DISTRICT OF [US_STATE] ATLANTA D…" at bounding box center [574, 596] width 487 height 700
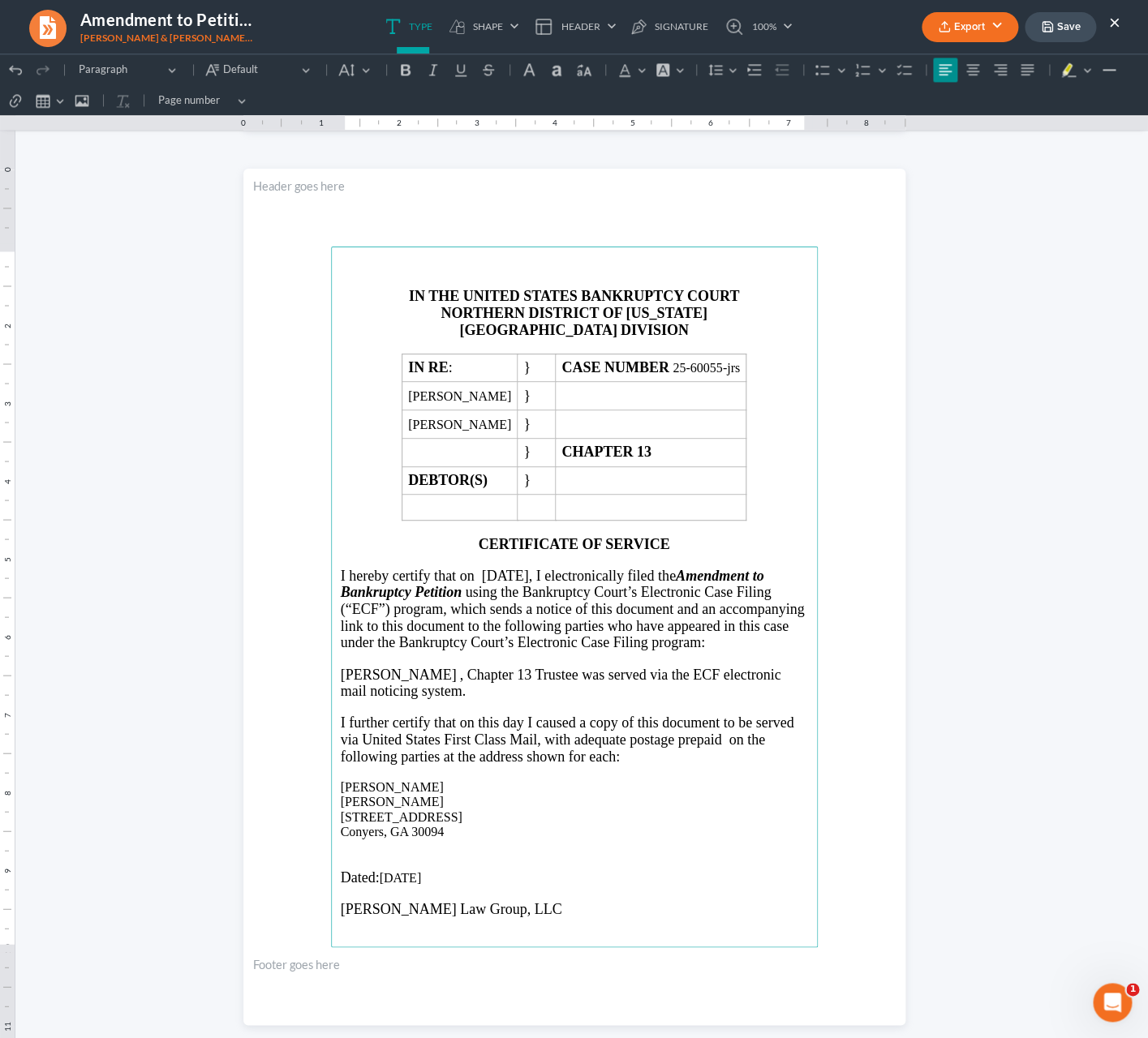
click at [426, 794] on p "[PERSON_NAME]" at bounding box center [574, 787] width 468 height 14
click at [442, 741] on span "I further certify that on this day I caused a copy of this document to be serve…" at bounding box center [567, 739] width 453 height 50
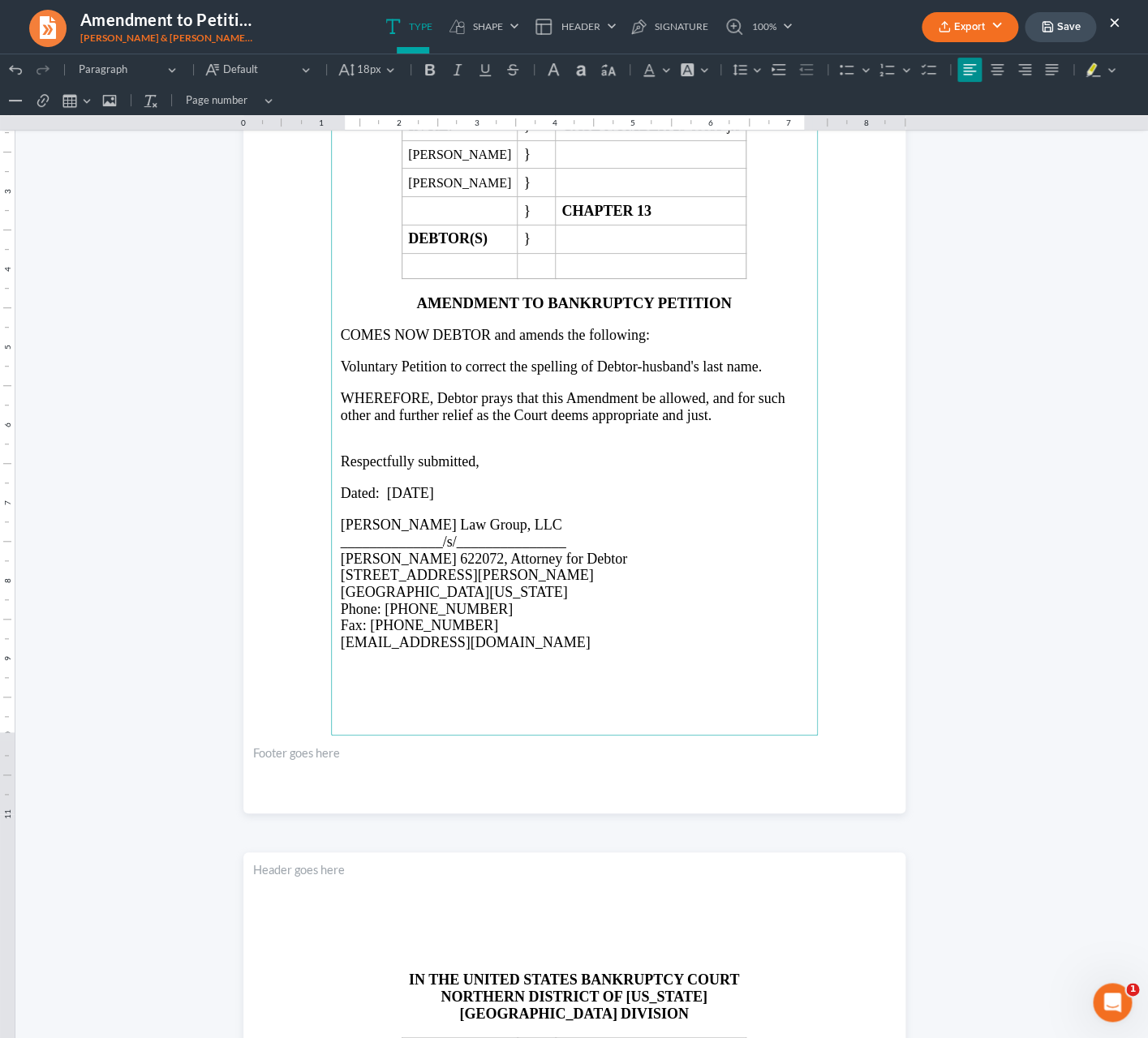
scroll to position [0, 0]
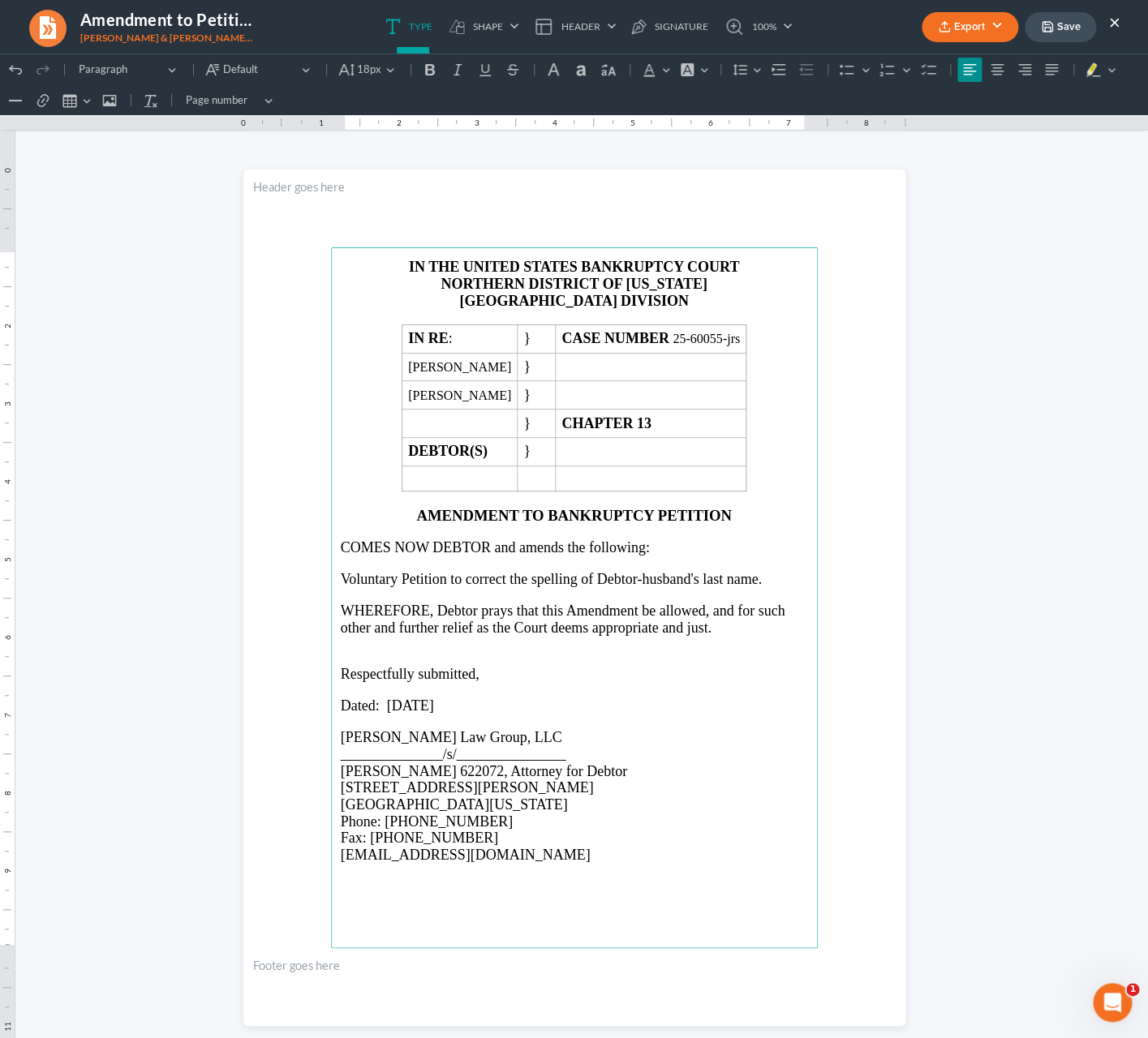
click at [963, 31] on button "Export" at bounding box center [970, 26] width 97 height 30
